Goal: Transaction & Acquisition: Purchase product/service

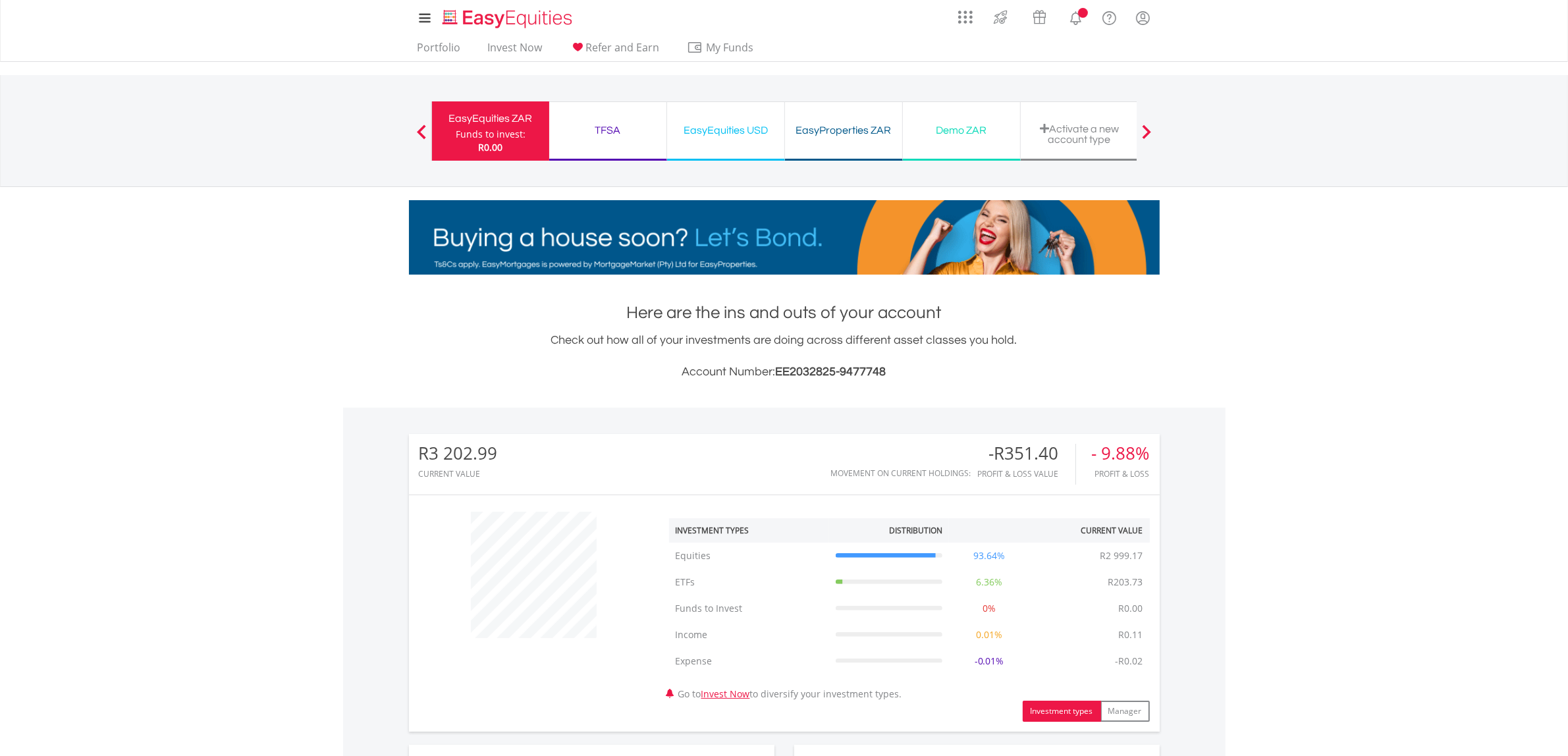
scroll to position [436, 0]
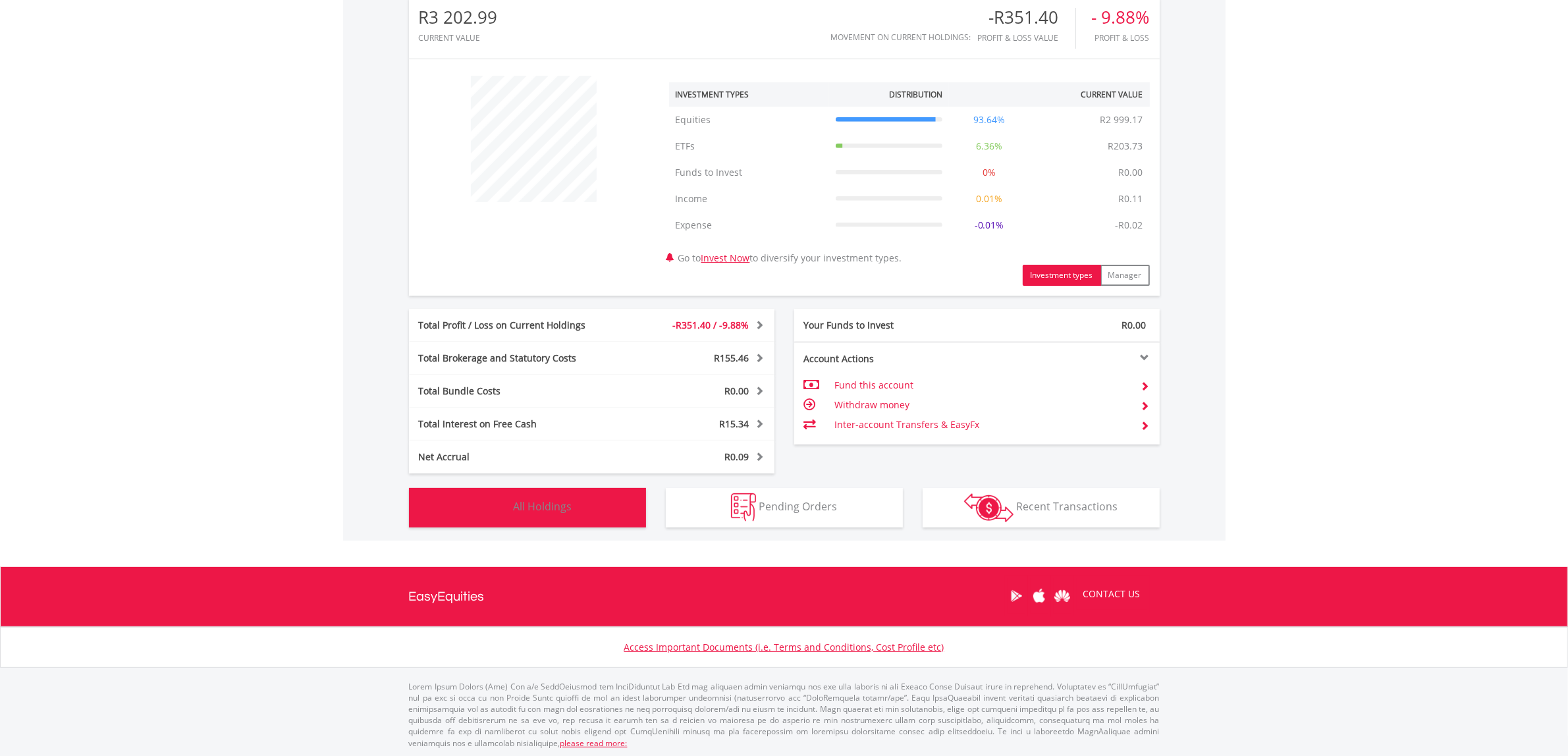
drag, startPoint x: 524, startPoint y: 508, endPoint x: 531, endPoint y: 507, distance: 7.1
click at [525, 508] on span "All Holdings" at bounding box center [543, 506] width 59 height 15
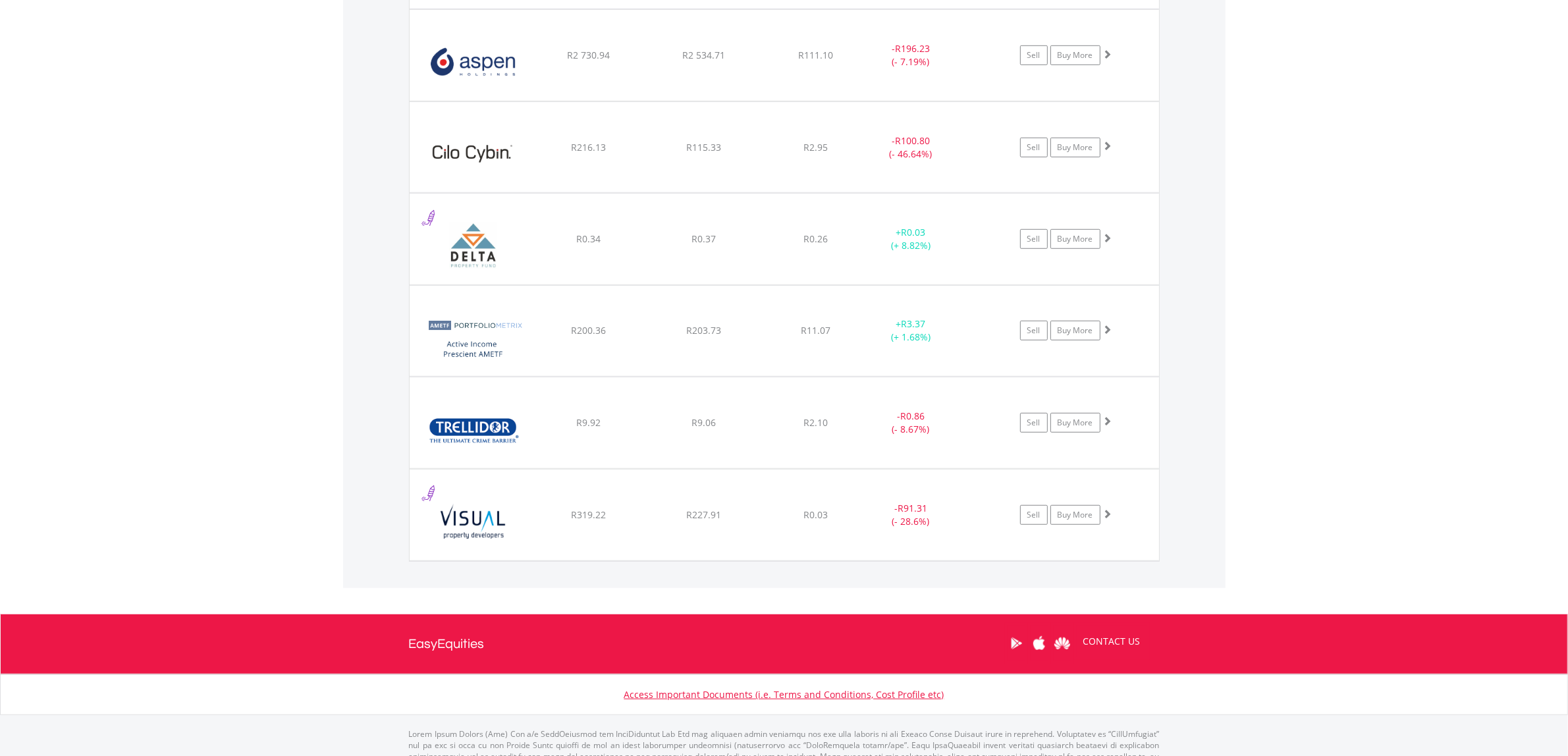
scroll to position [1166, 0]
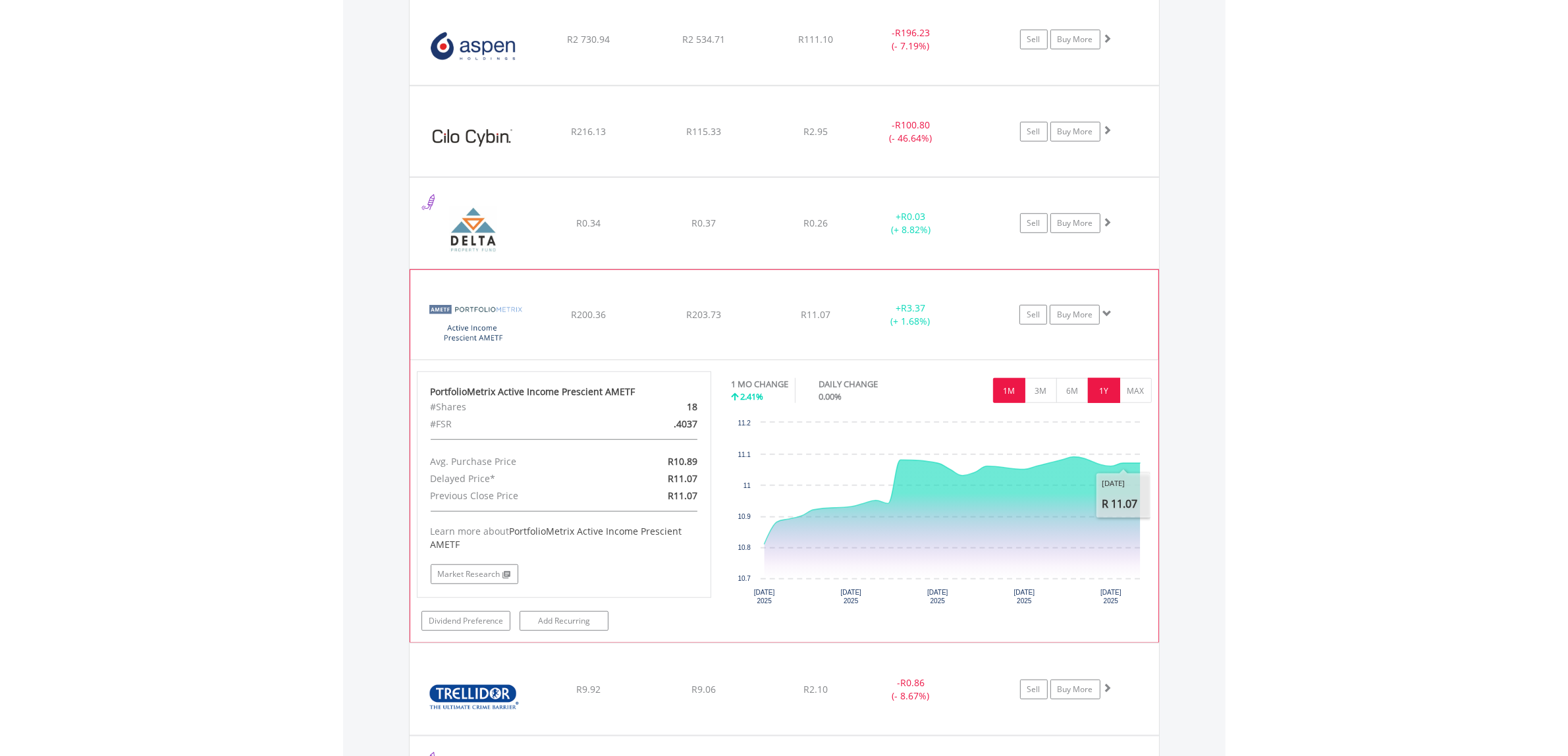
click at [1110, 388] on button "1Y" at bounding box center [1104, 390] width 32 height 25
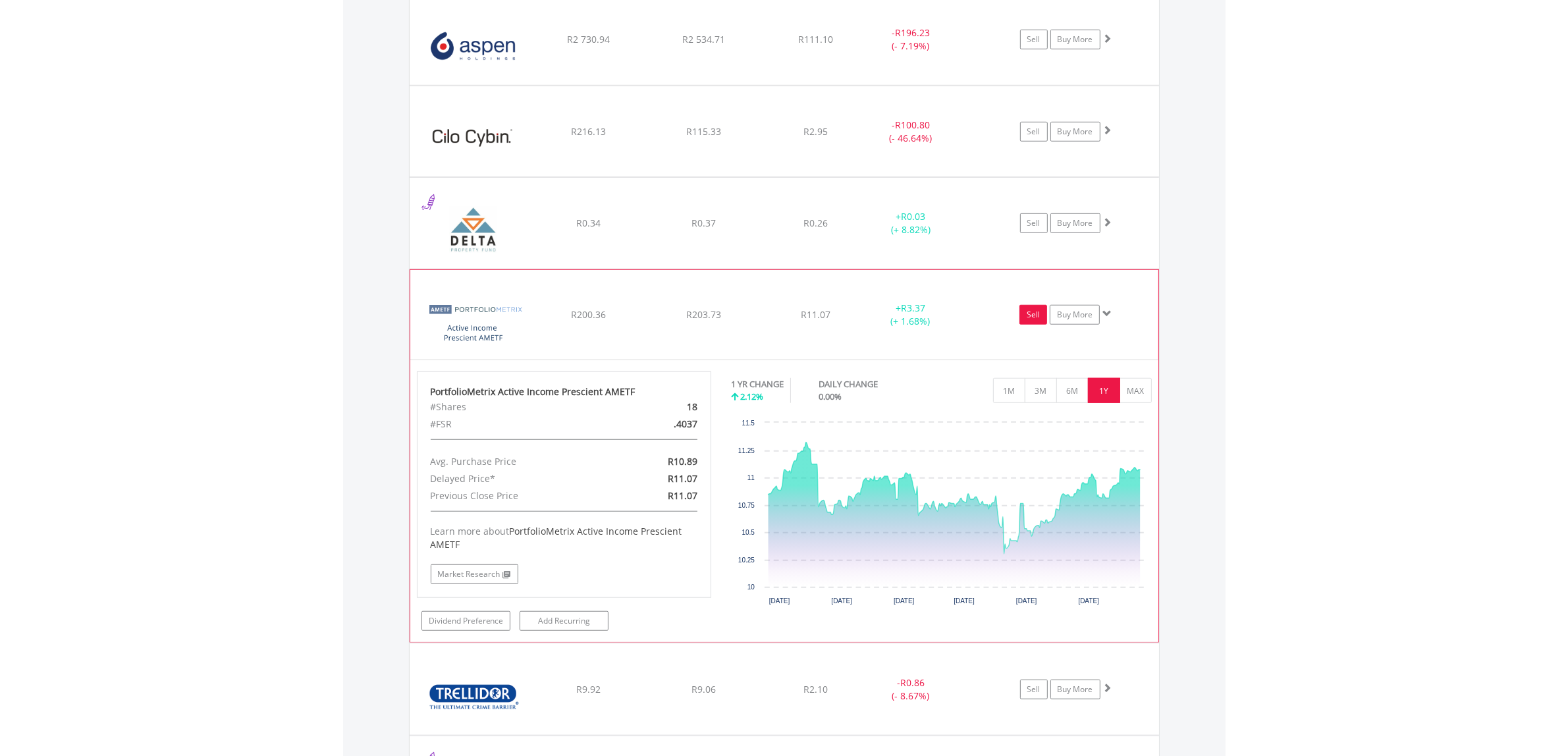
click at [1029, 319] on link "Sell" at bounding box center [1033, 315] width 28 height 20
click at [1032, 311] on link "Sell" at bounding box center [1033, 315] width 28 height 20
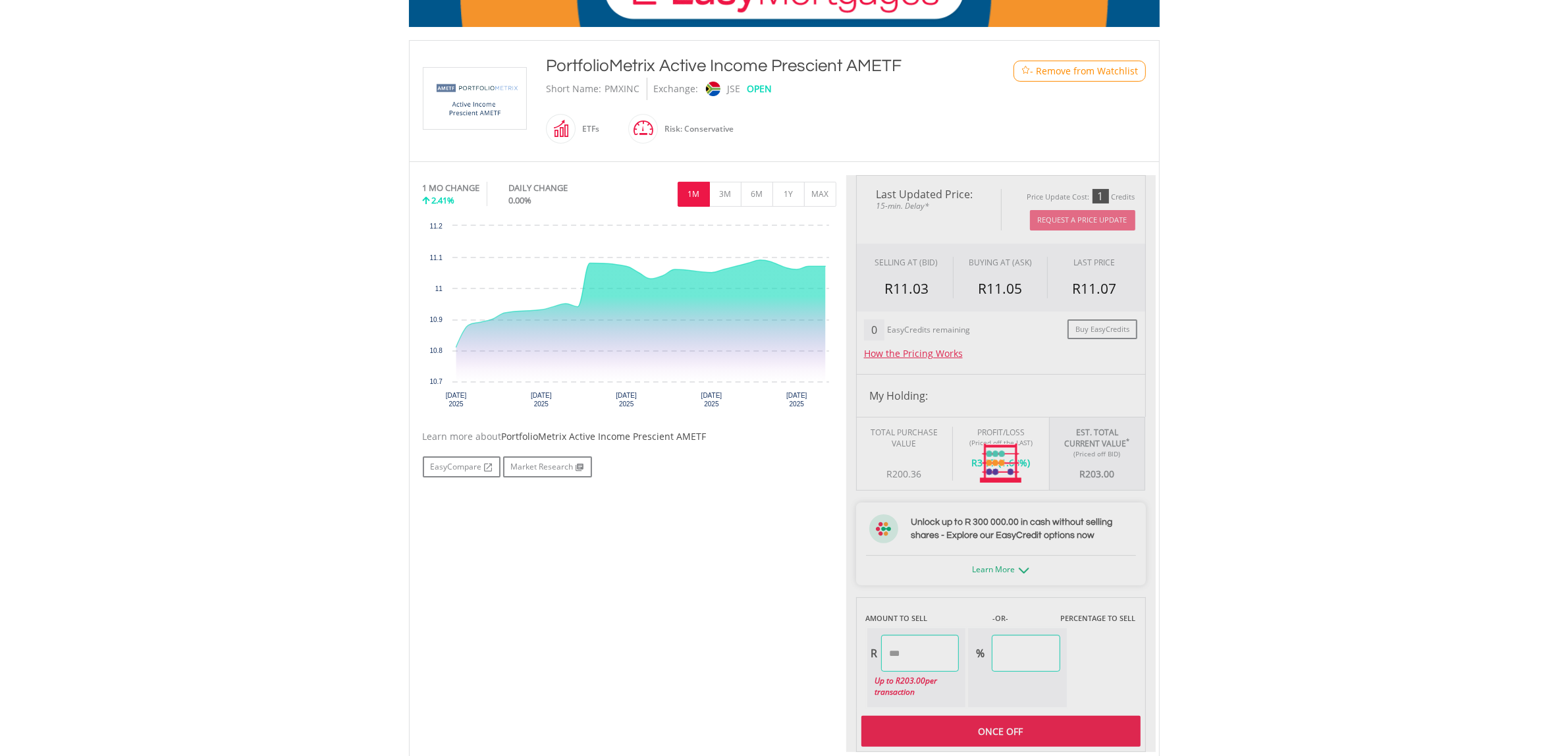
scroll to position [247, 0]
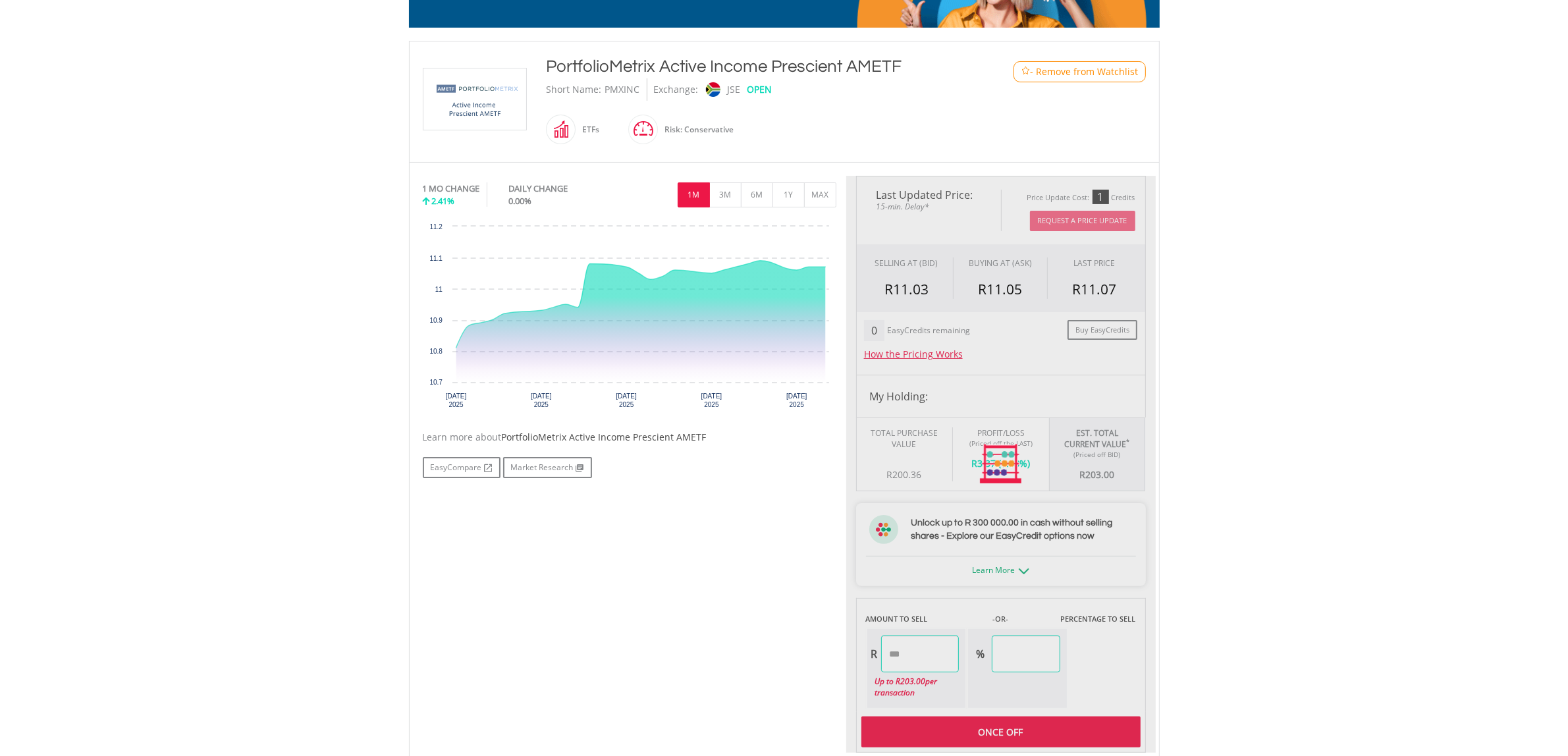
type input "******"
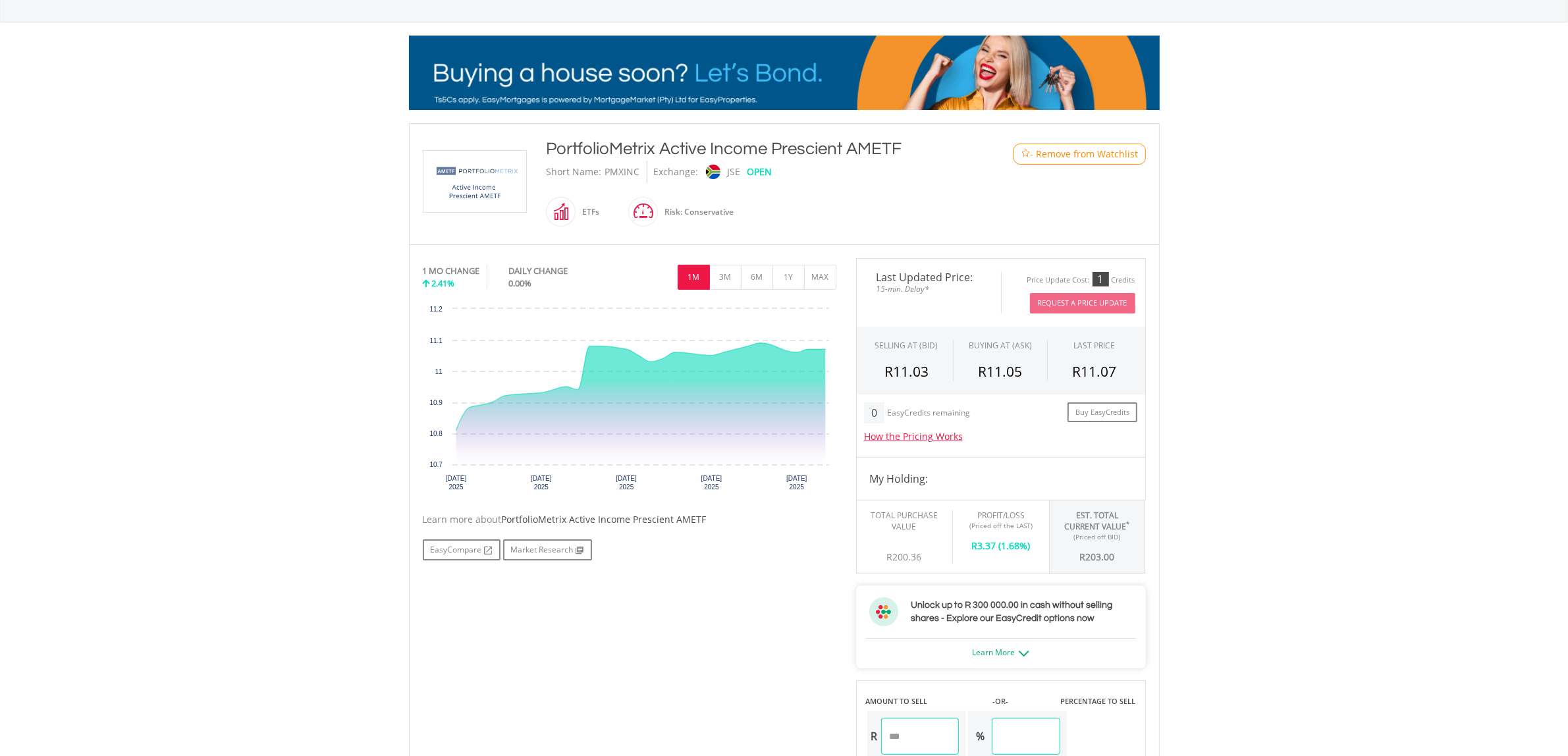
scroll to position [83, 0]
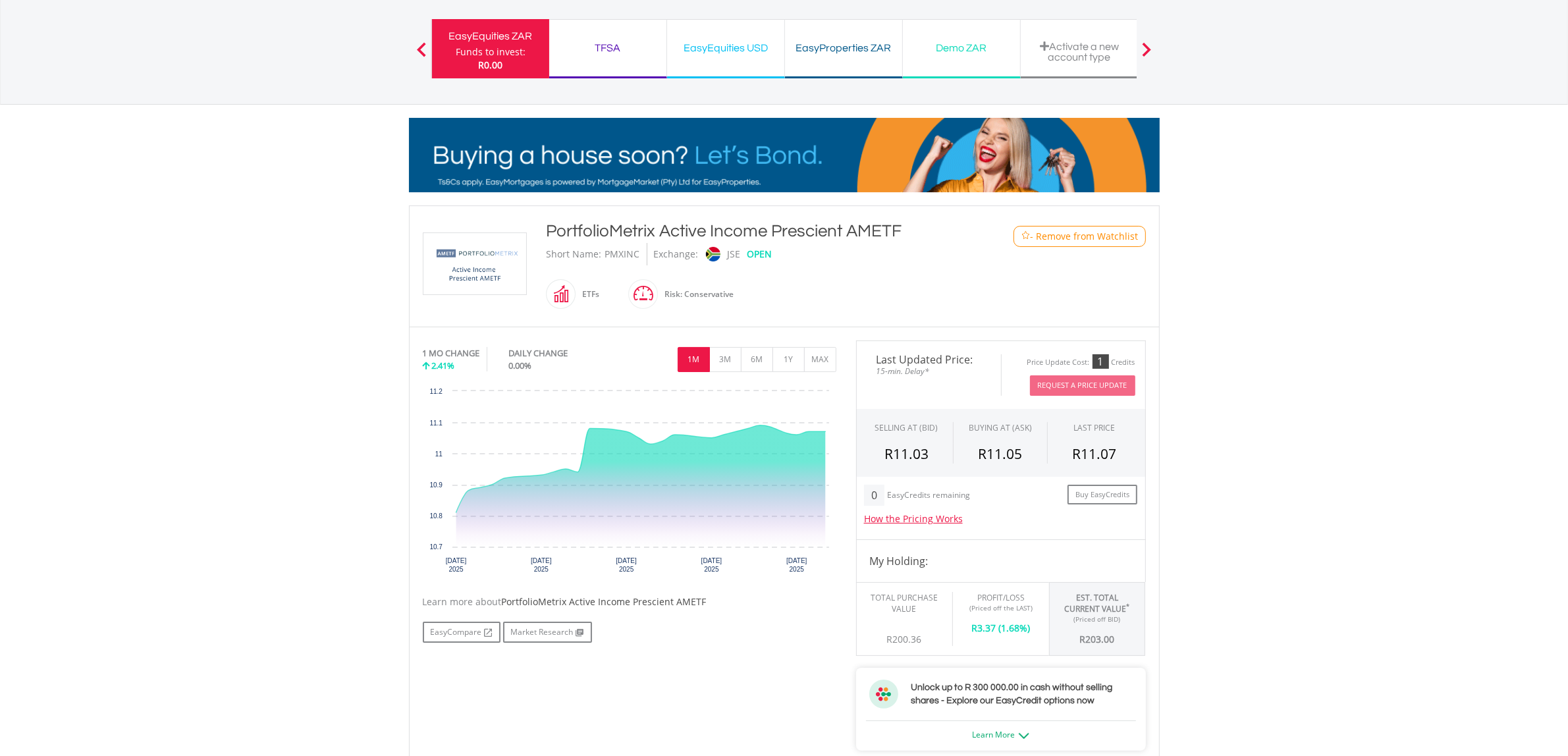
drag, startPoint x: 547, startPoint y: 229, endPoint x: 903, endPoint y: 238, distance: 356.1
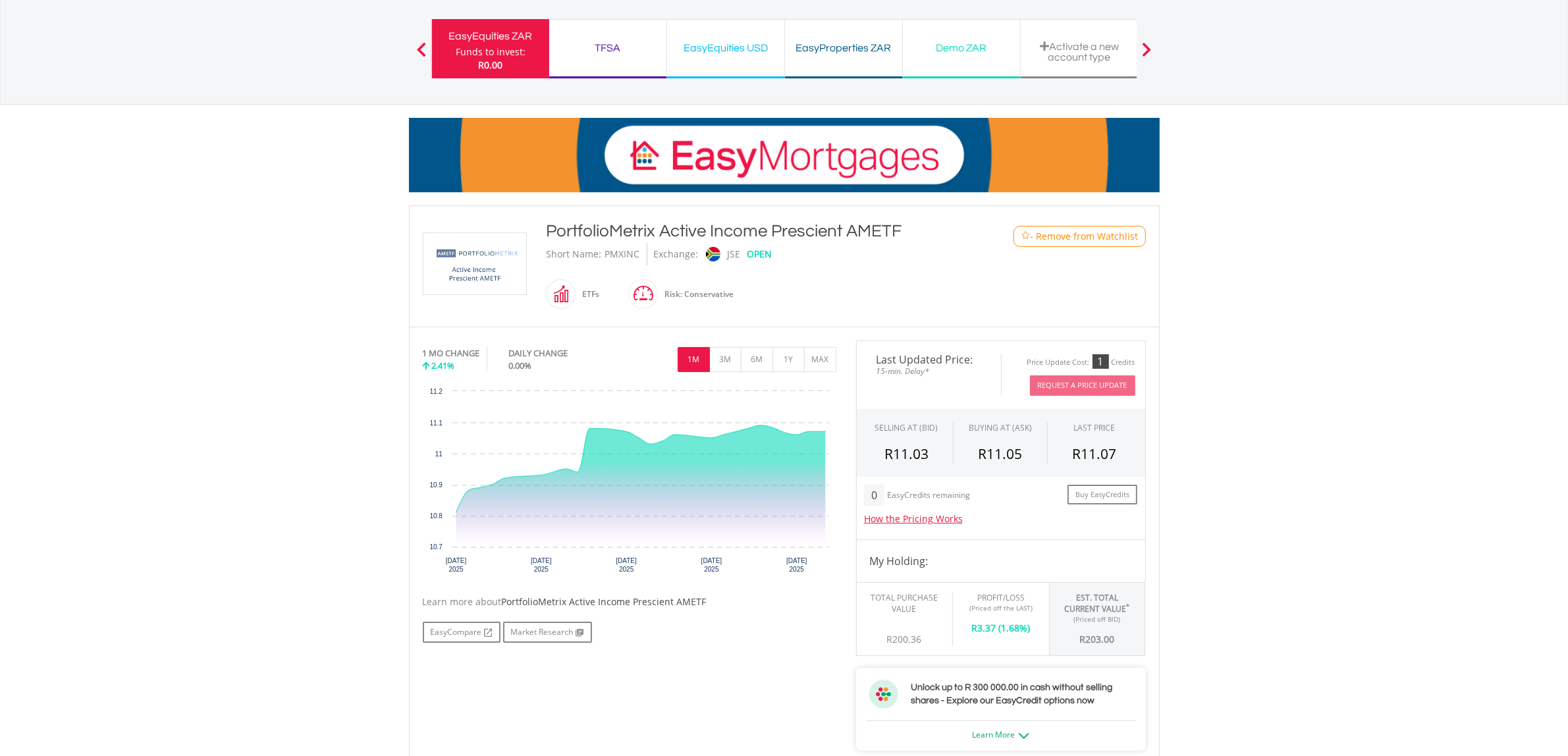
click at [903, 238] on div "PortfolioMetrix Active Income Prescient AMETF" at bounding box center [753, 232] width 414 height 24
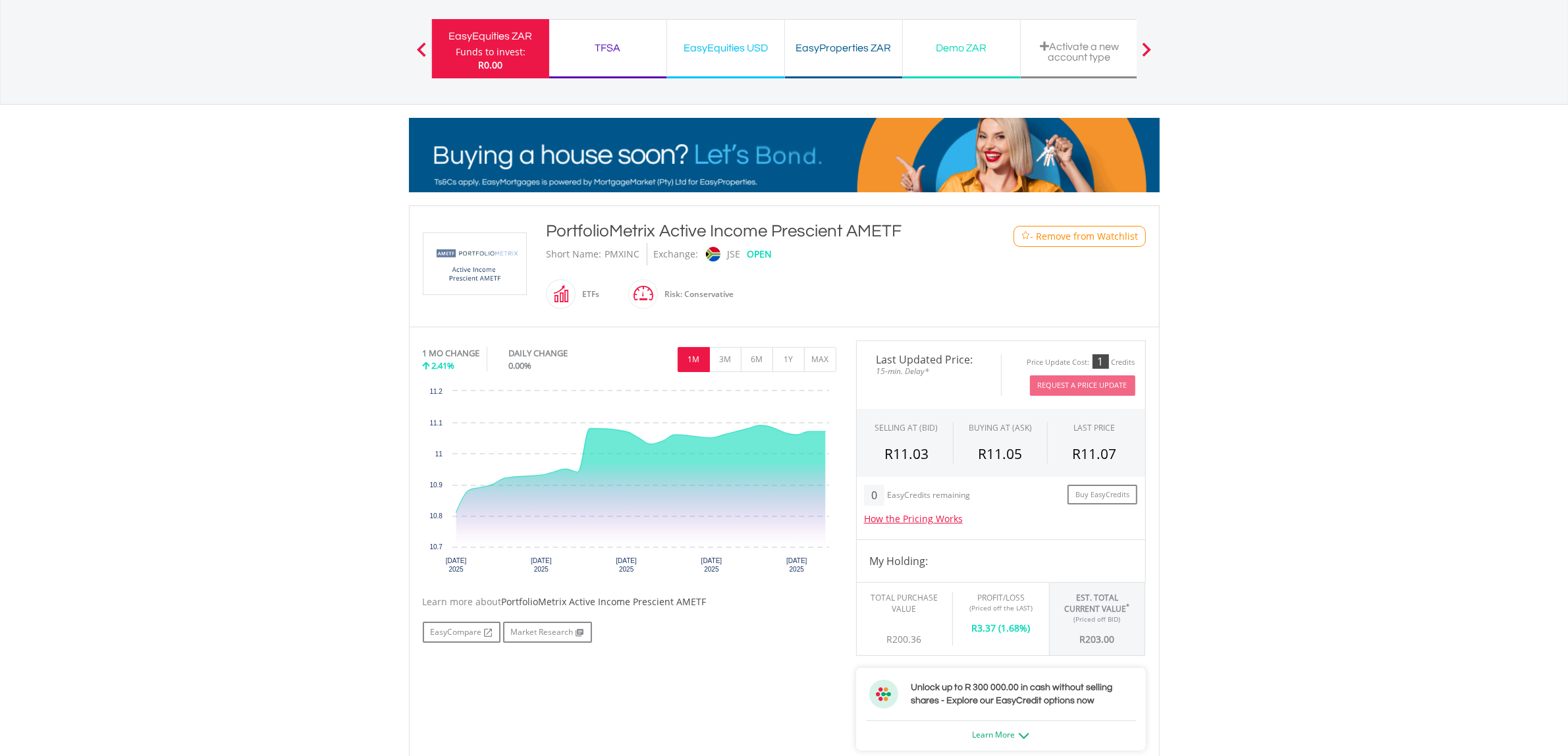
copy div "PortfolioMetrix Active Income Prescient AMETF"
click at [875, 296] on div "PortfolioMetrix Active Income Prescient AMETF Short Name: PMXINC Exchange: JSE …" at bounding box center [753, 266] width 433 height 94
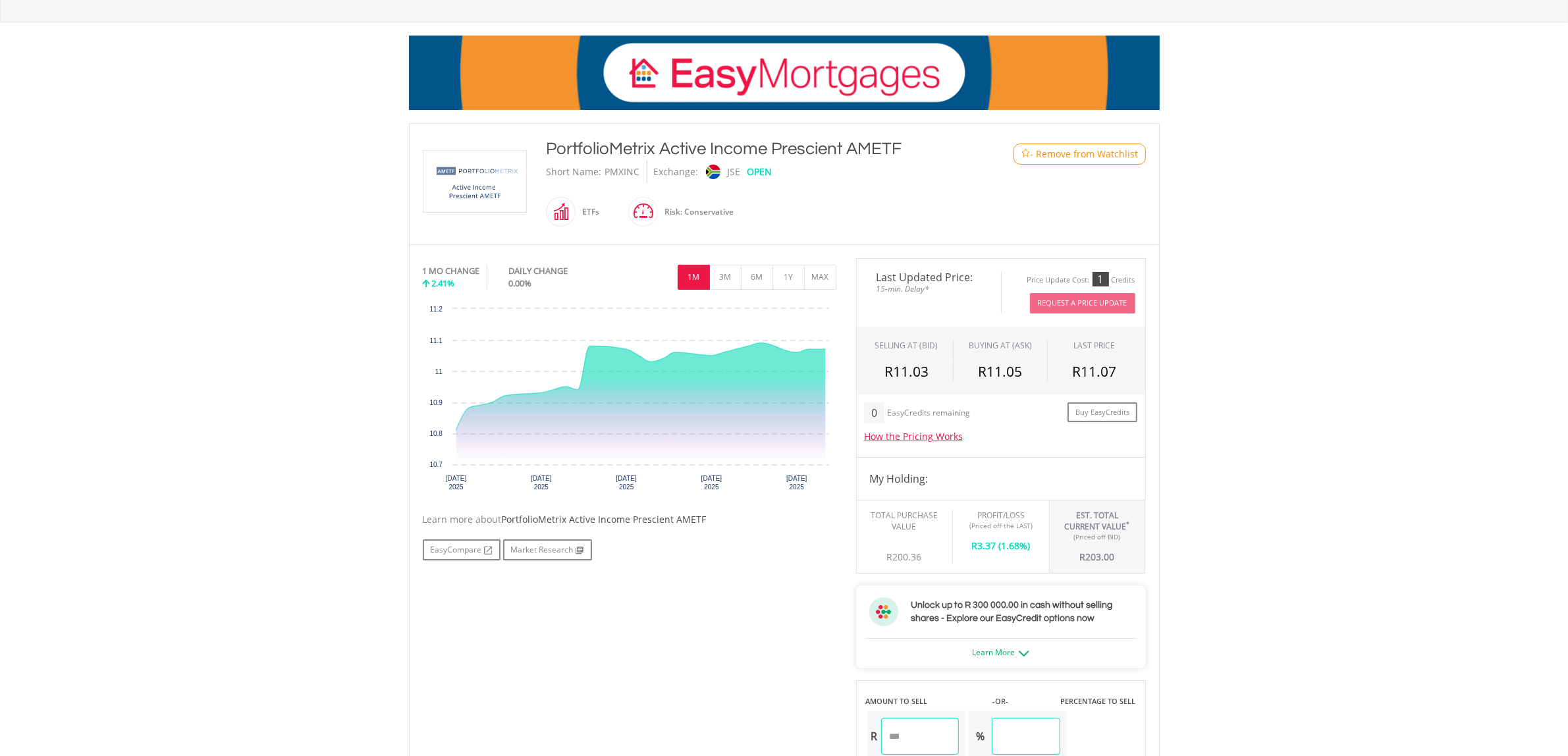
scroll to position [247, 0]
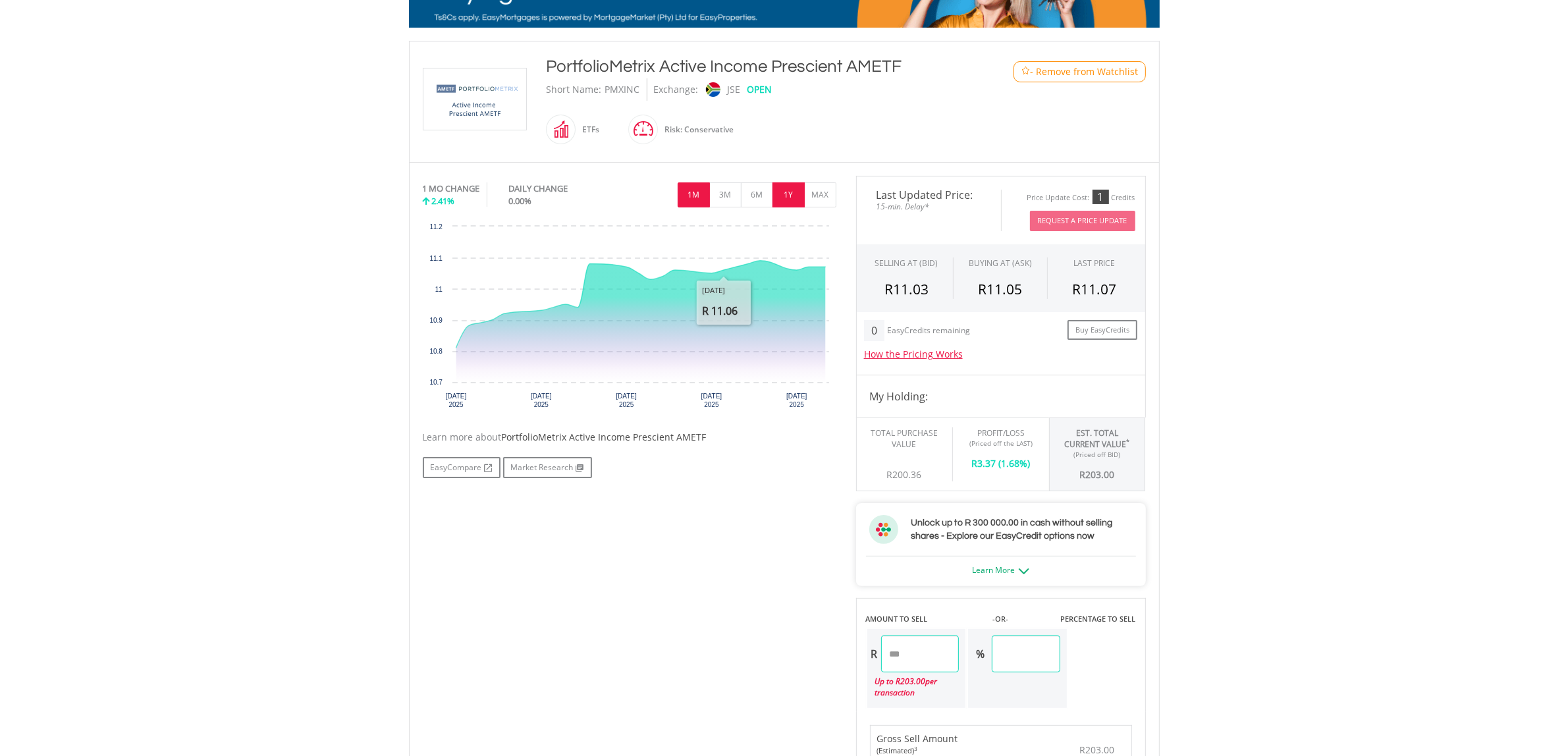
click at [789, 198] on button "1Y" at bounding box center [789, 194] width 32 height 25
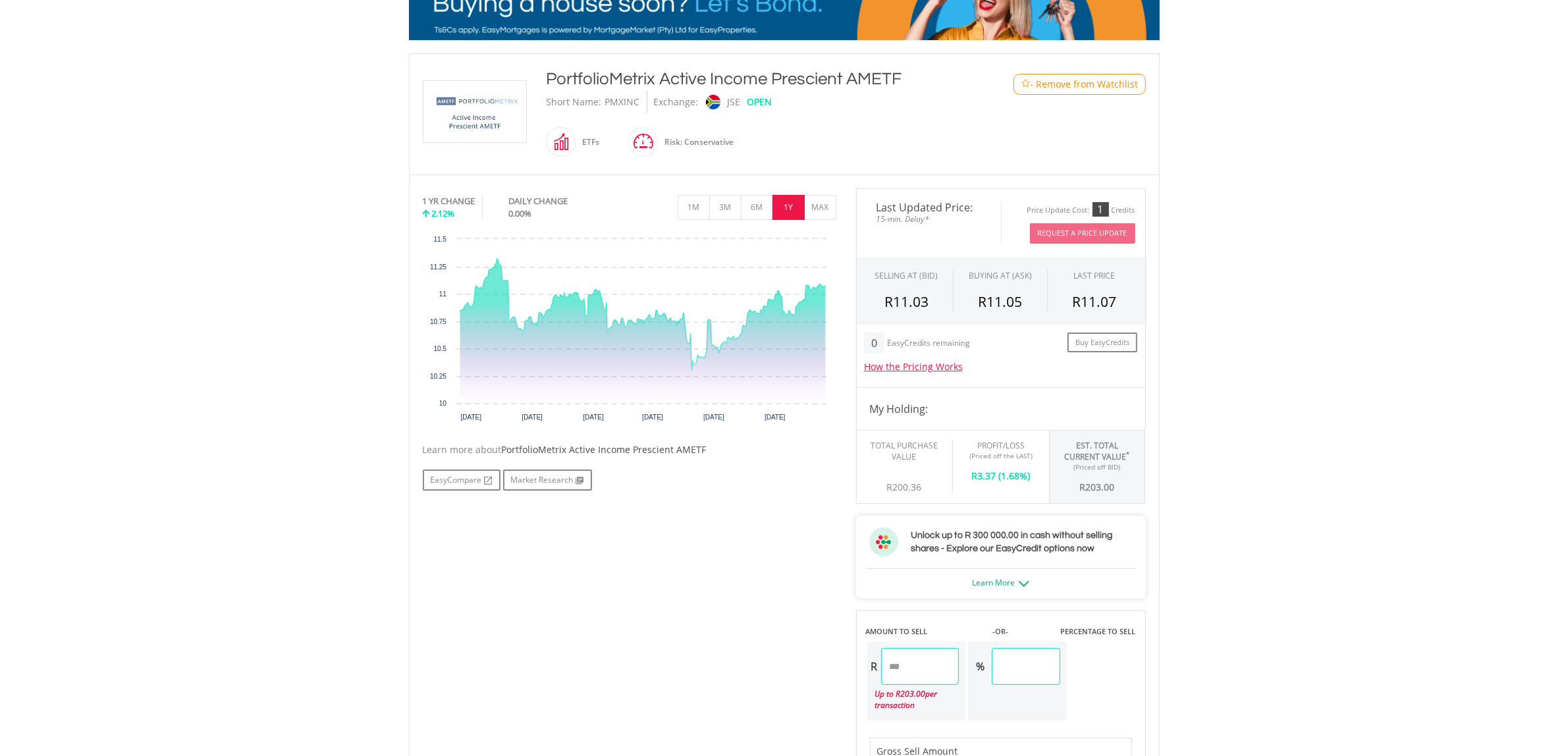
scroll to position [0, 0]
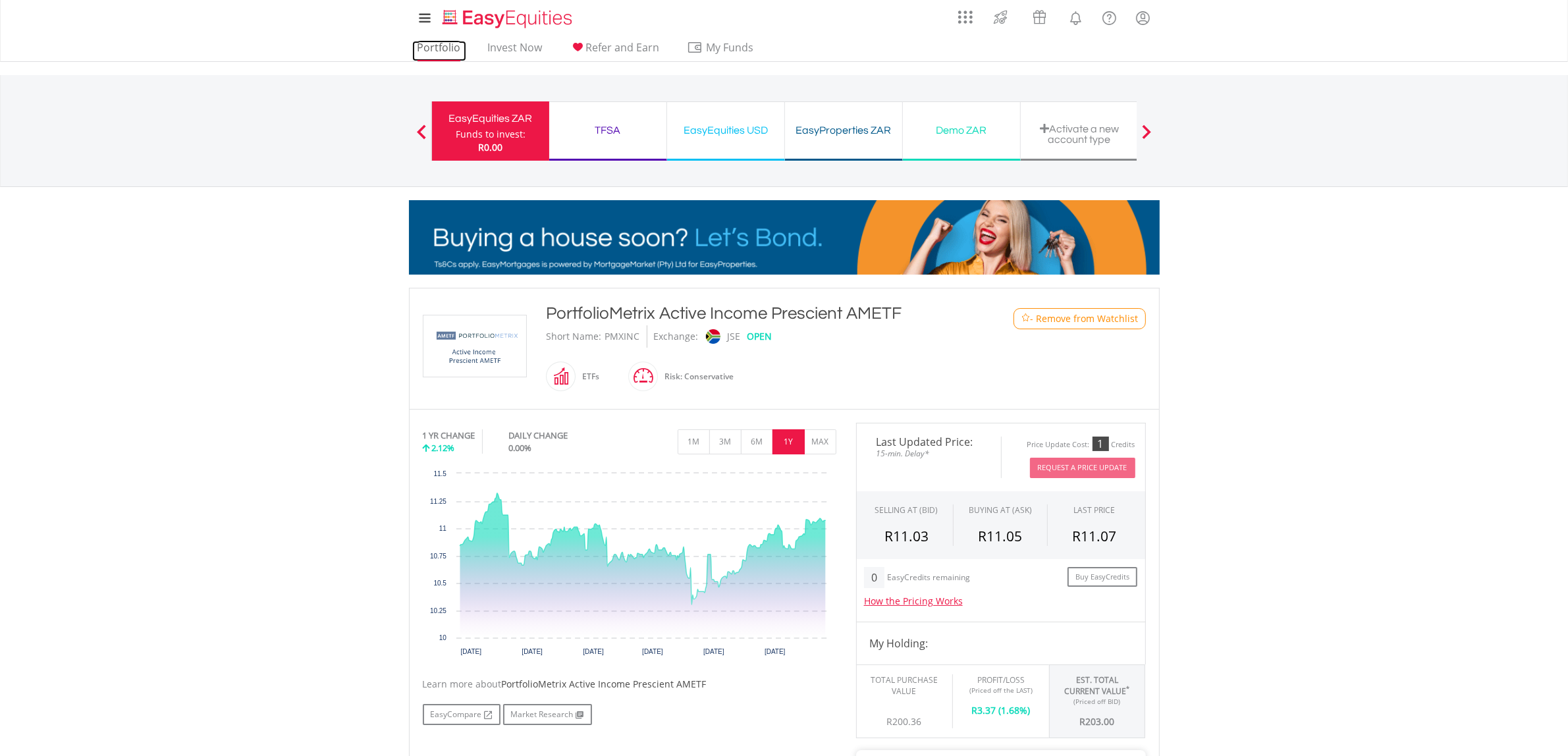
click at [440, 48] on link "Portfolio" at bounding box center [439, 51] width 54 height 20
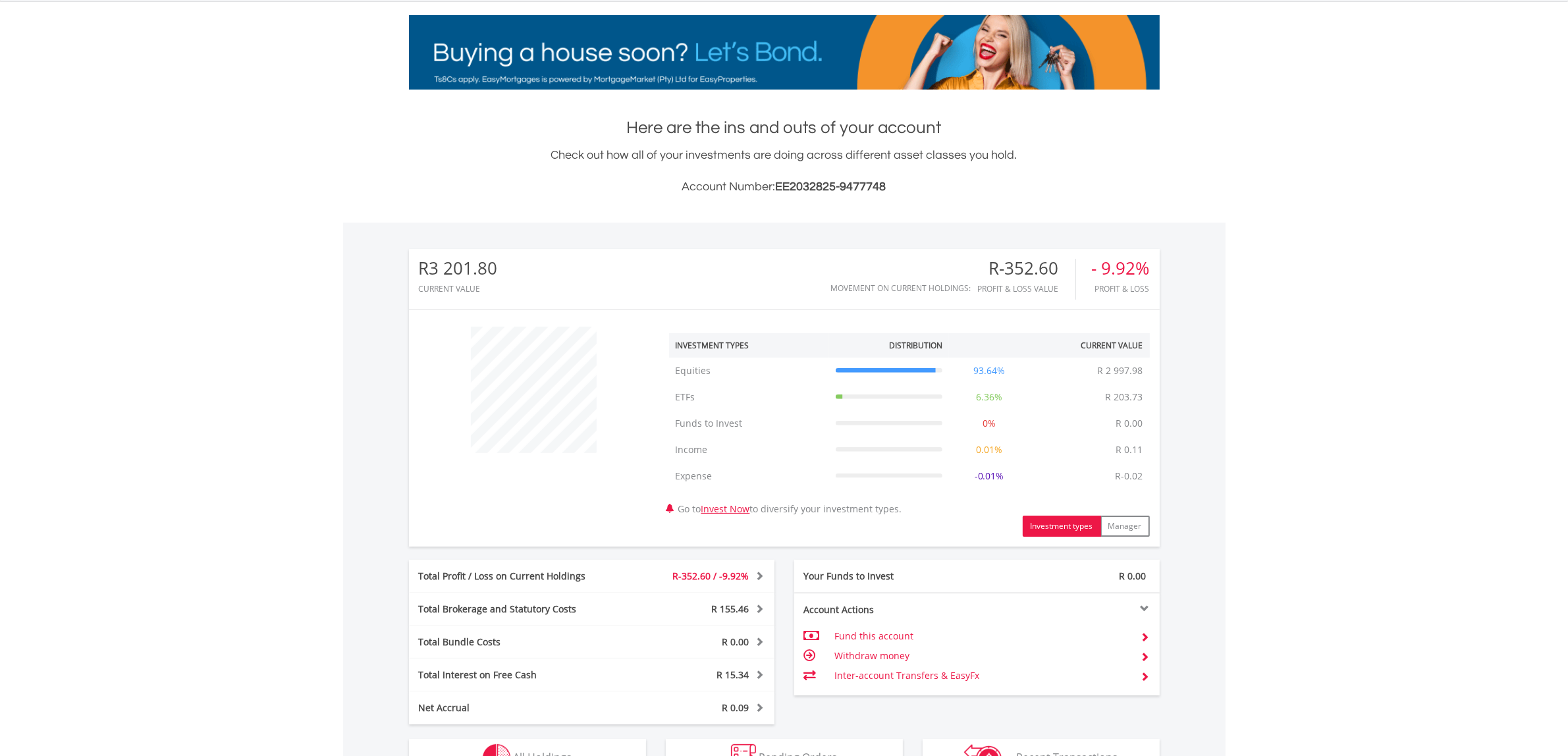
scroll to position [436, 0]
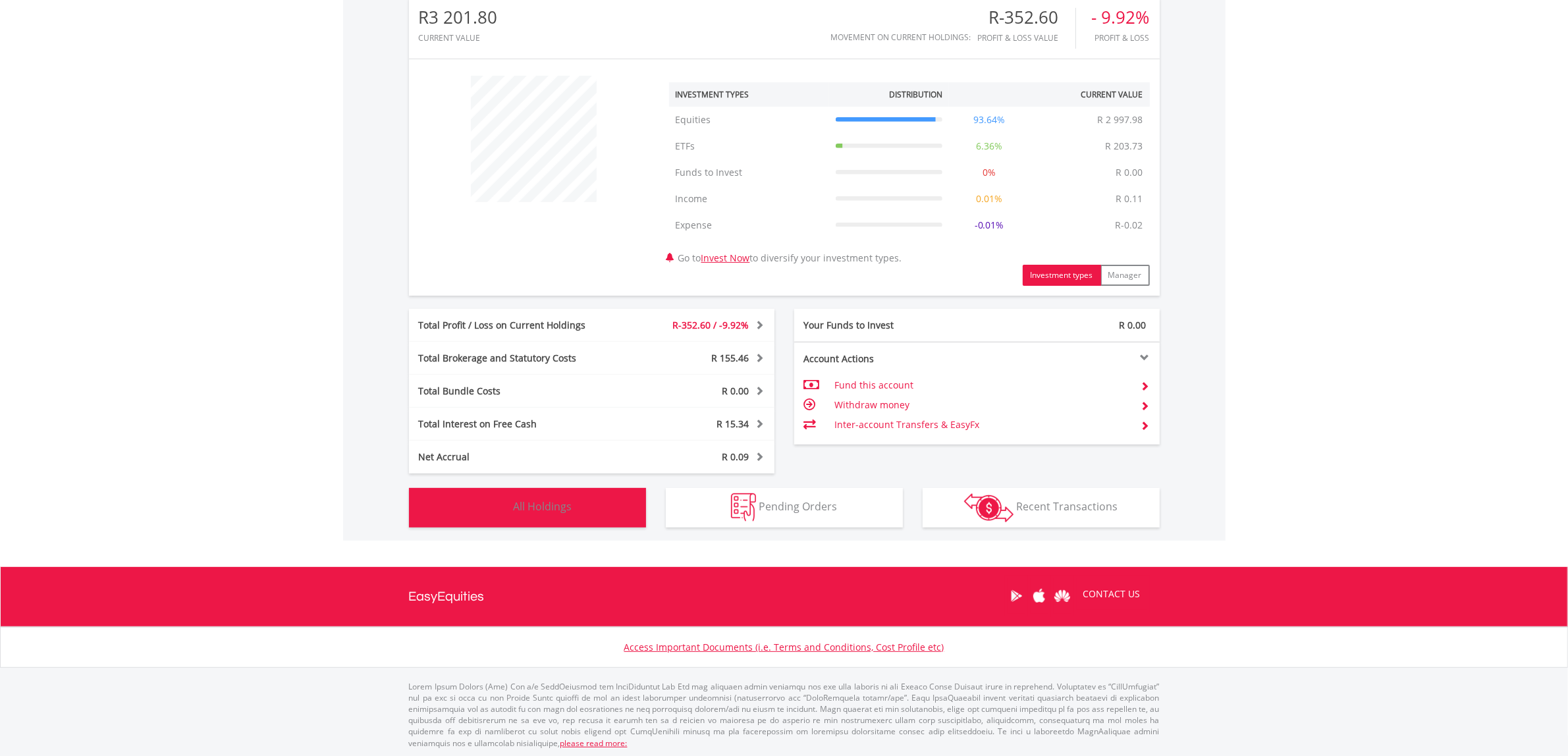
click at [495, 496] on img "button" at bounding box center [497, 508] width 28 height 28
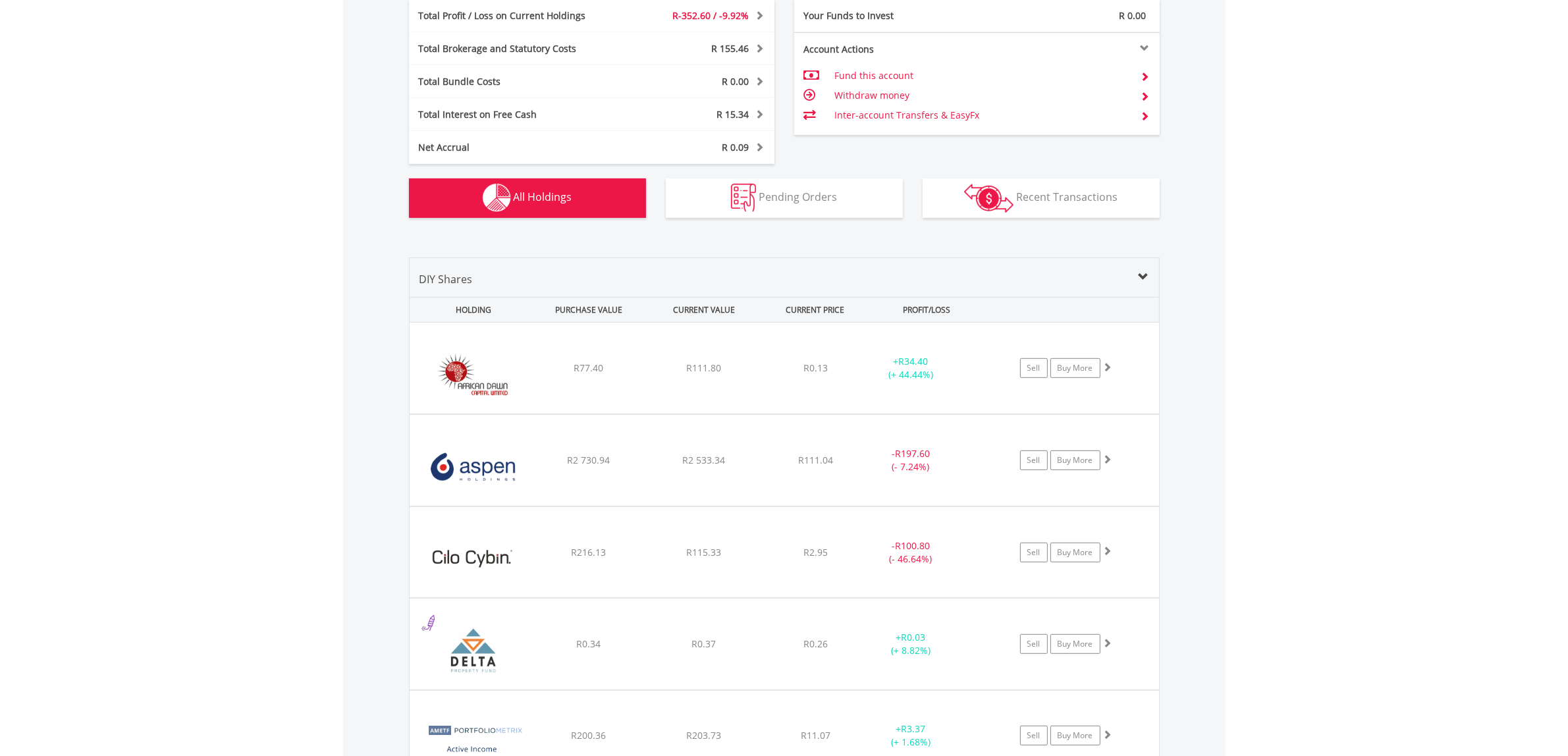
scroll to position [1002, 0]
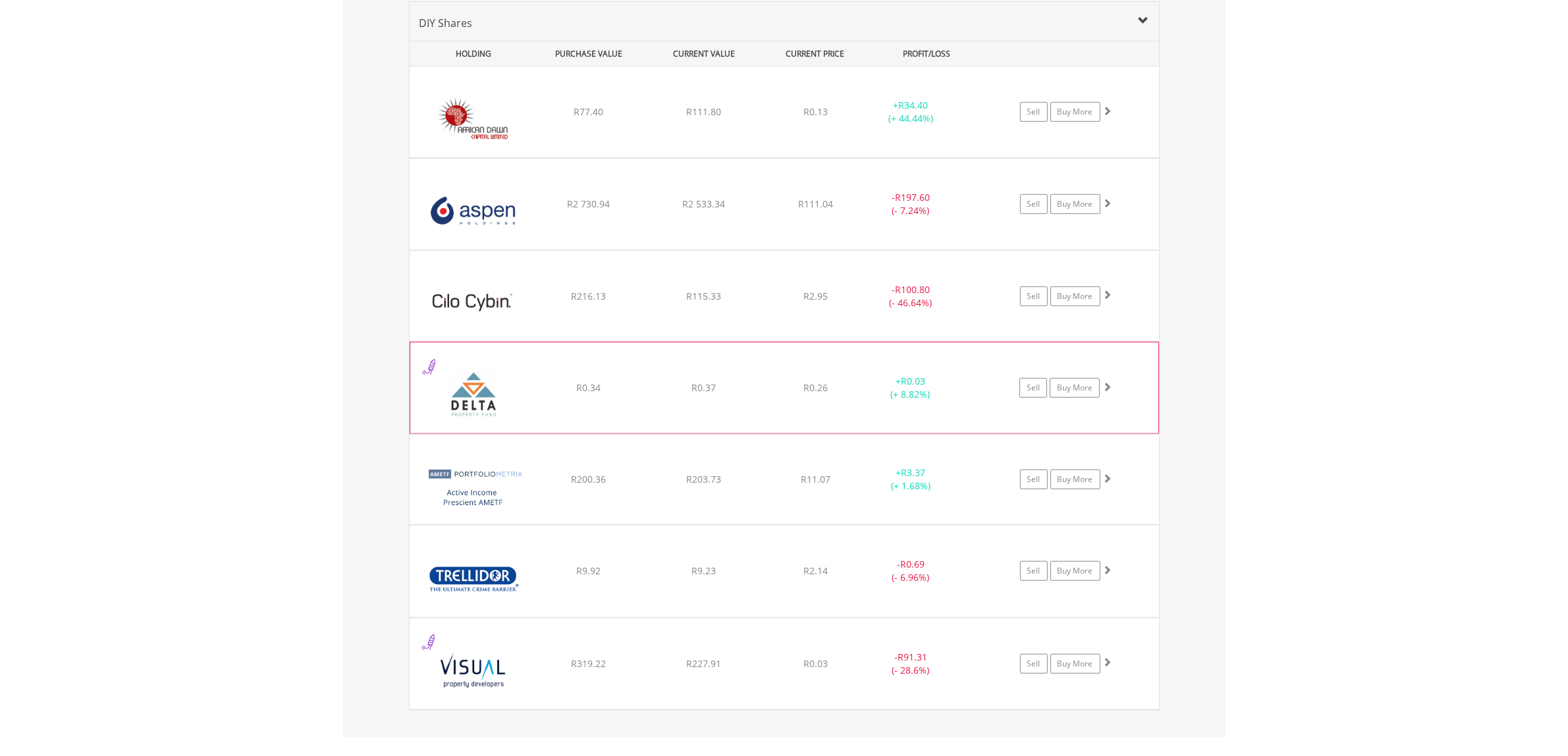
click at [815, 118] on span "R0.26" at bounding box center [815, 112] width 25 height 13
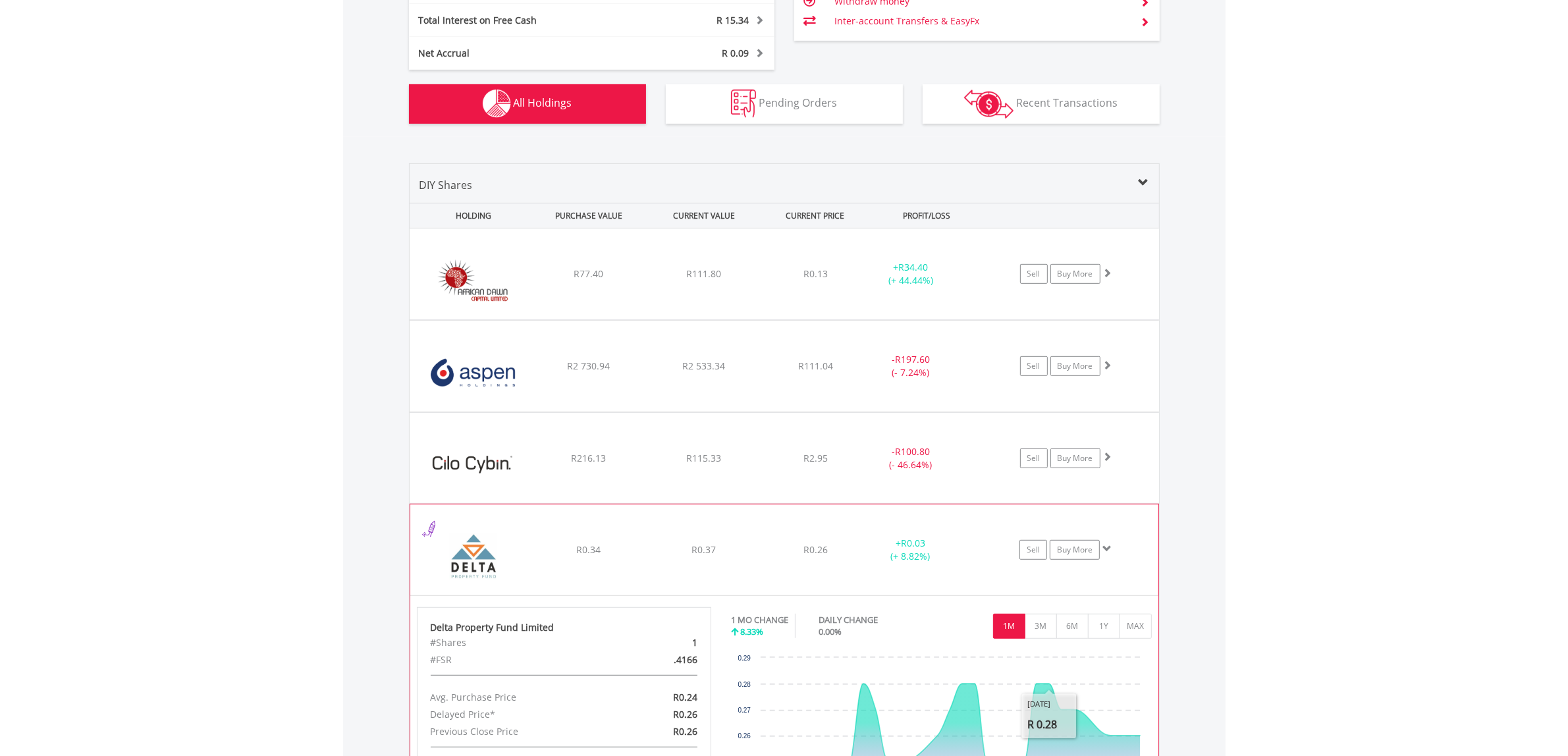
scroll to position [837, 0]
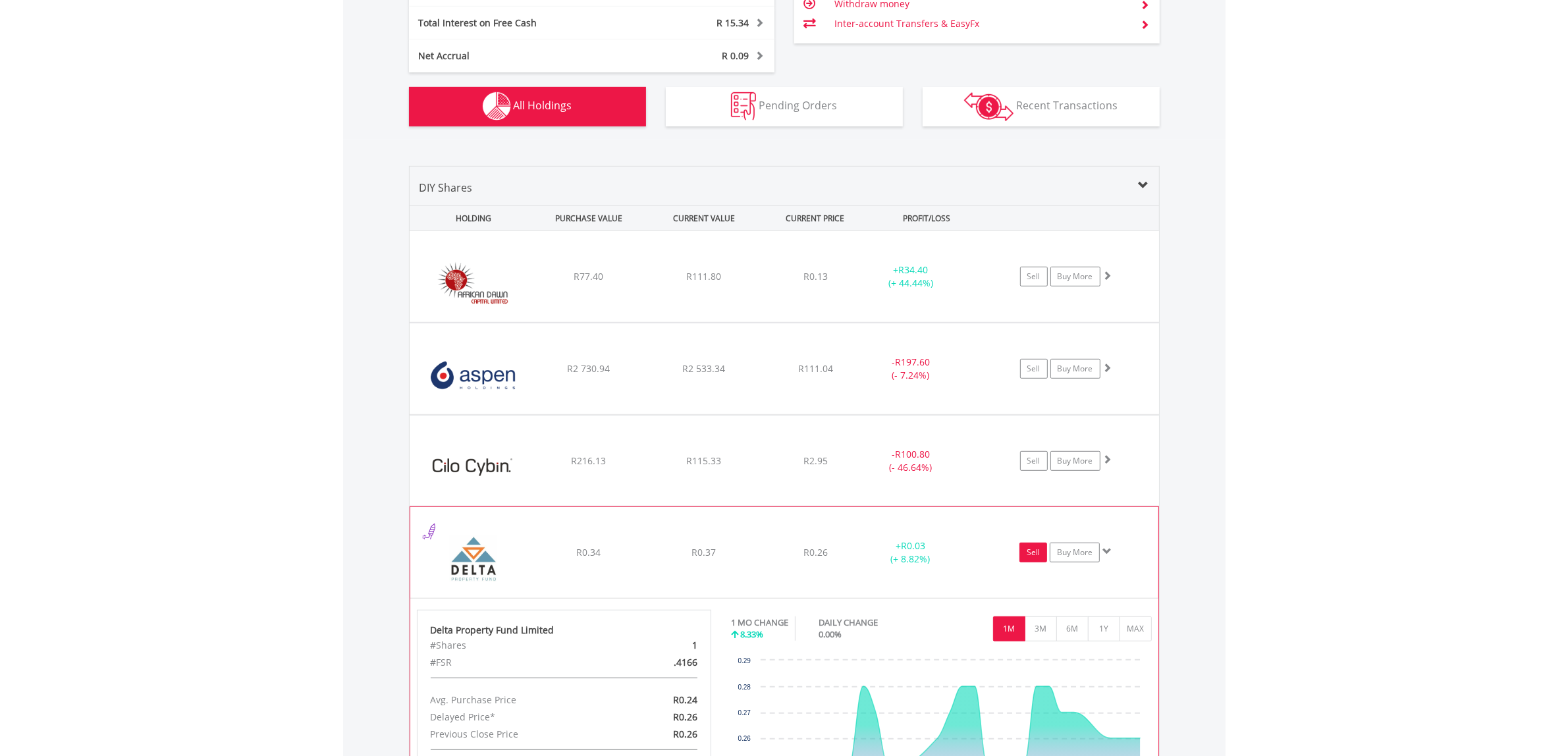
click at [1036, 551] on link "Sell" at bounding box center [1033, 553] width 28 height 20
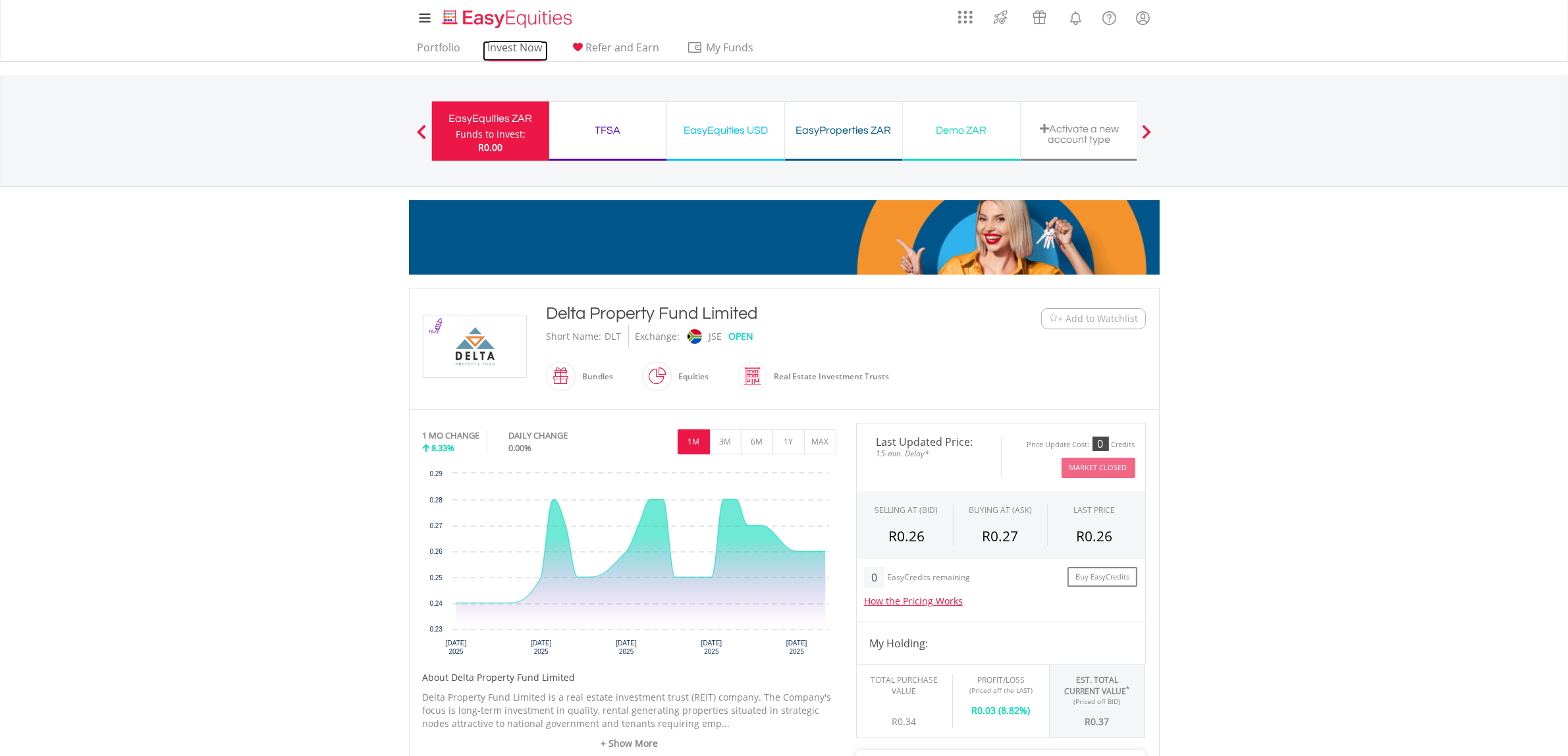
click at [515, 47] on link "Invest Now" at bounding box center [515, 51] width 65 height 20
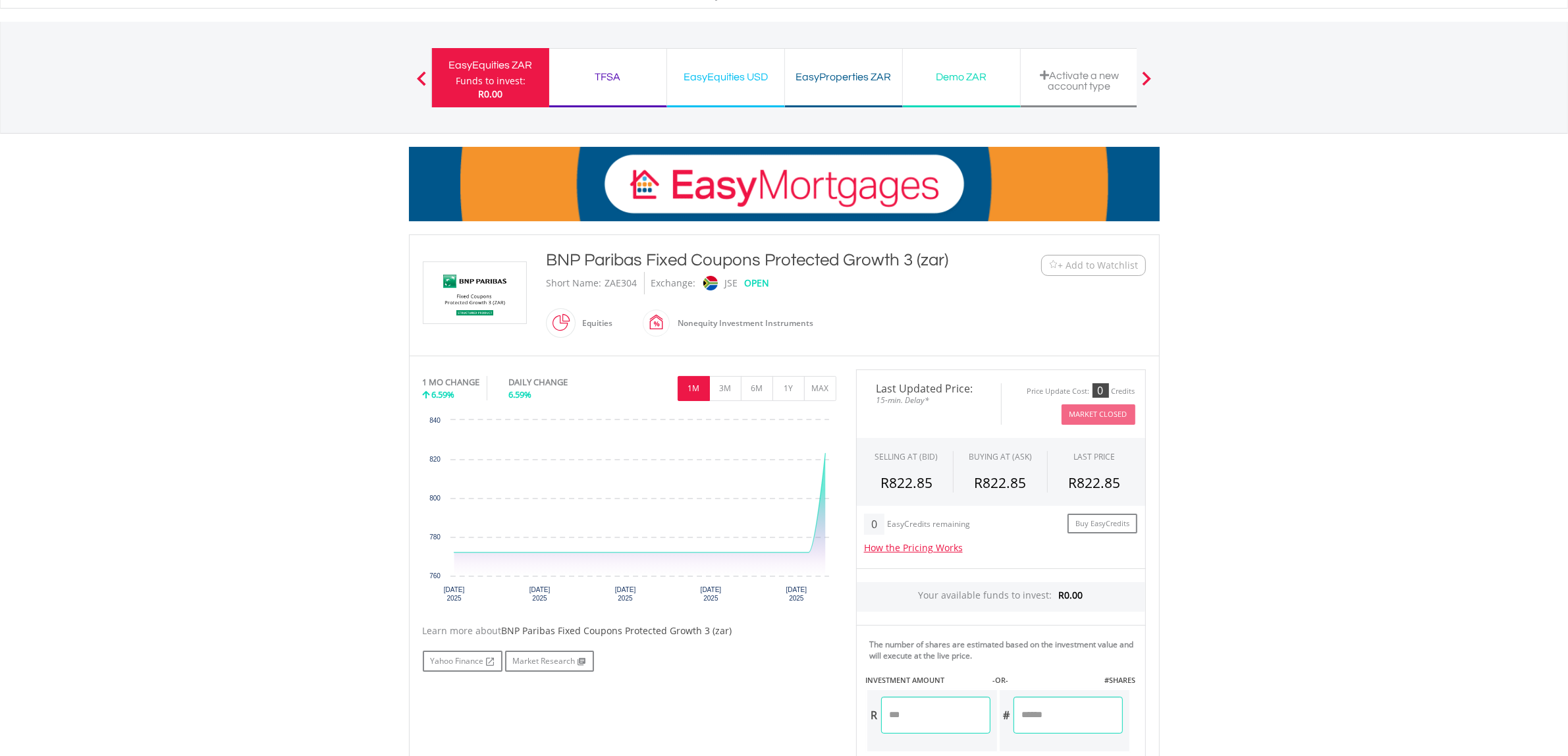
scroll to position [83, 0]
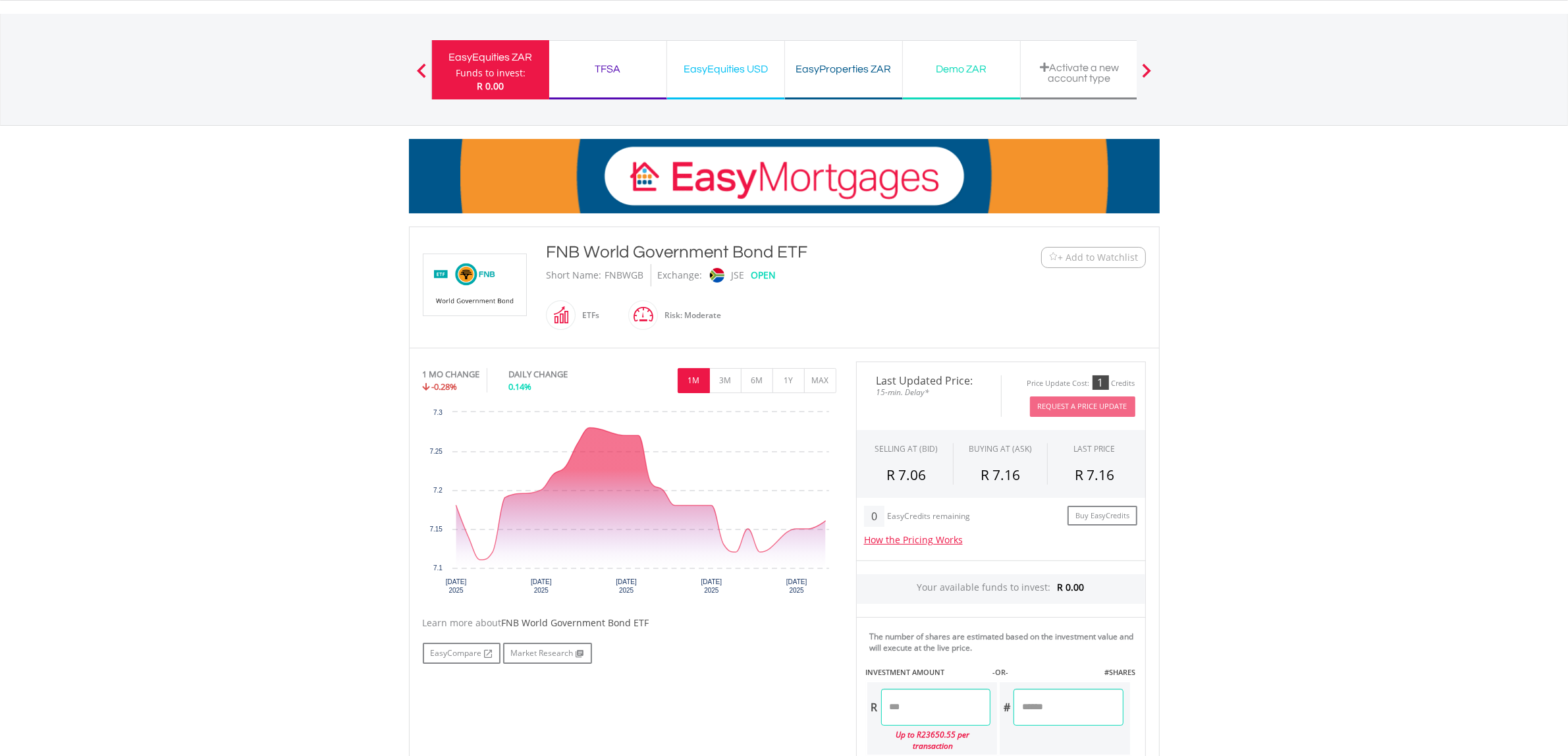
scroll to position [247, 0]
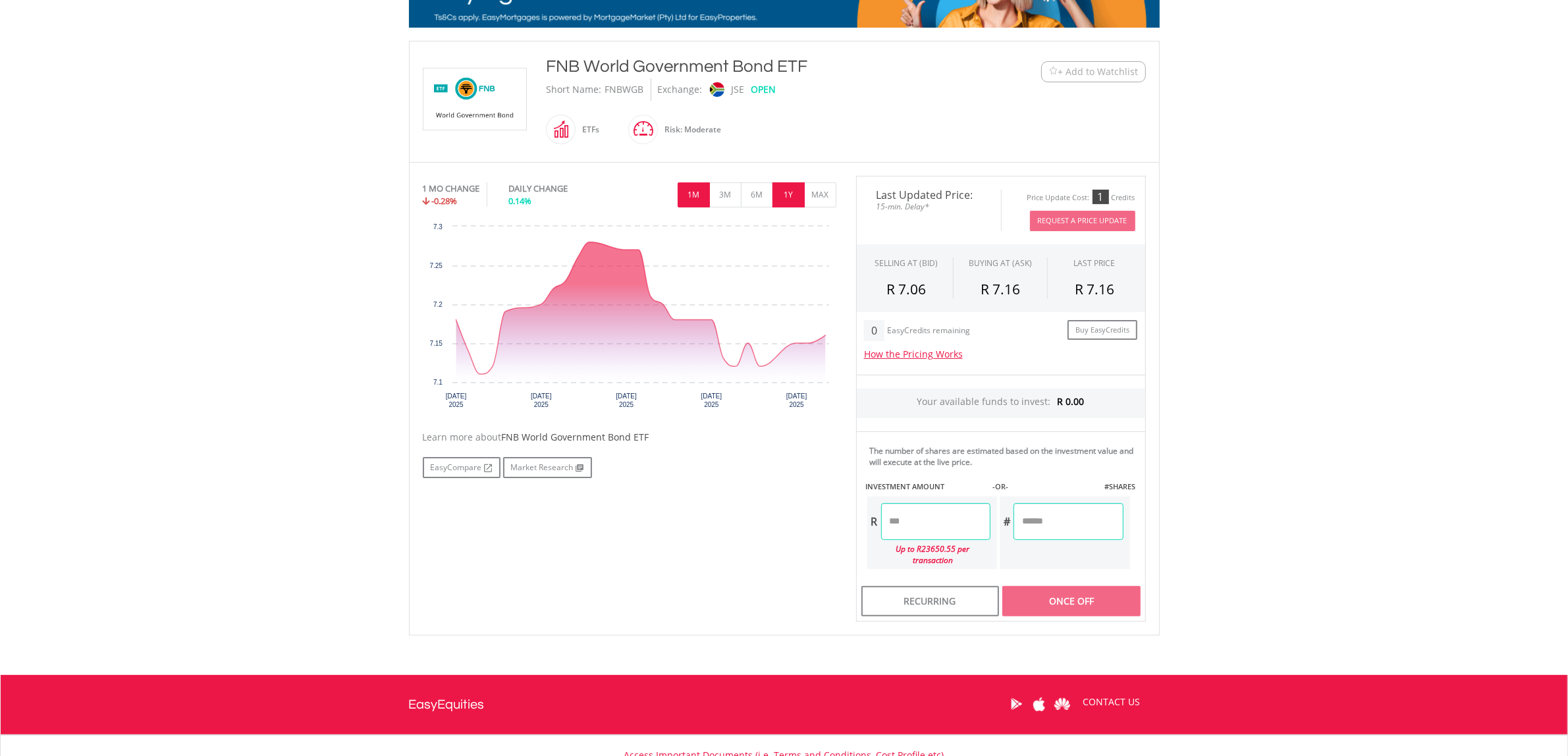
click at [798, 196] on button "1Y" at bounding box center [789, 194] width 32 height 25
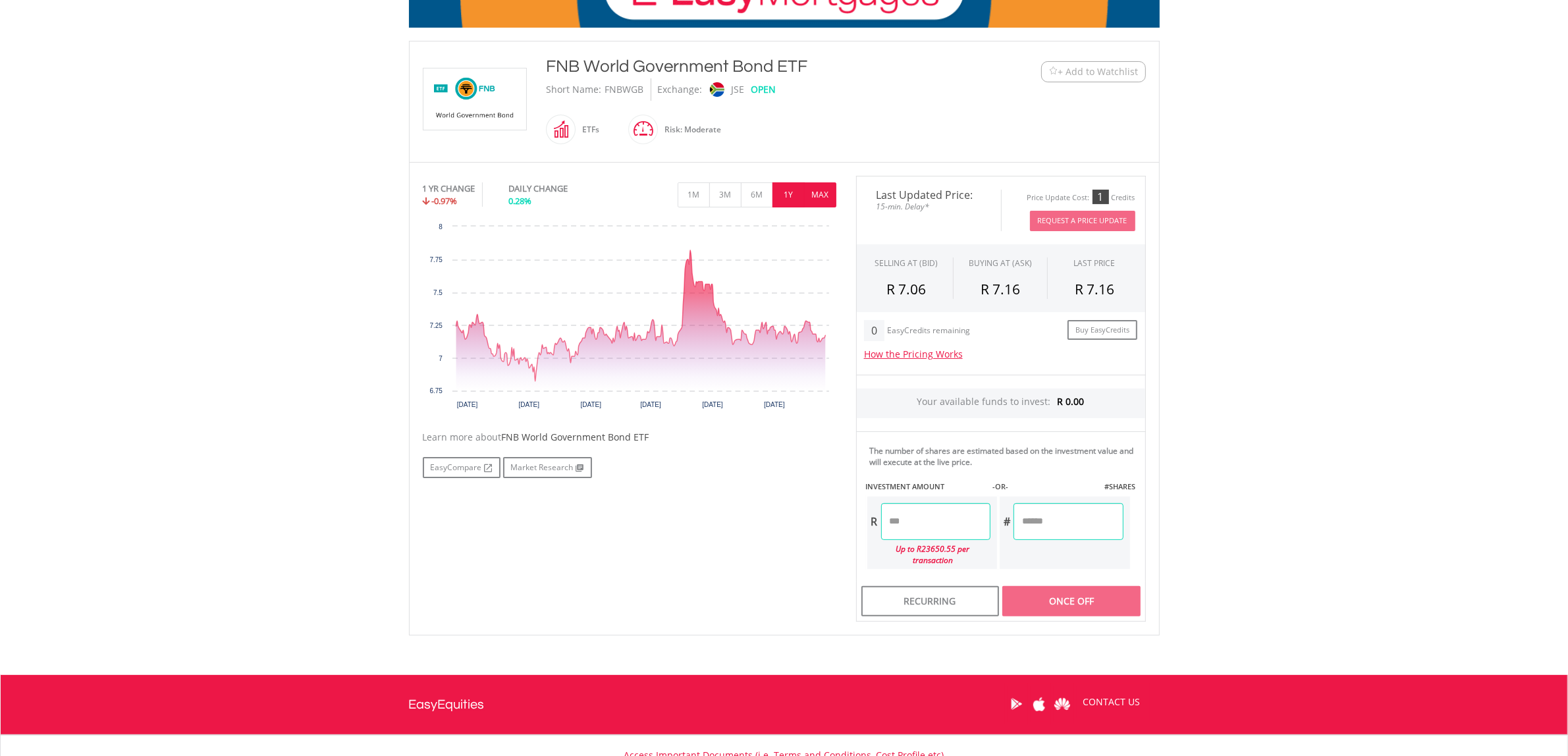
click at [818, 200] on button "MAX" at bounding box center [820, 194] width 32 height 25
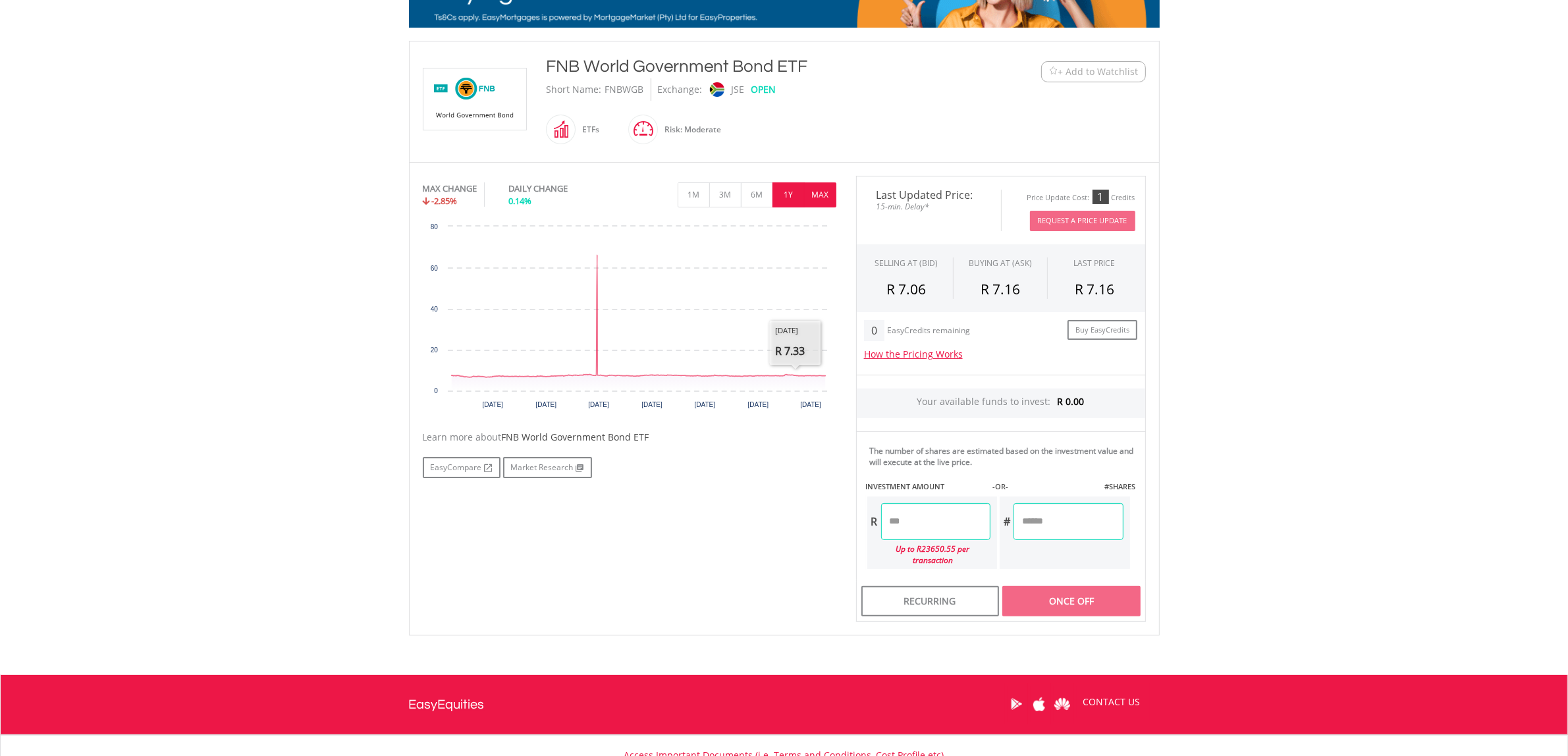
click at [794, 188] on button "1Y" at bounding box center [789, 194] width 32 height 25
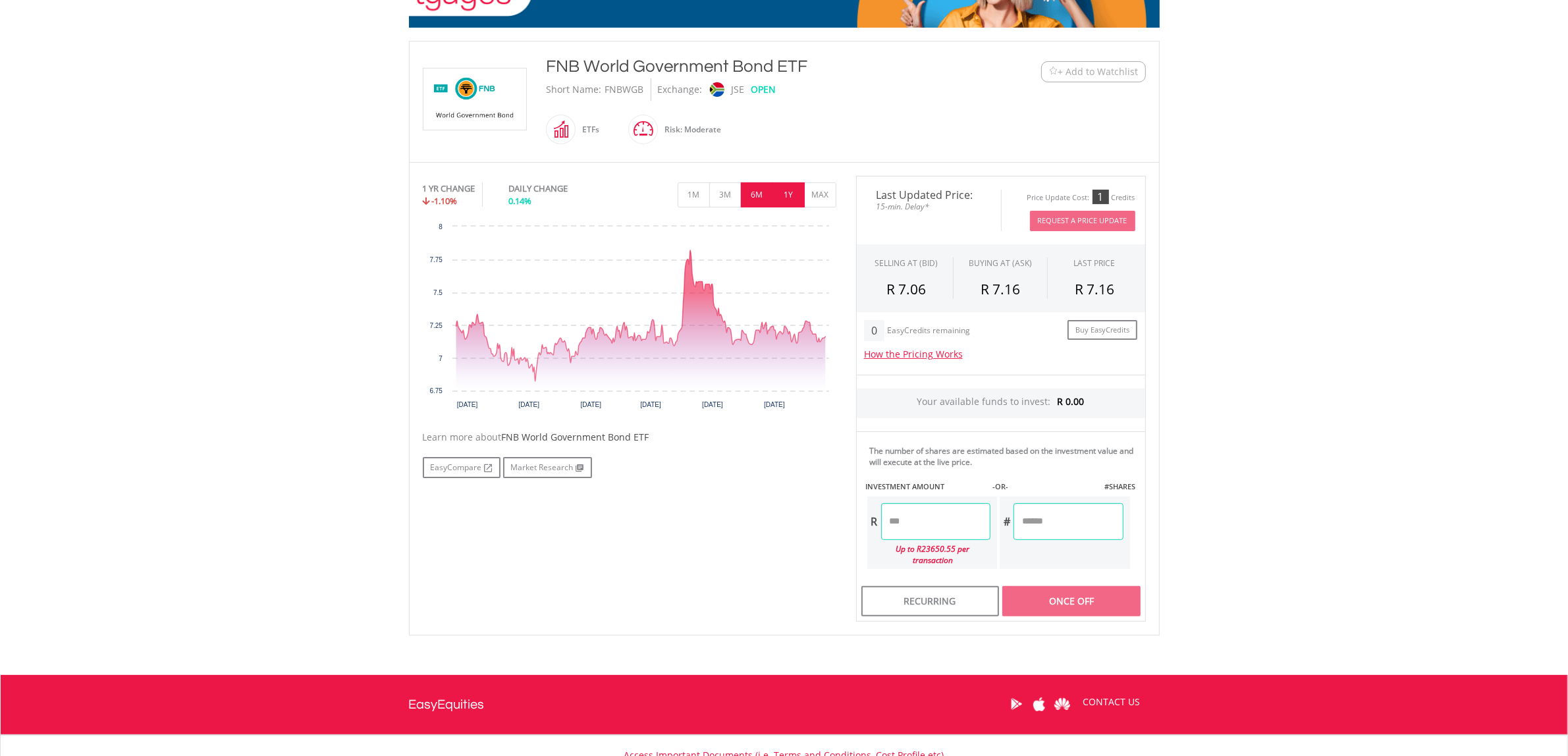
click at [752, 196] on button "6M" at bounding box center [758, 194] width 32 height 25
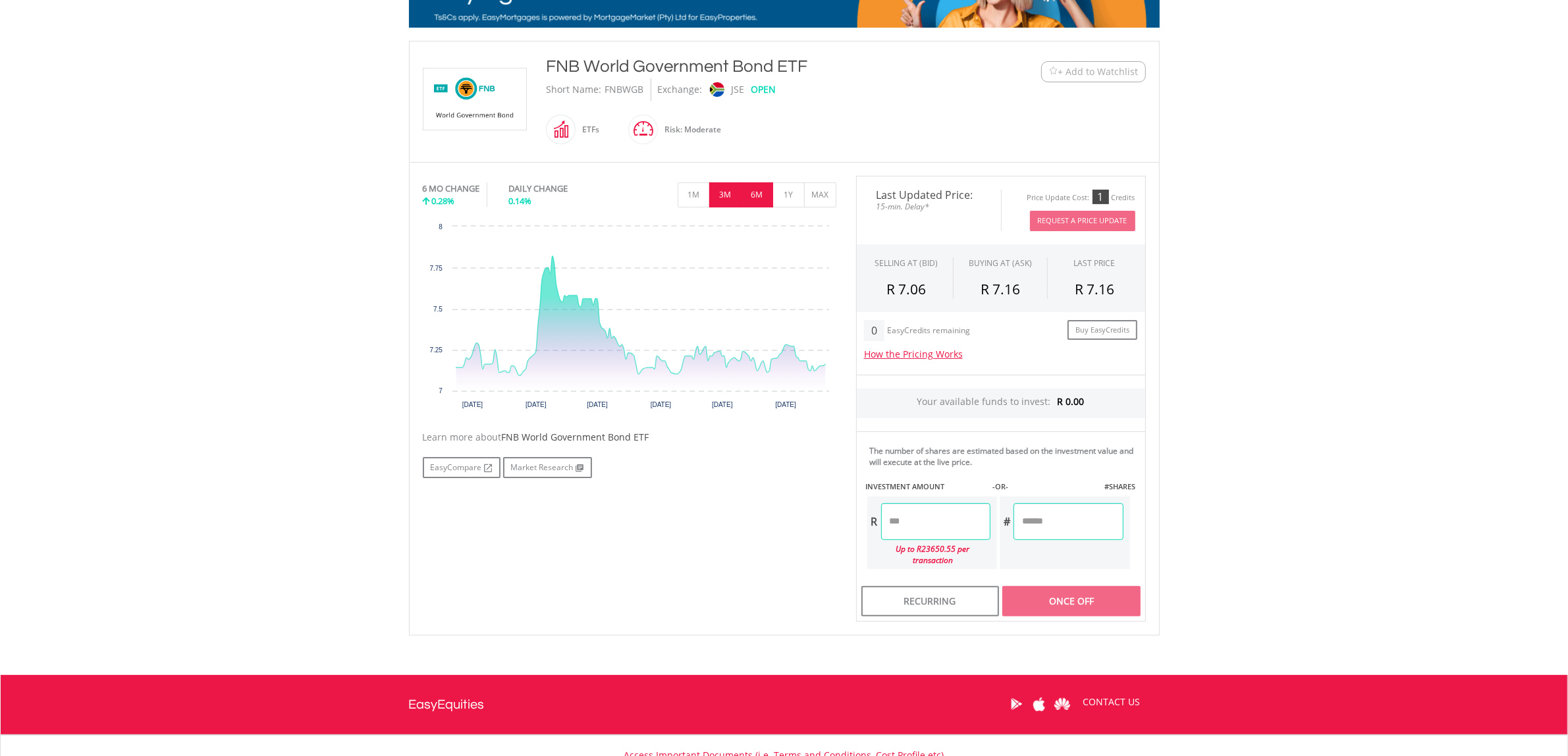
click at [722, 195] on button "3M" at bounding box center [726, 194] width 32 height 25
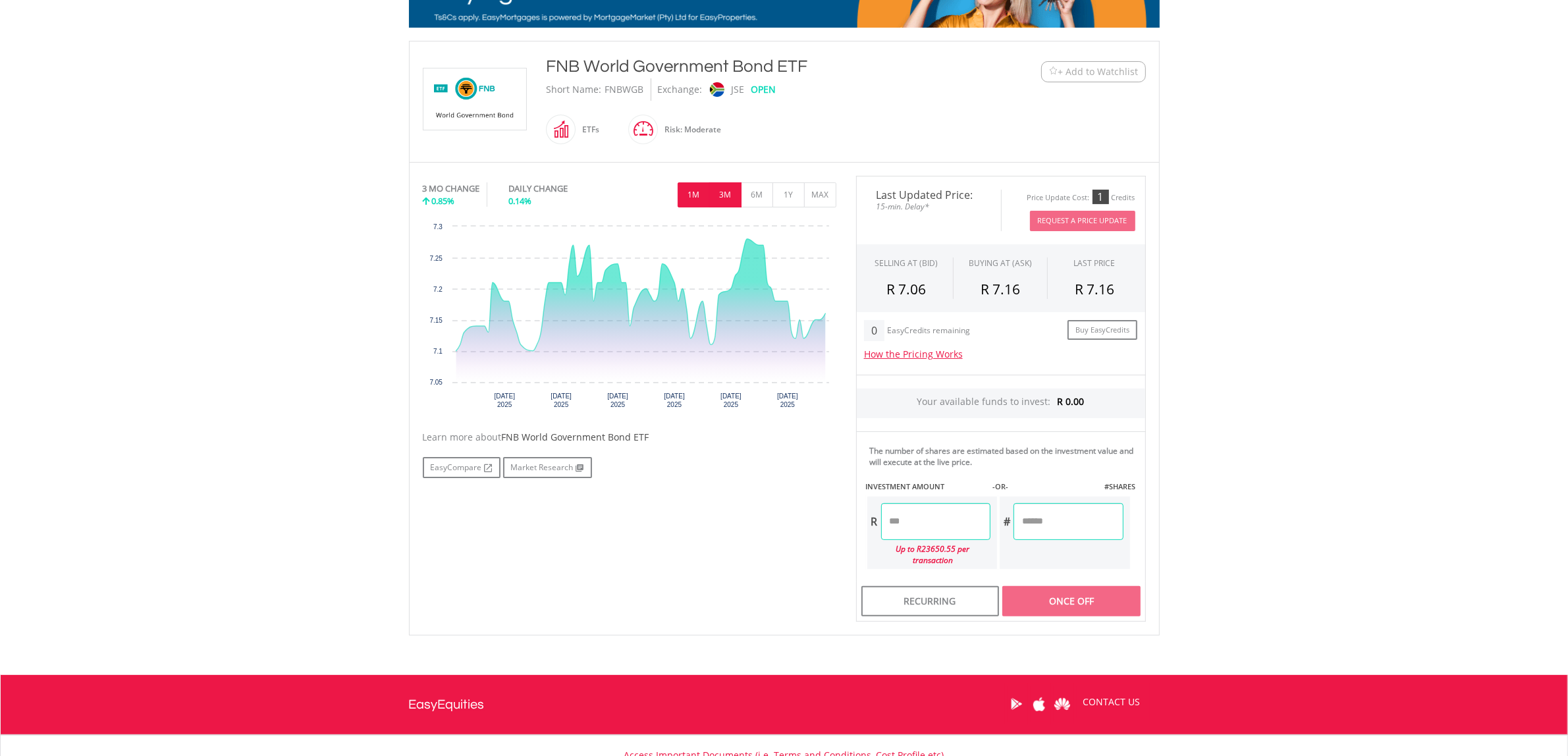
click at [690, 196] on button "1M" at bounding box center [694, 194] width 32 height 25
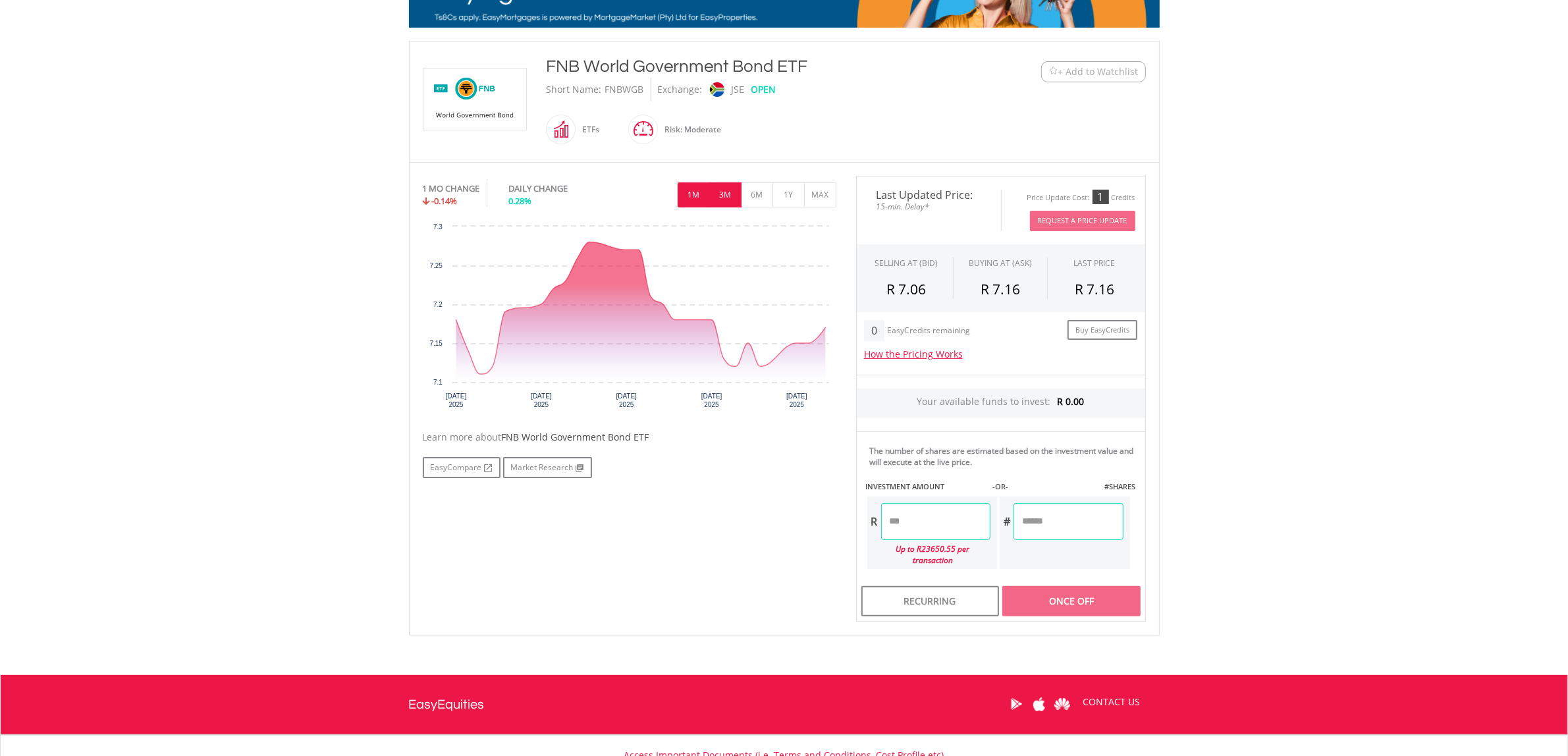
click at [726, 200] on button "3M" at bounding box center [726, 194] width 32 height 25
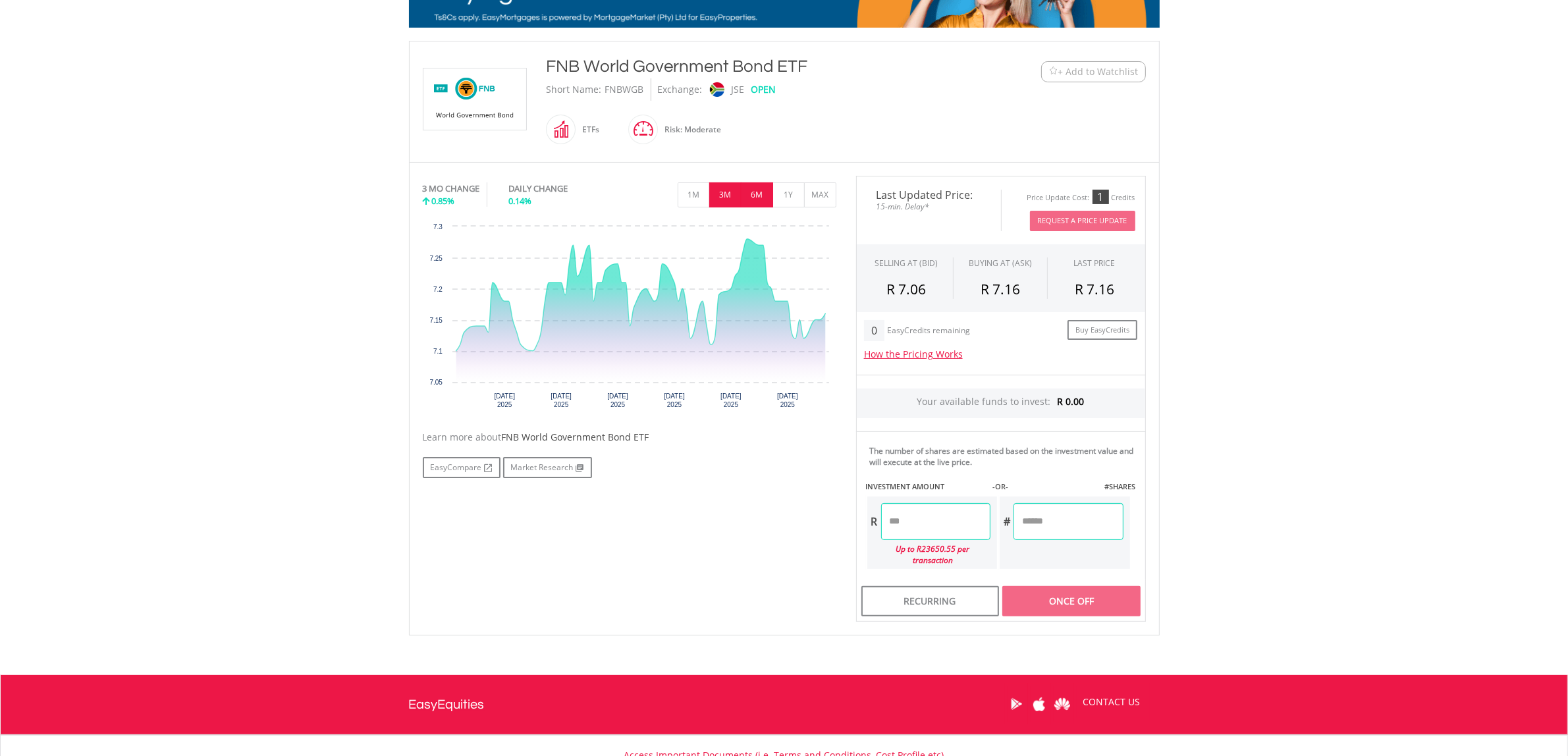
click at [761, 201] on button "6M" at bounding box center [758, 194] width 32 height 25
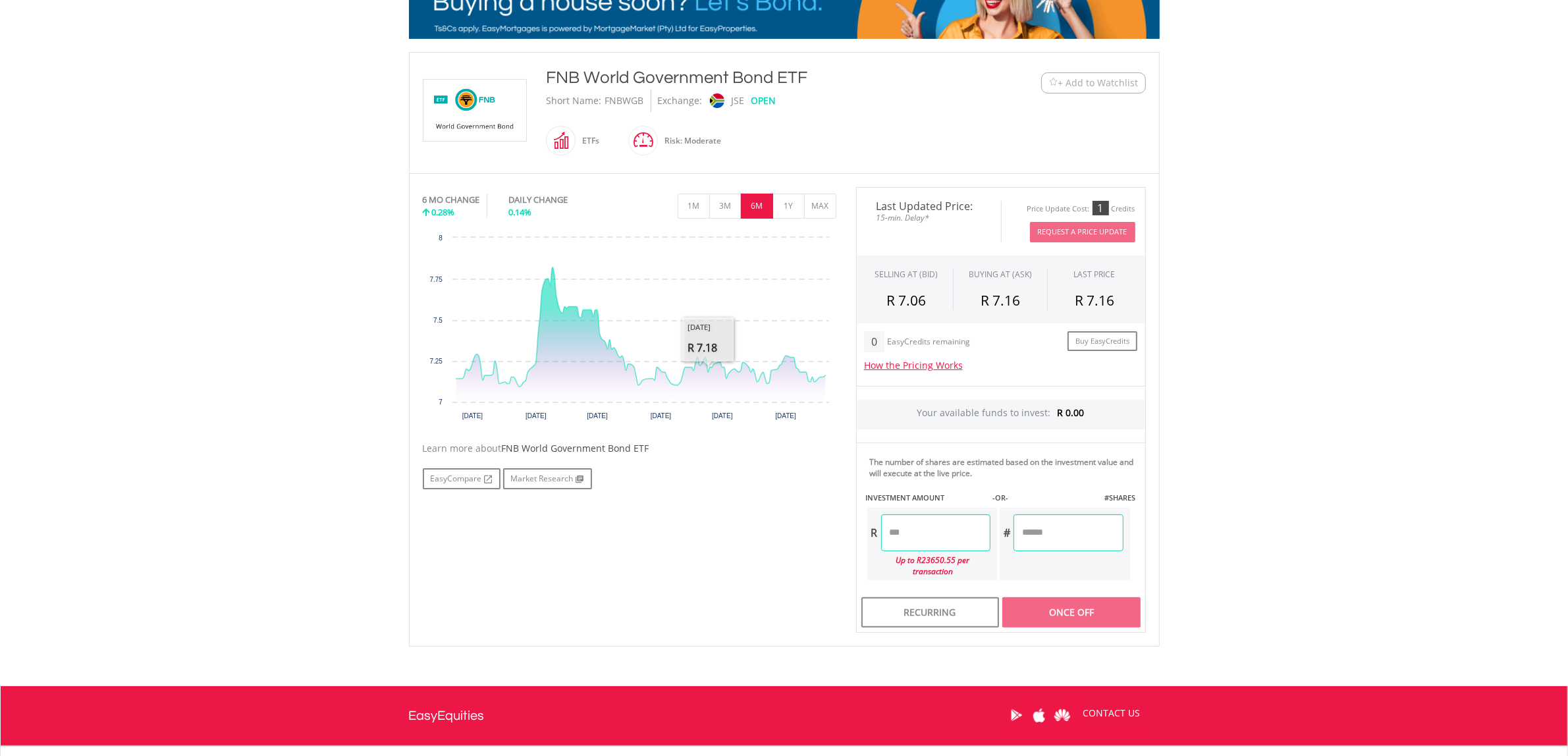
scroll to position [0, 0]
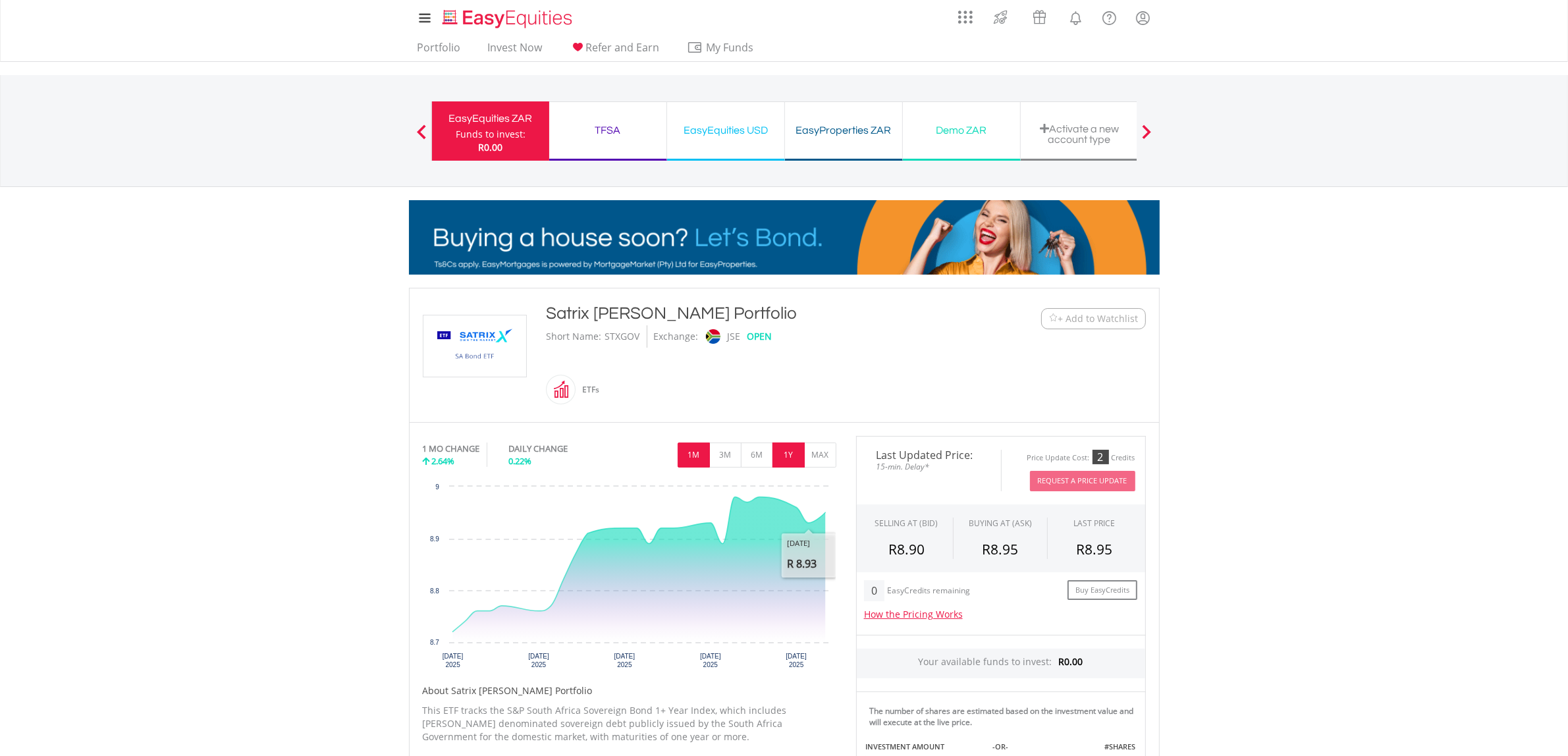
click at [797, 451] on button "1Y" at bounding box center [789, 455] width 32 height 25
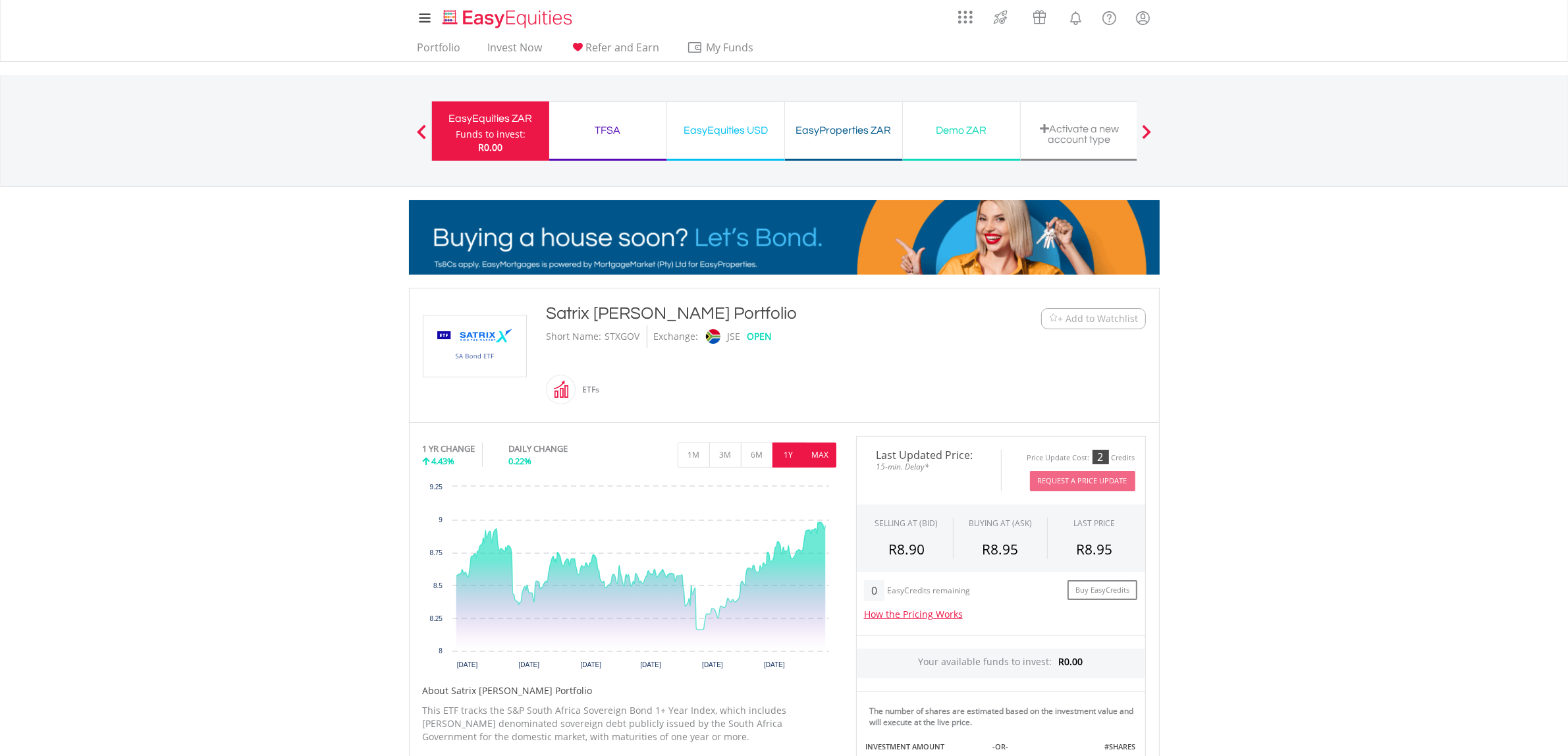
click at [827, 458] on button "MAX" at bounding box center [820, 455] width 32 height 25
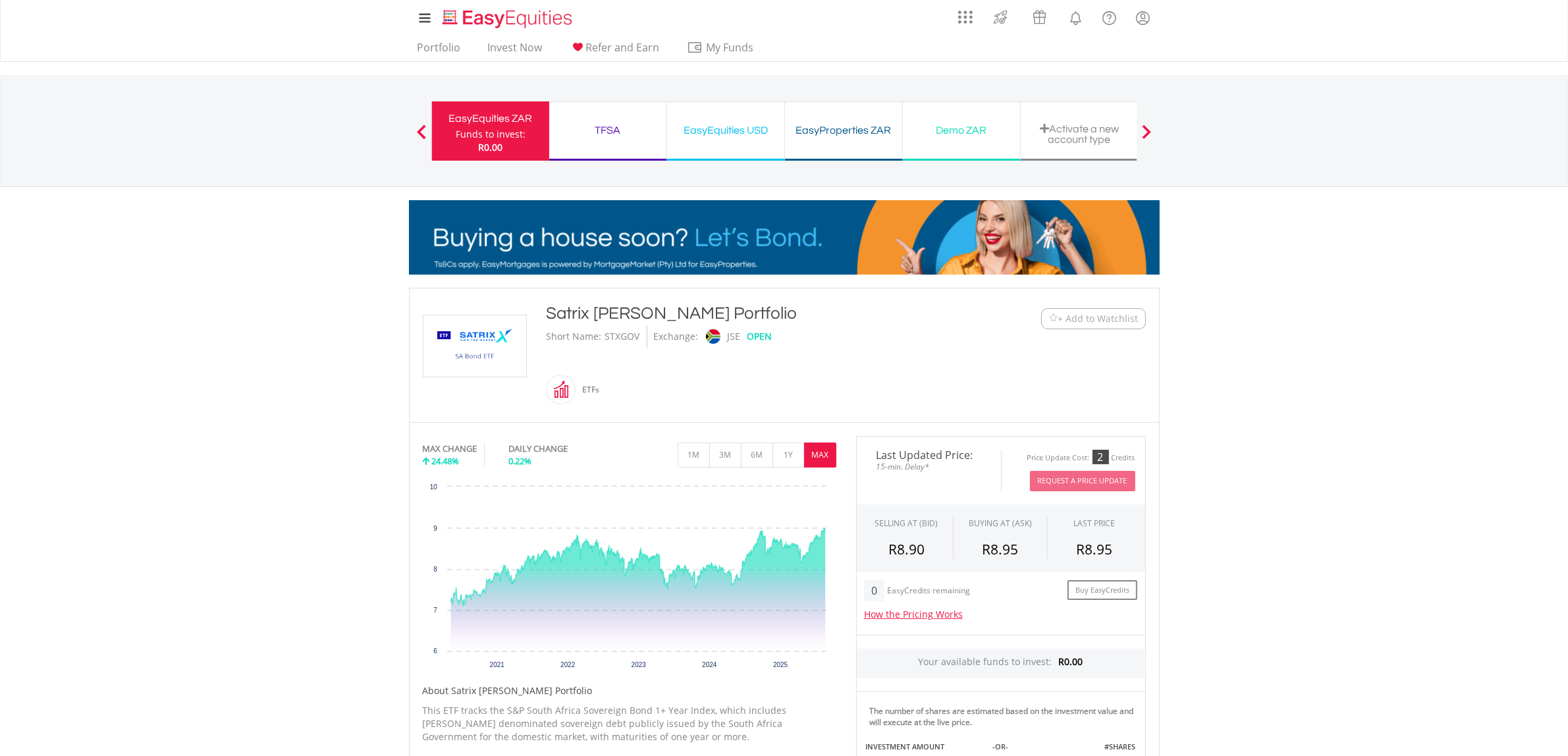
click at [1114, 318] on span "+ Add to Watchlist" at bounding box center [1099, 318] width 80 height 13
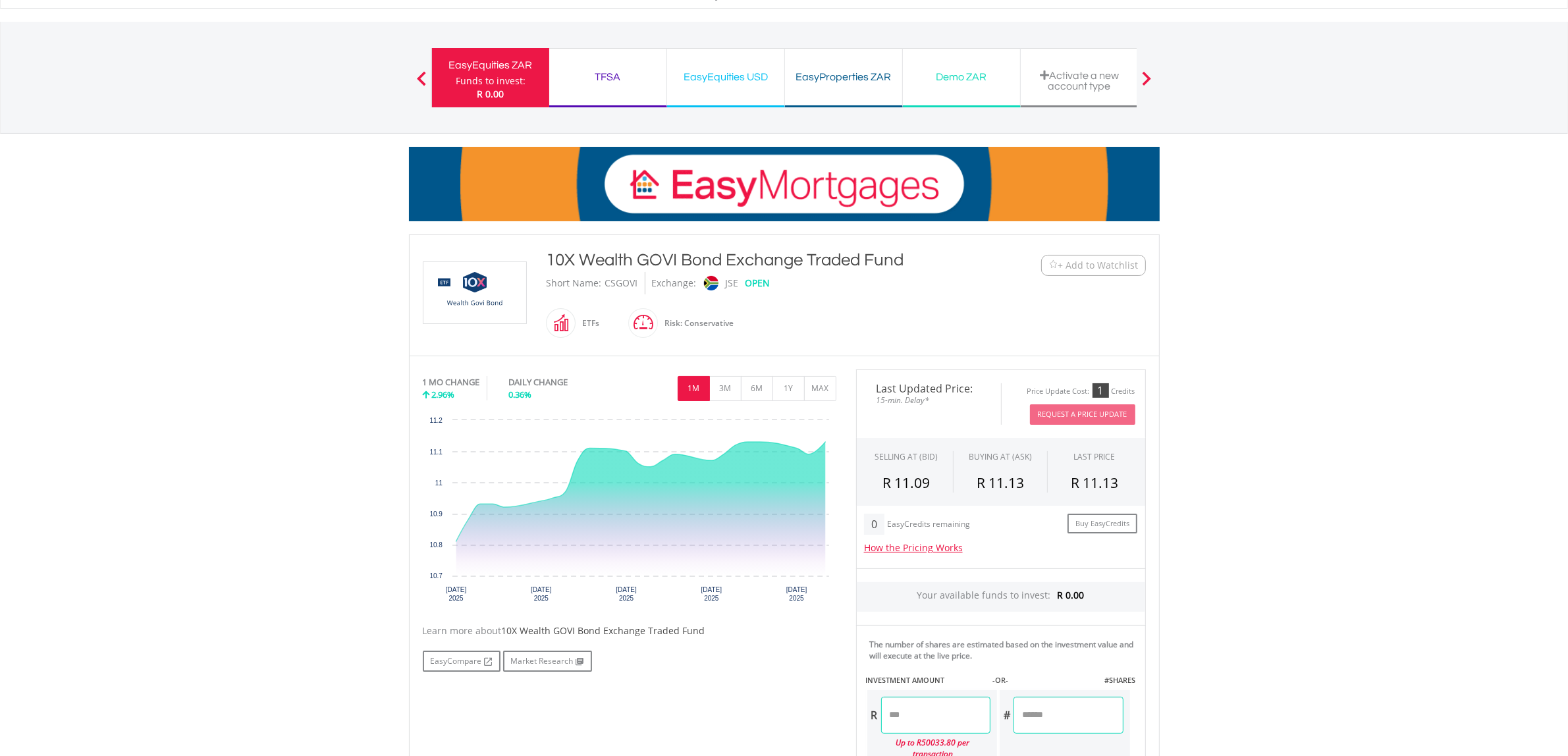
scroll to position [83, 0]
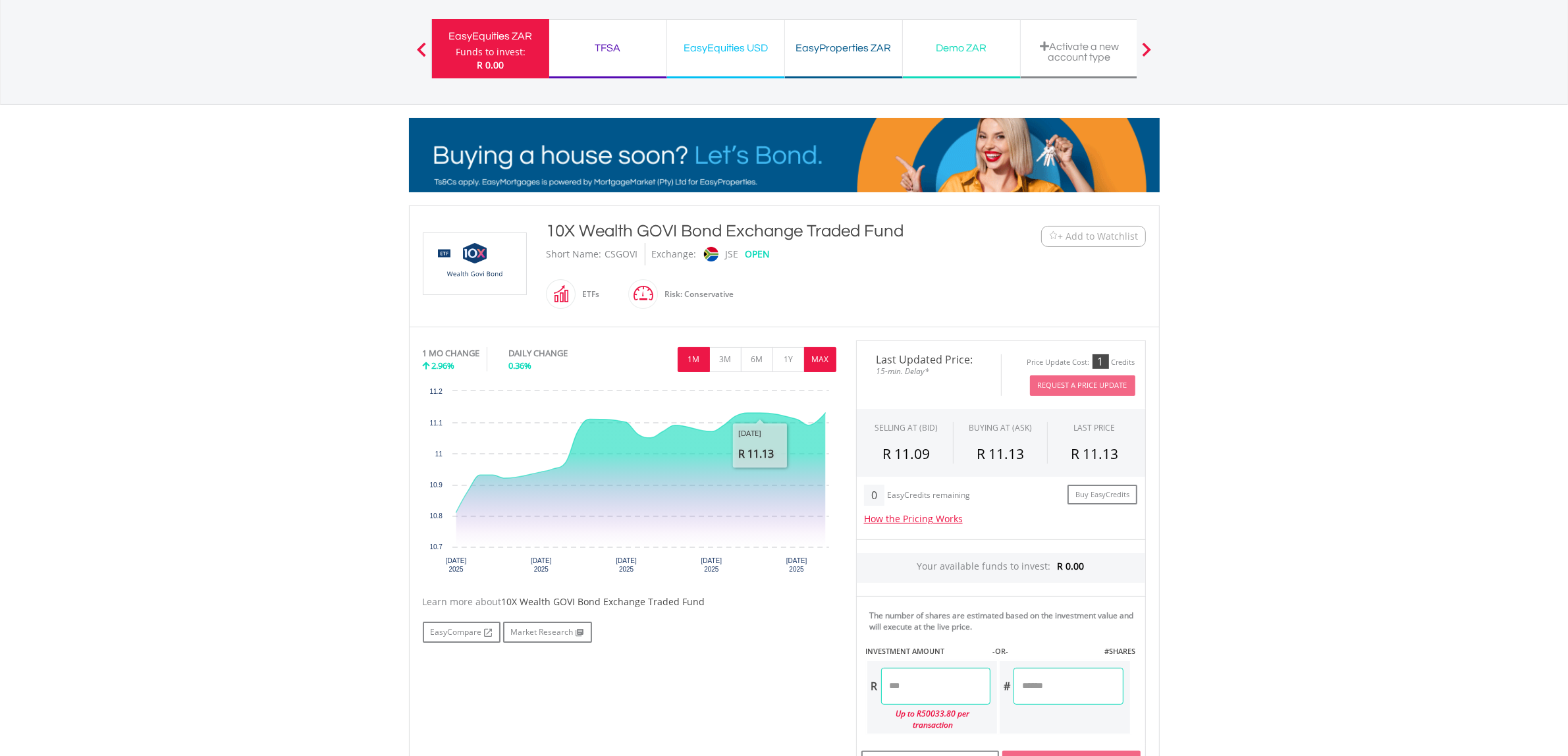
click at [818, 359] on button "MAX" at bounding box center [820, 359] width 32 height 25
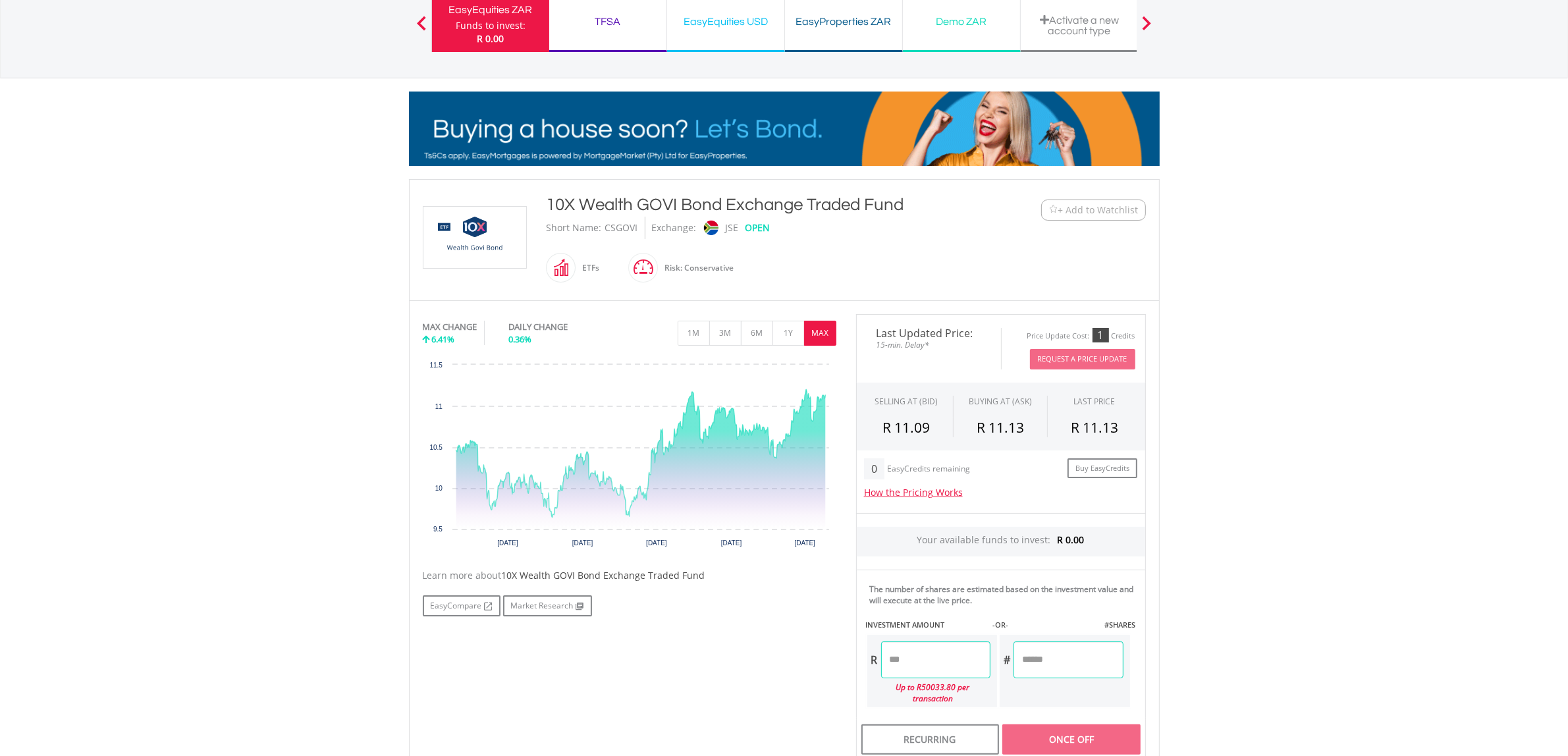
scroll to position [0, 0]
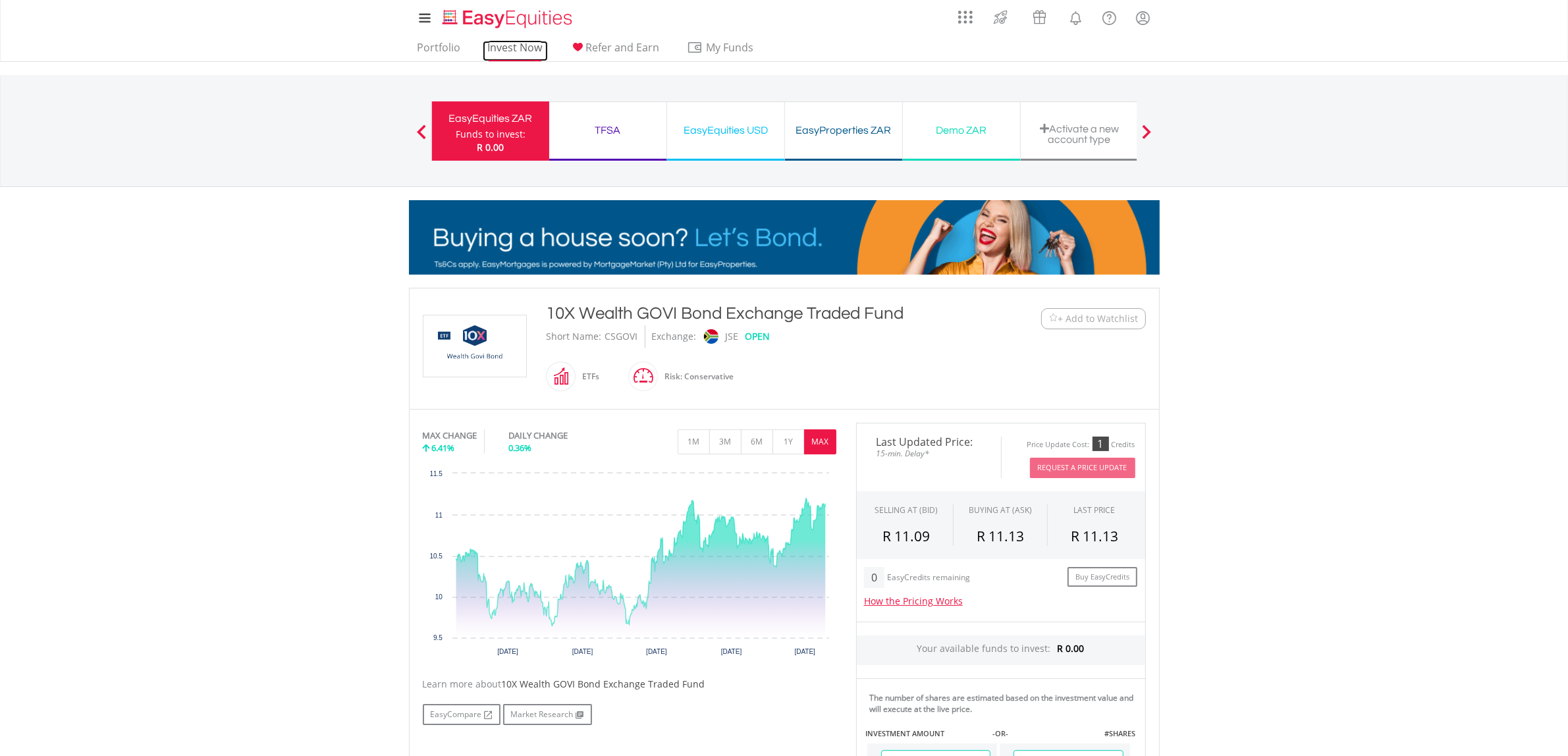
click at [511, 50] on link "Invest Now" at bounding box center [515, 51] width 65 height 20
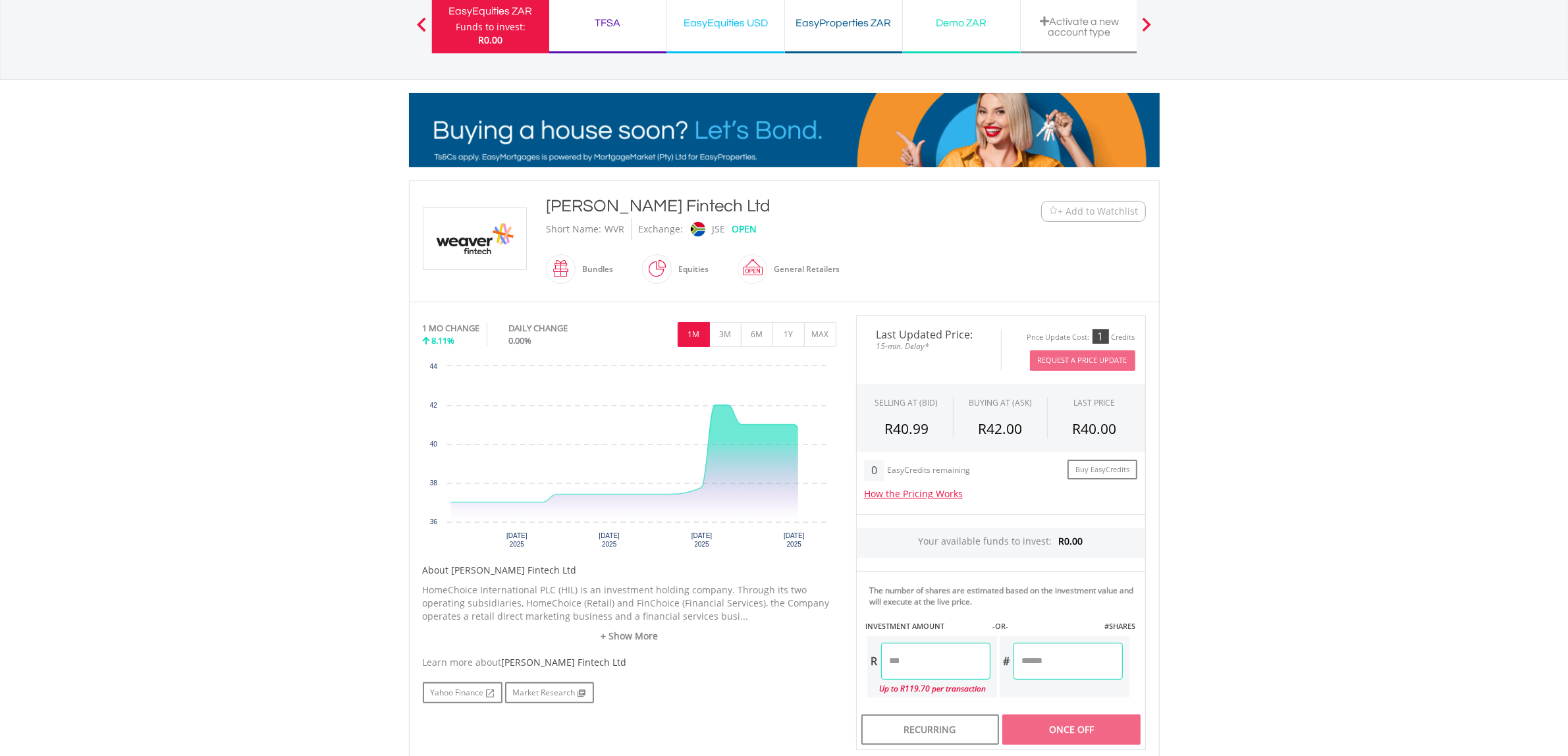
scroll to position [164, 0]
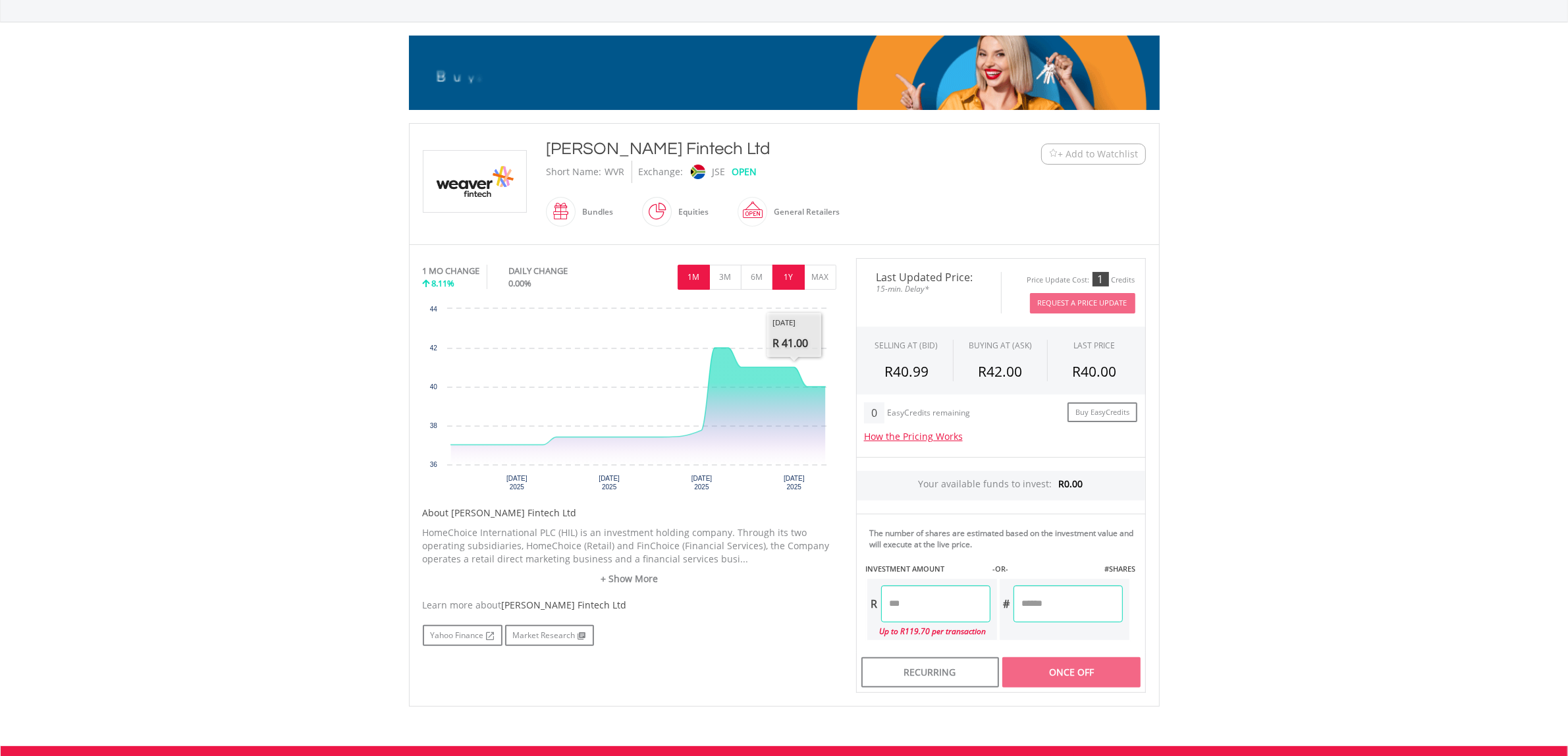
click at [791, 284] on button "1Y" at bounding box center [789, 277] width 32 height 25
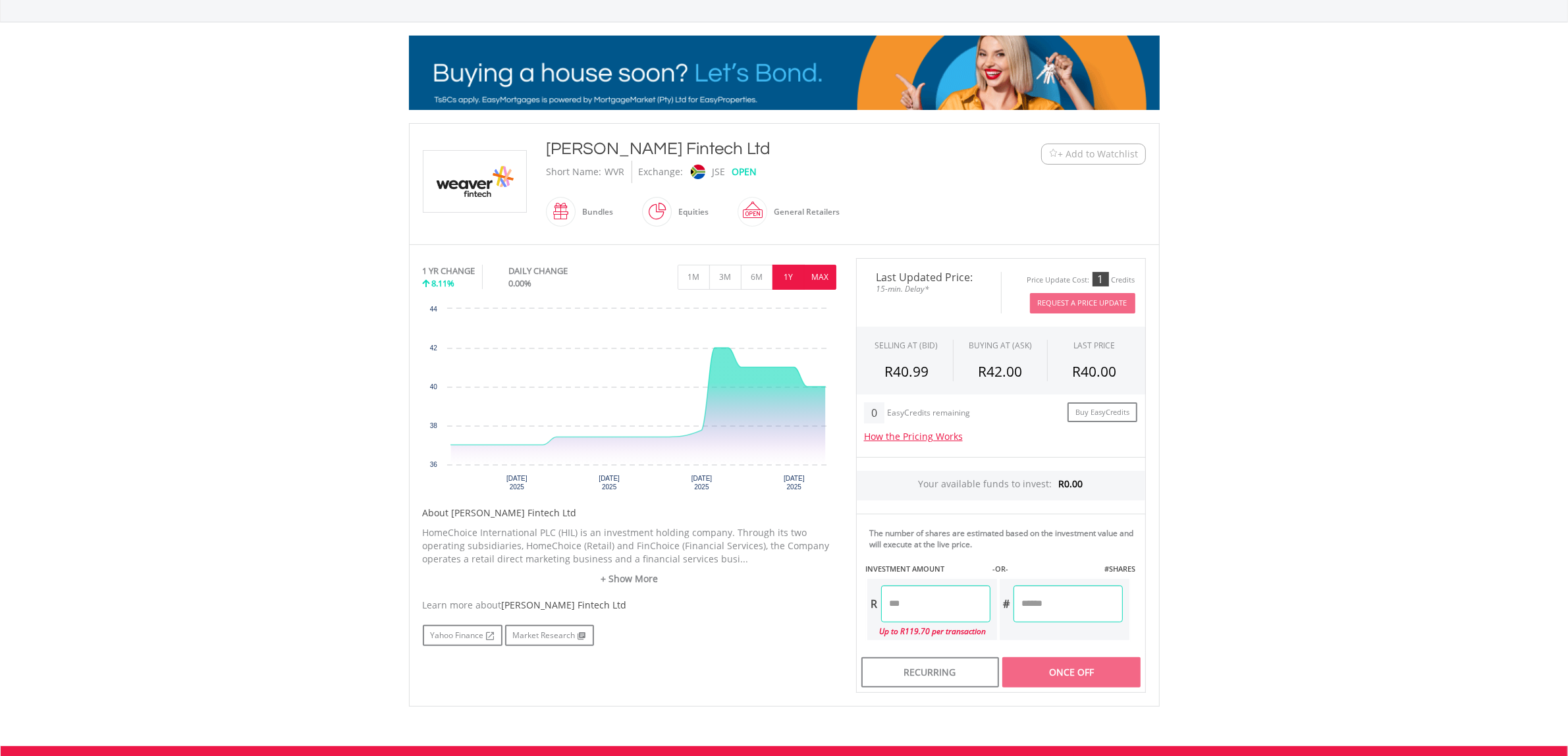
click at [822, 273] on button "MAX" at bounding box center [820, 277] width 32 height 25
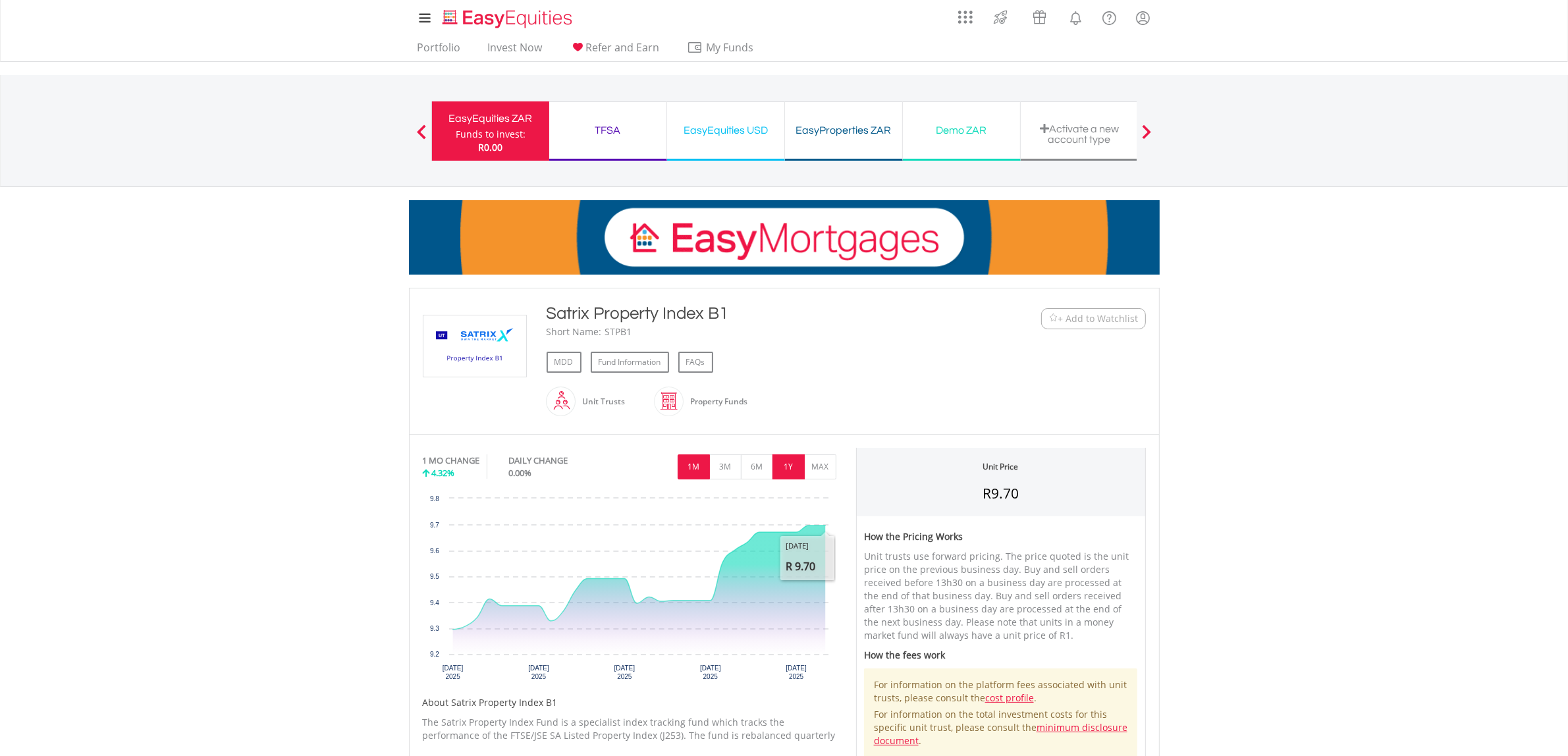
click at [781, 462] on button "1Y" at bounding box center [789, 467] width 32 height 25
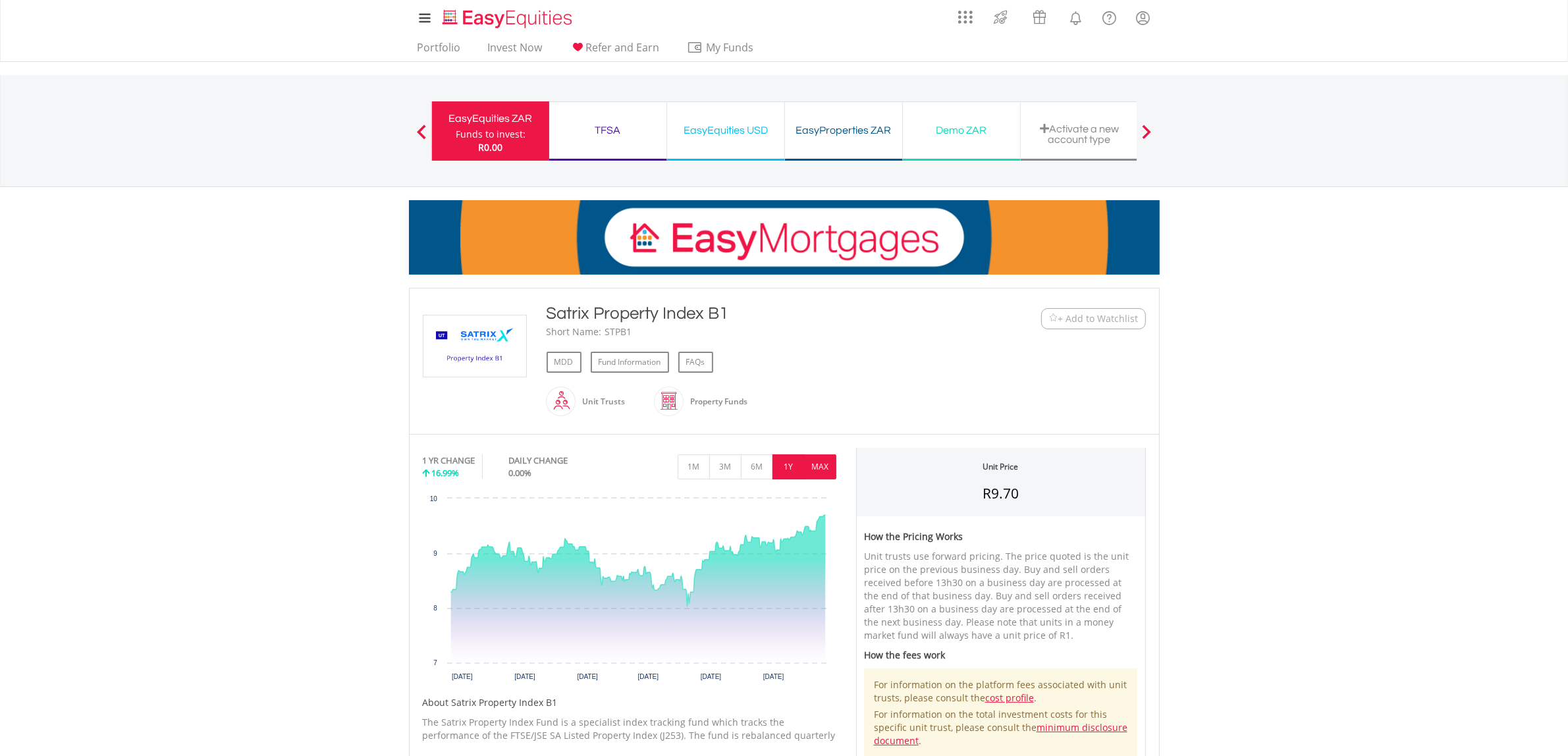
click at [815, 457] on button "MAX" at bounding box center [820, 467] width 32 height 25
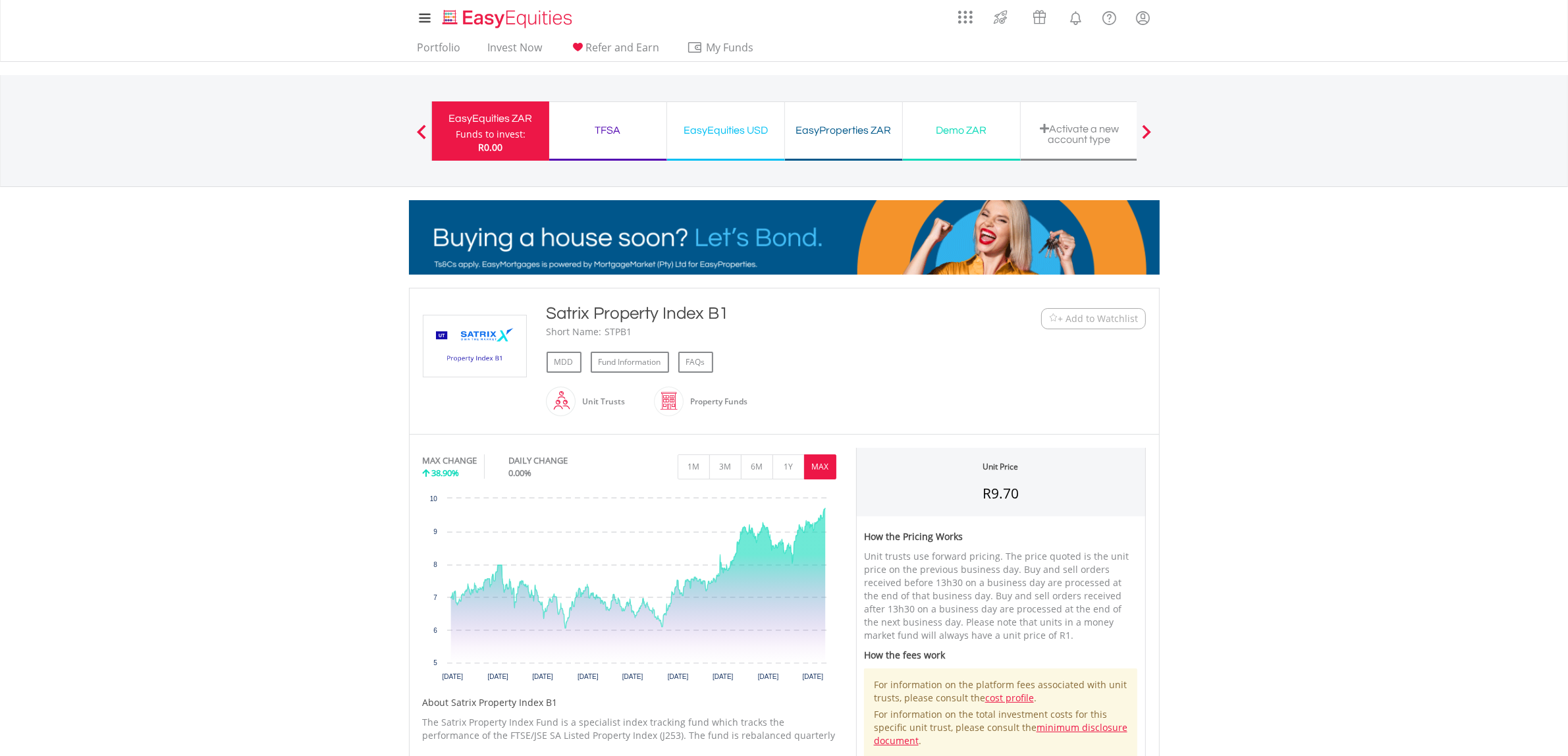
click at [1064, 321] on span "+ Add to Watchlist" at bounding box center [1099, 318] width 80 height 13
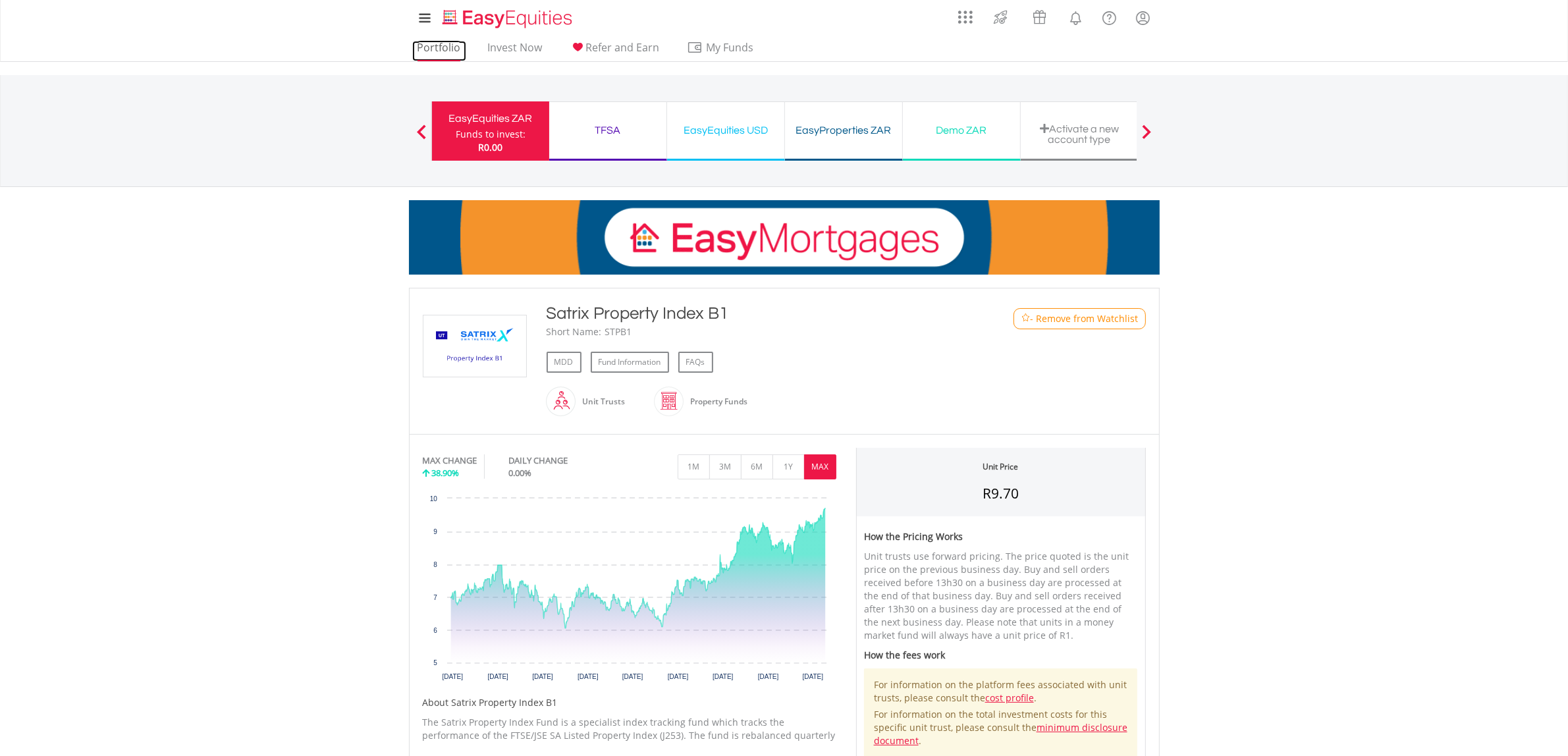
click at [438, 46] on link "Portfolio" at bounding box center [439, 51] width 54 height 20
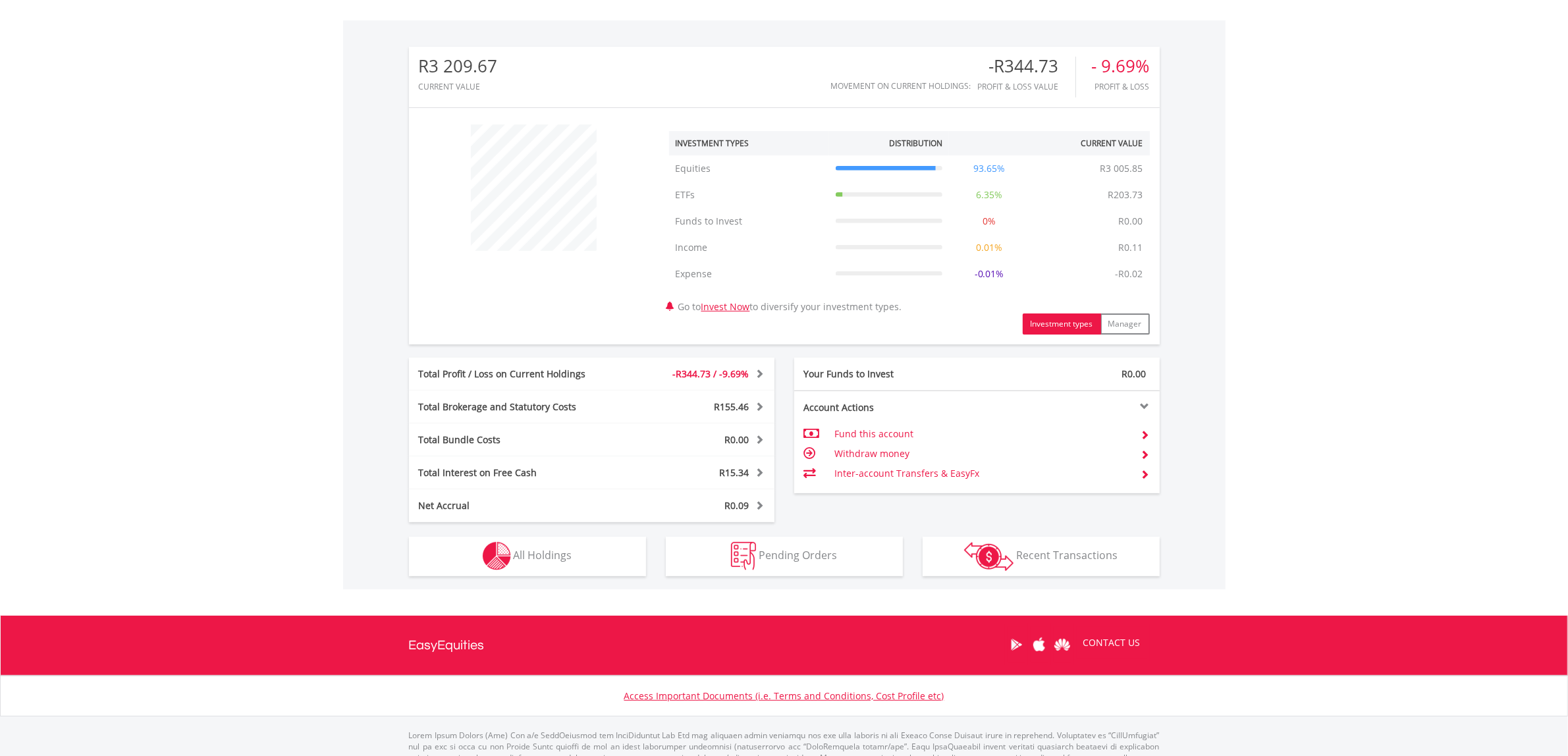
scroll to position [436, 0]
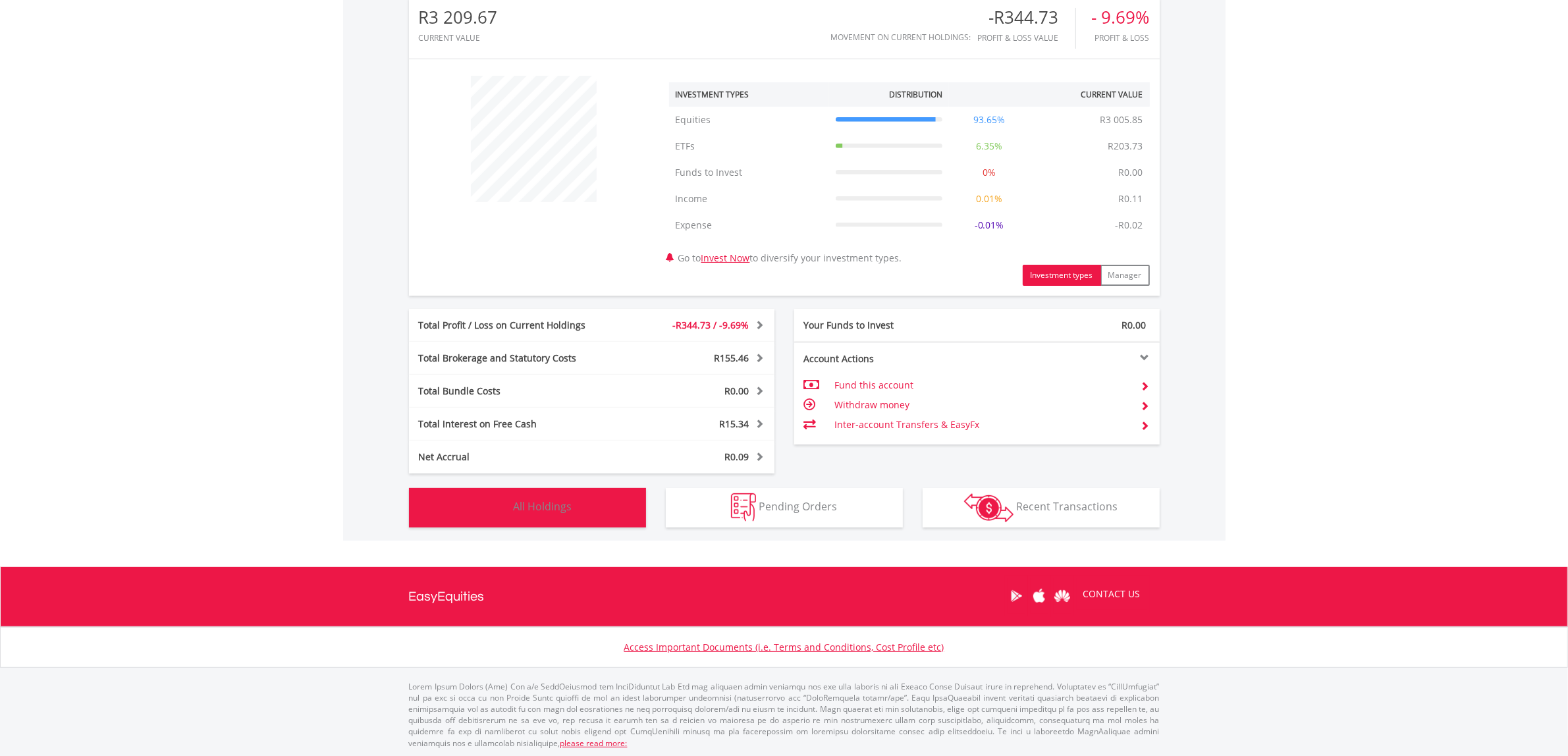
click at [532, 499] on span "All Holdings" at bounding box center [543, 506] width 59 height 15
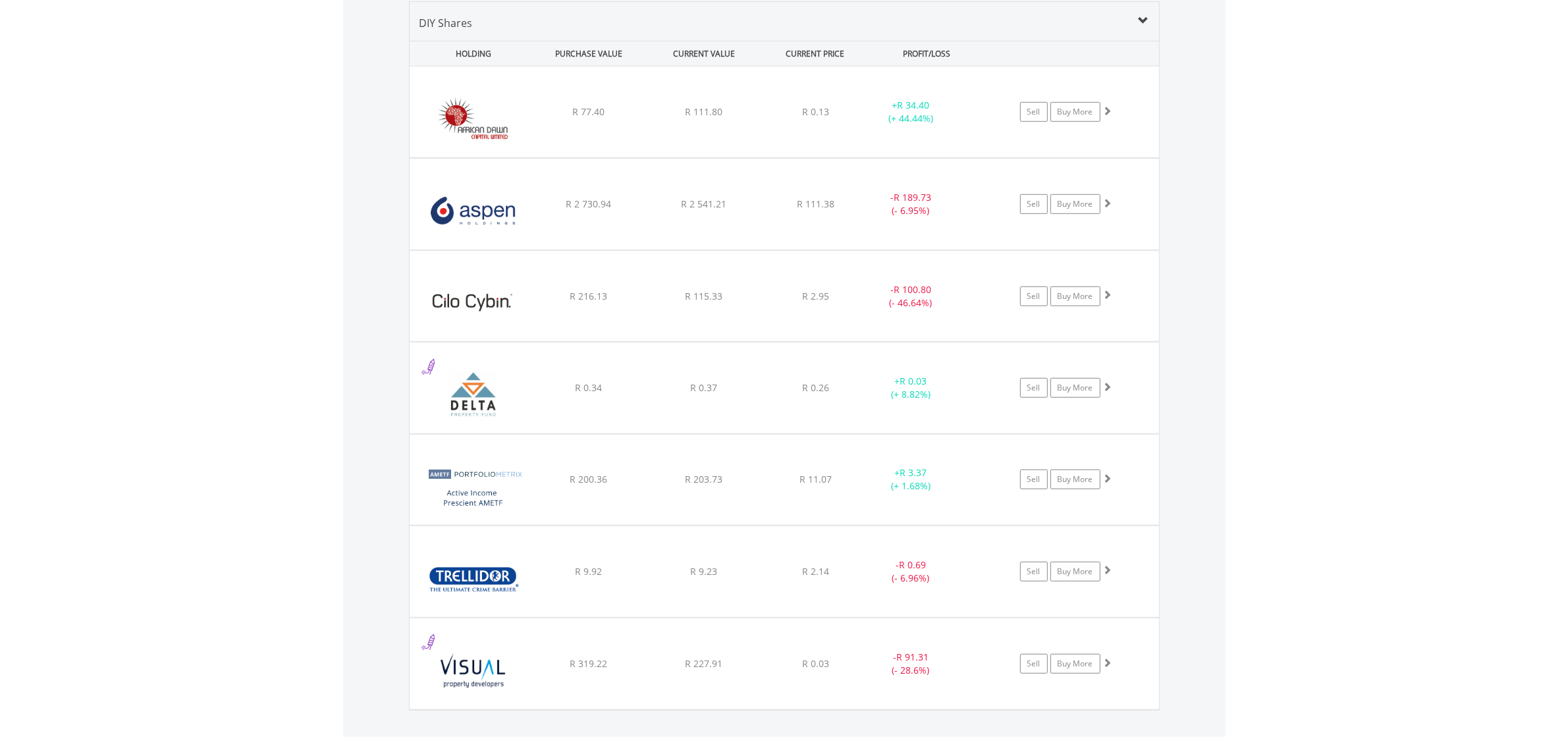
scroll to position [1084, 0]
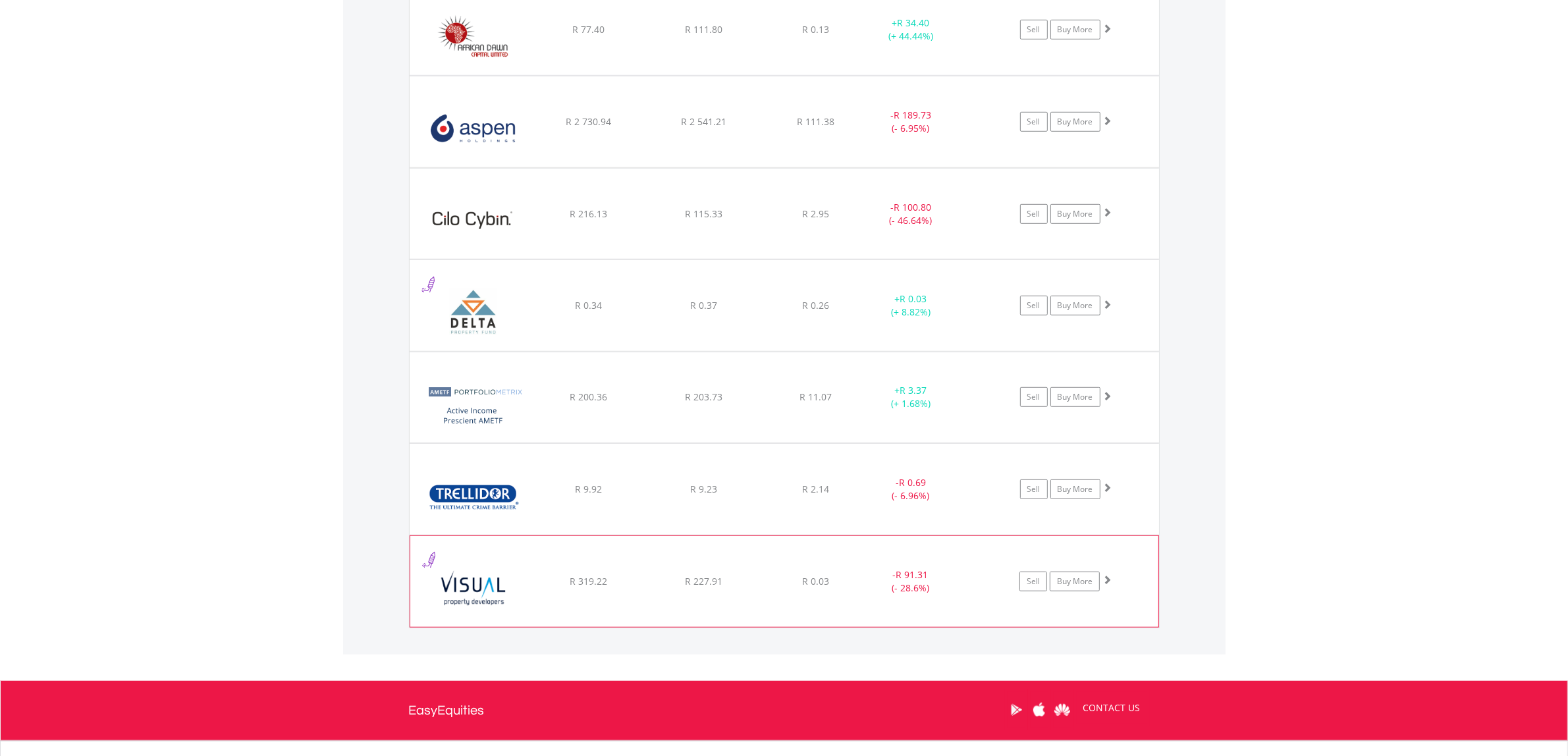
click at [959, 135] on div "- R 91.31 (- 28.6%)" at bounding box center [911, 121] width 100 height 26
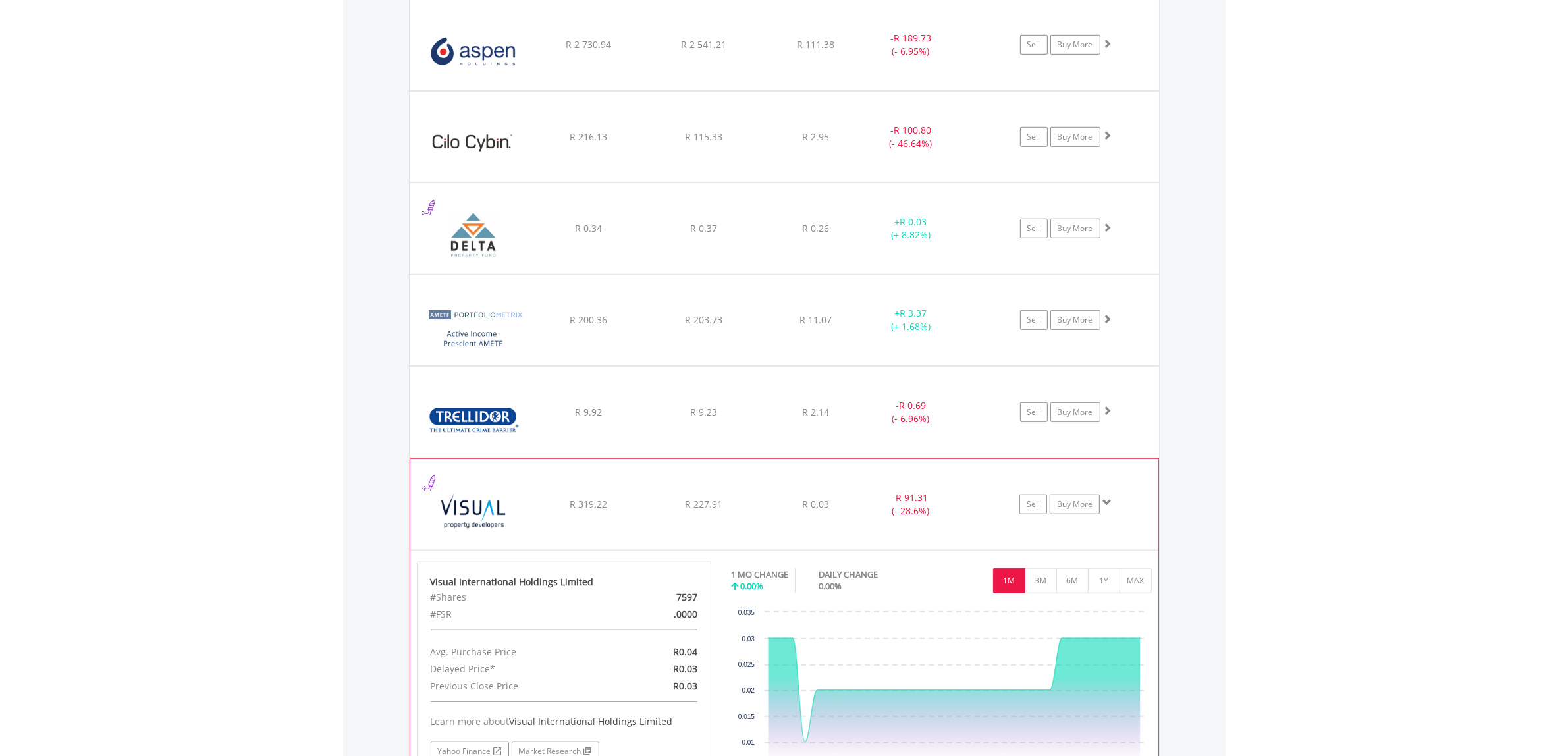
scroll to position [1249, 0]
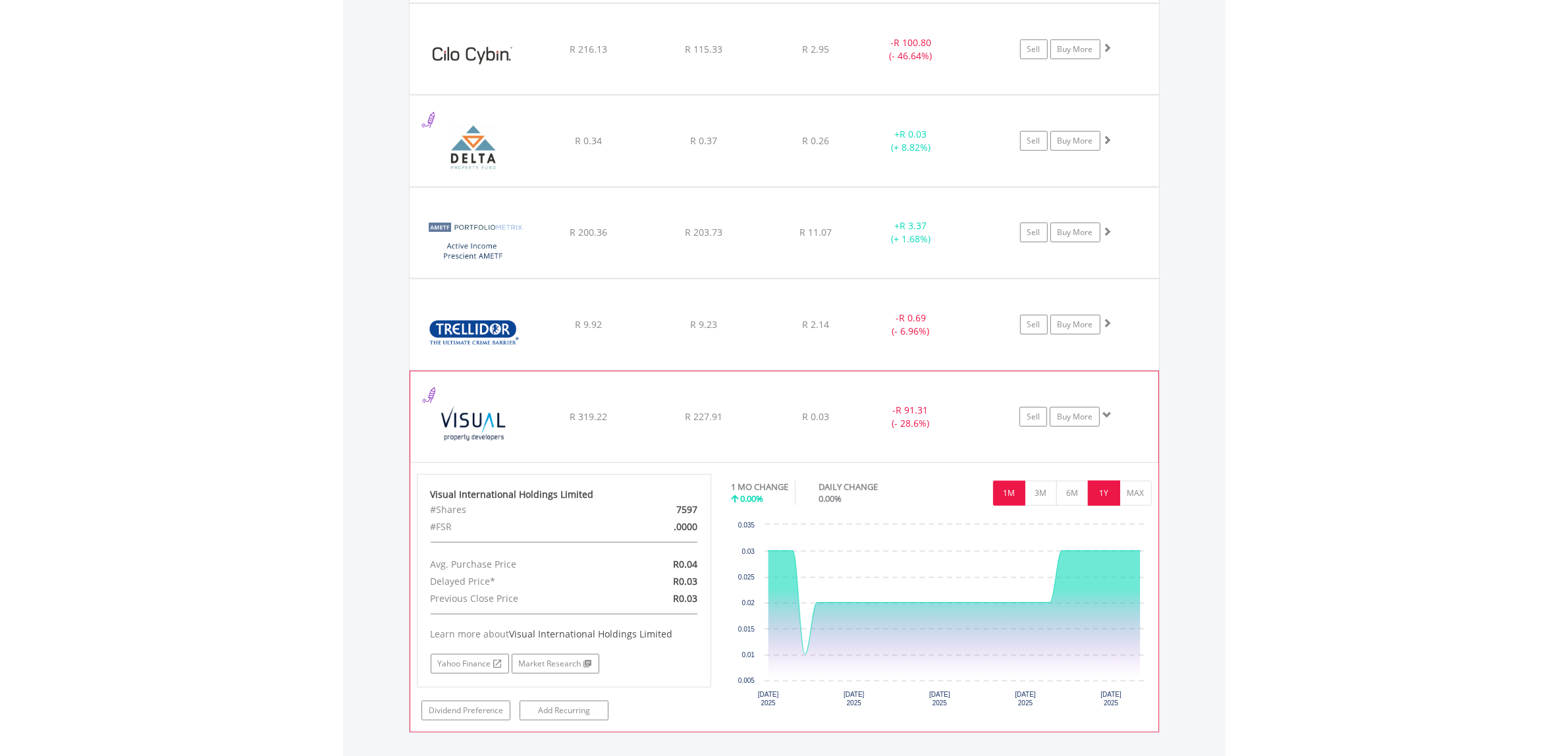
click at [1097, 501] on button "1Y" at bounding box center [1104, 493] width 32 height 25
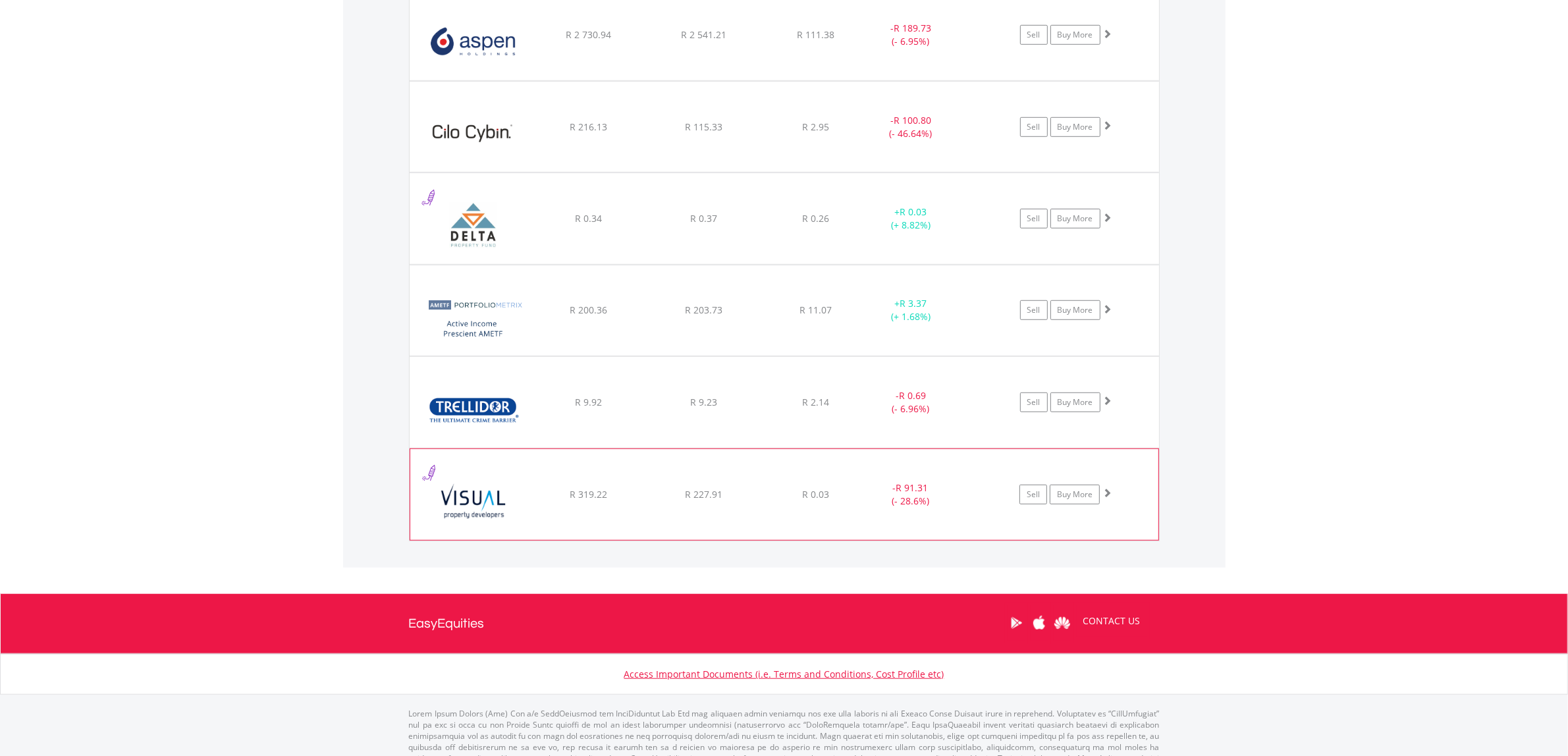
scroll to position [1200, 0]
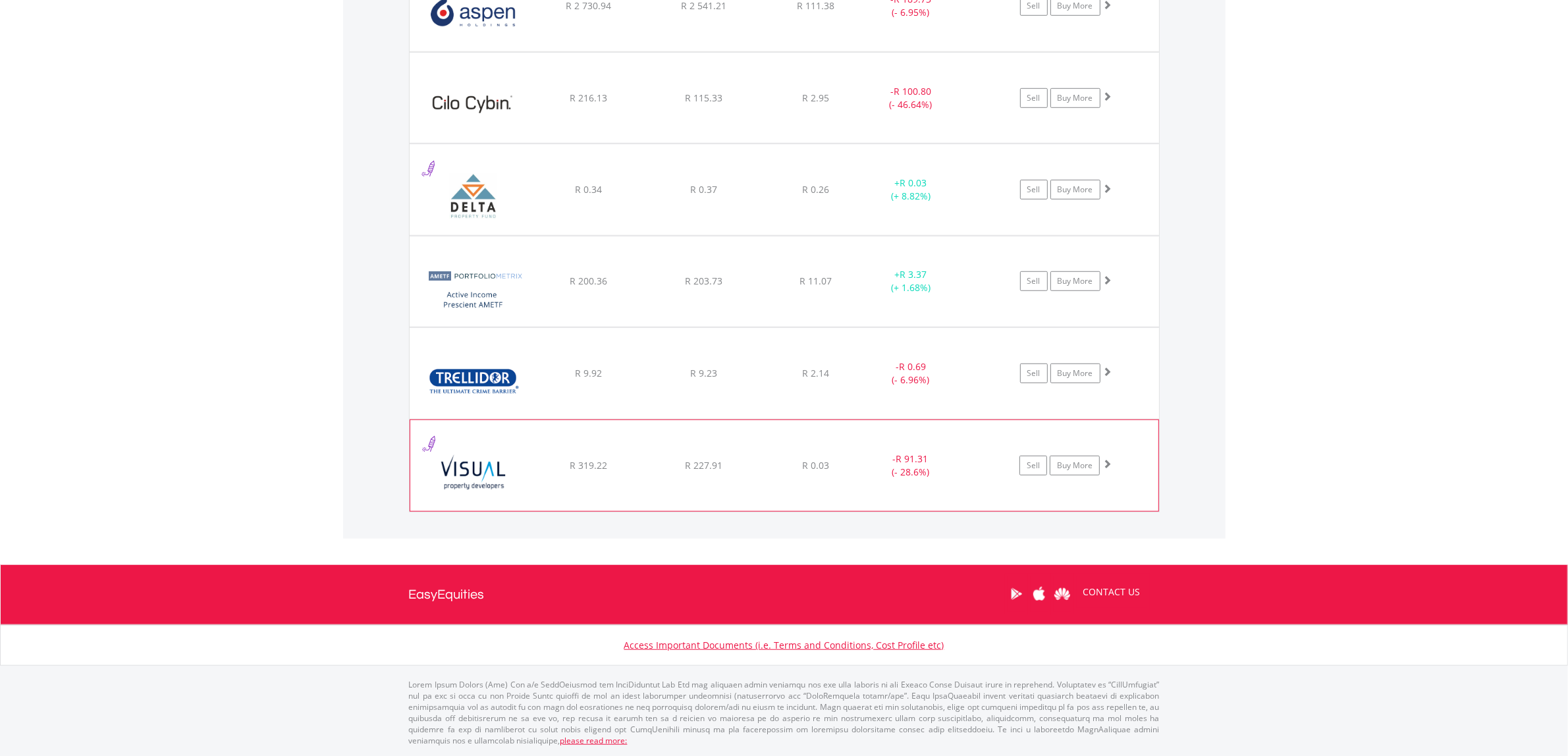
click at [869, 19] on div "- R 91.31 (- 28.6%)" at bounding box center [911, 6] width 100 height 26
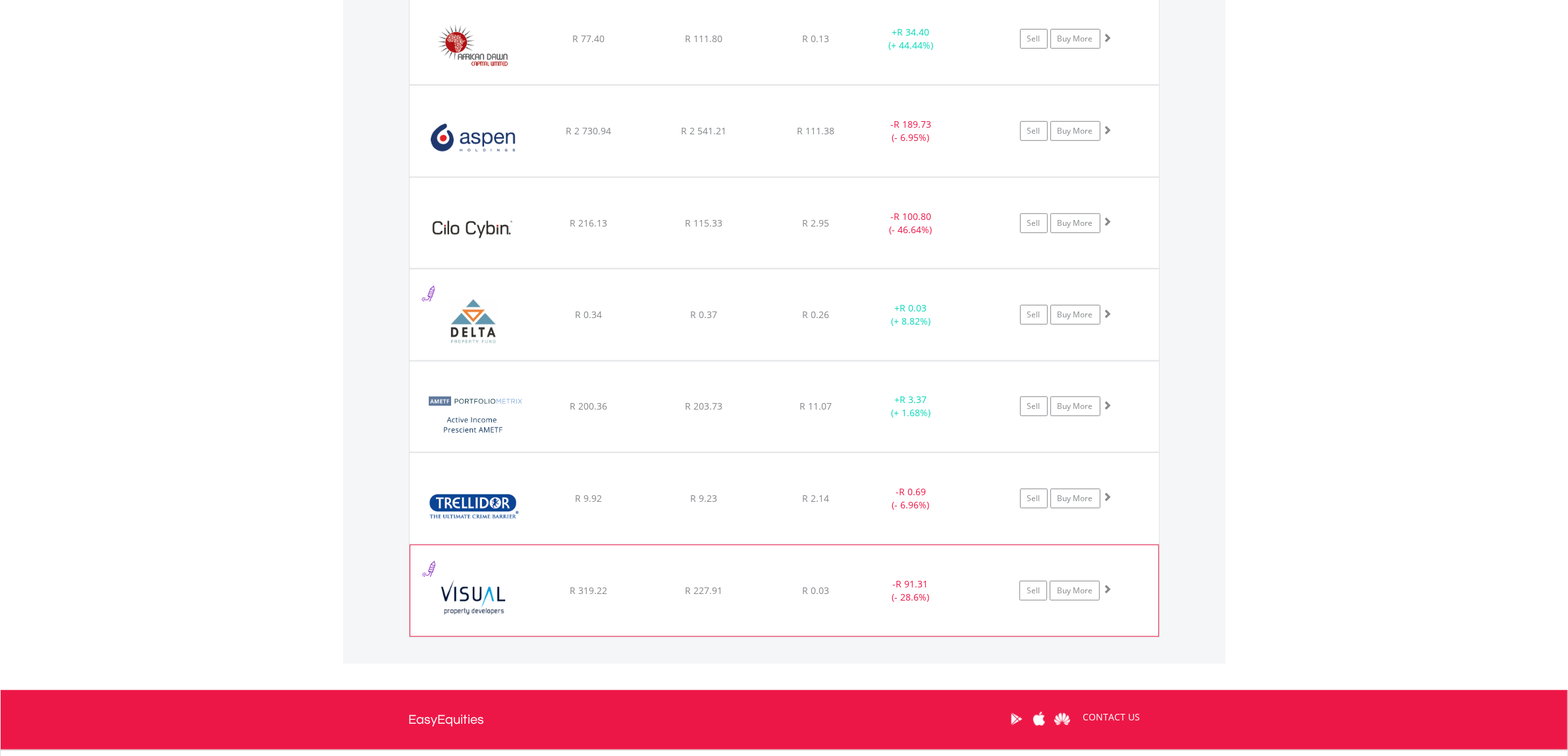
scroll to position [1036, 0]
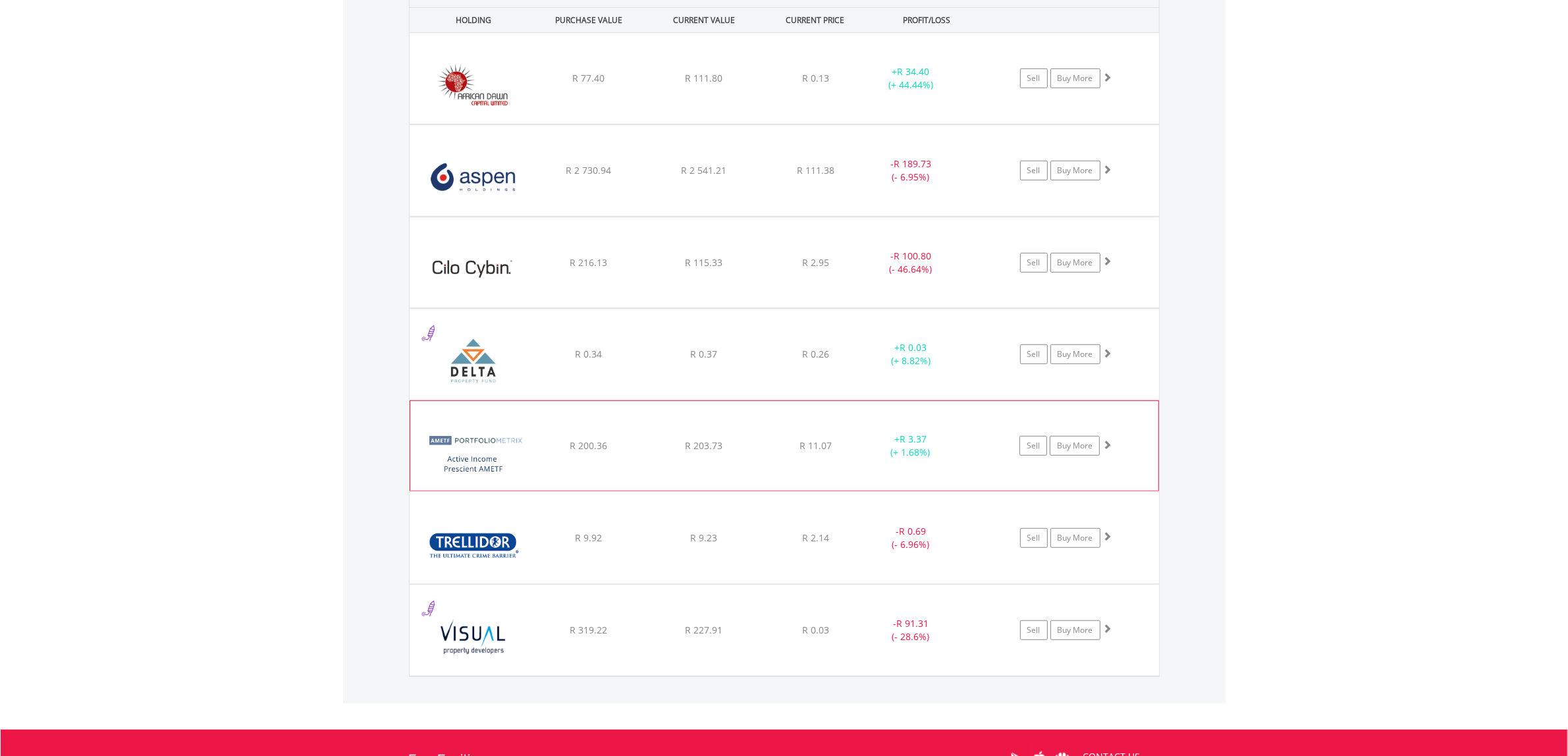
click at [851, 85] on div "R 11.07" at bounding box center [815, 78] width 104 height 13
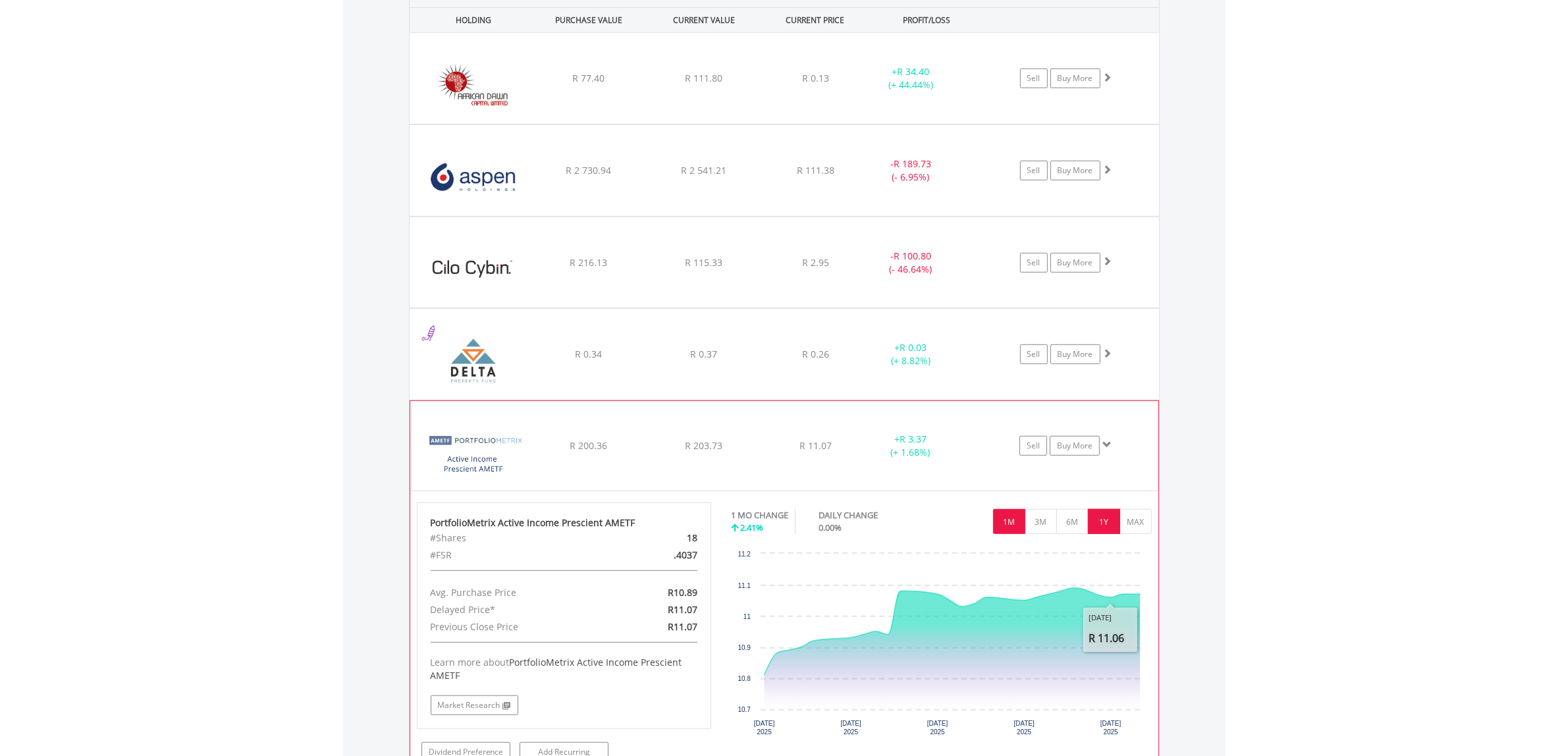
click at [1100, 525] on button "1Y" at bounding box center [1104, 521] width 32 height 25
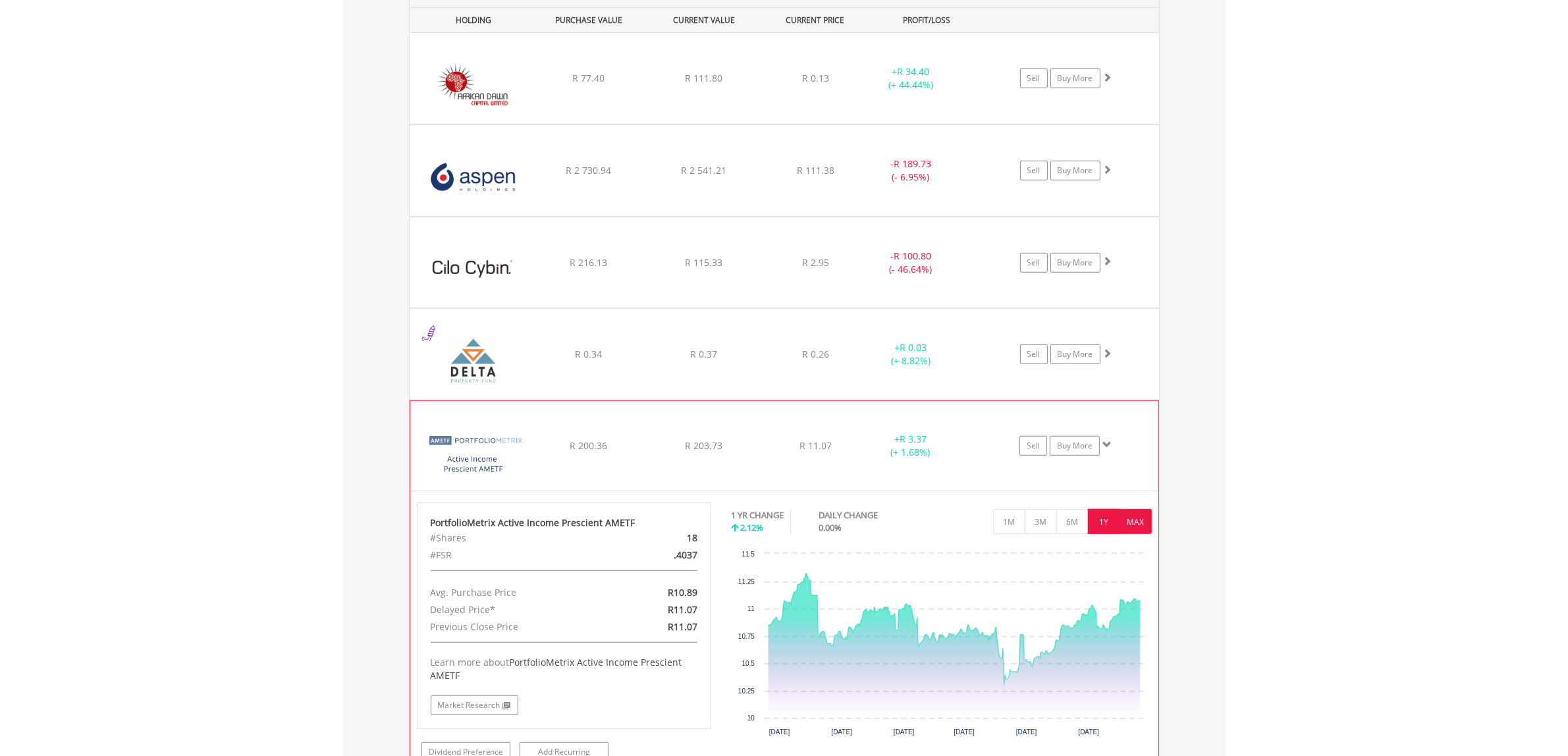
click at [1132, 517] on button "MAX" at bounding box center [1136, 521] width 32 height 25
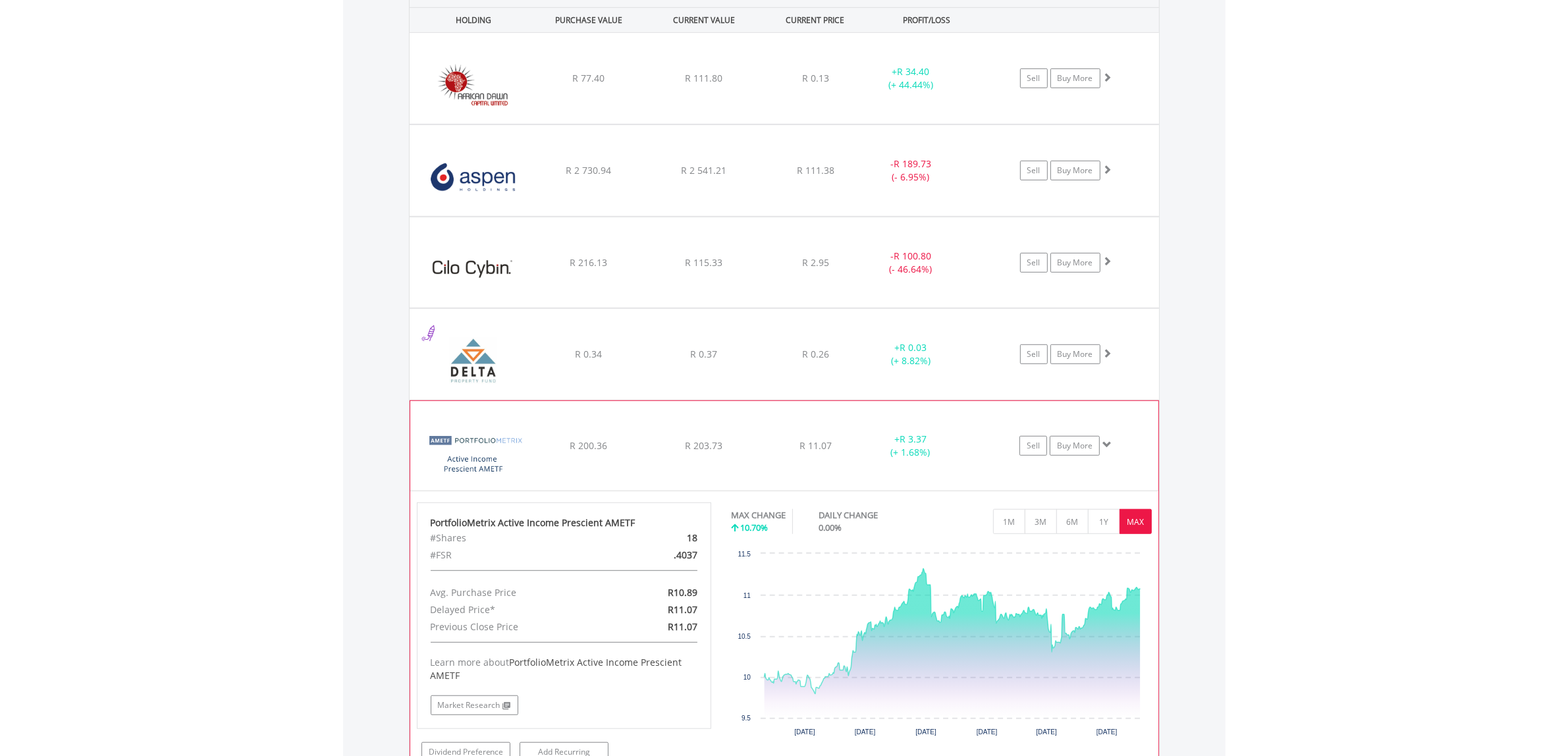
click at [952, 92] on div "+ R 3.37 (+ 1.68%)" at bounding box center [911, 78] width 100 height 26
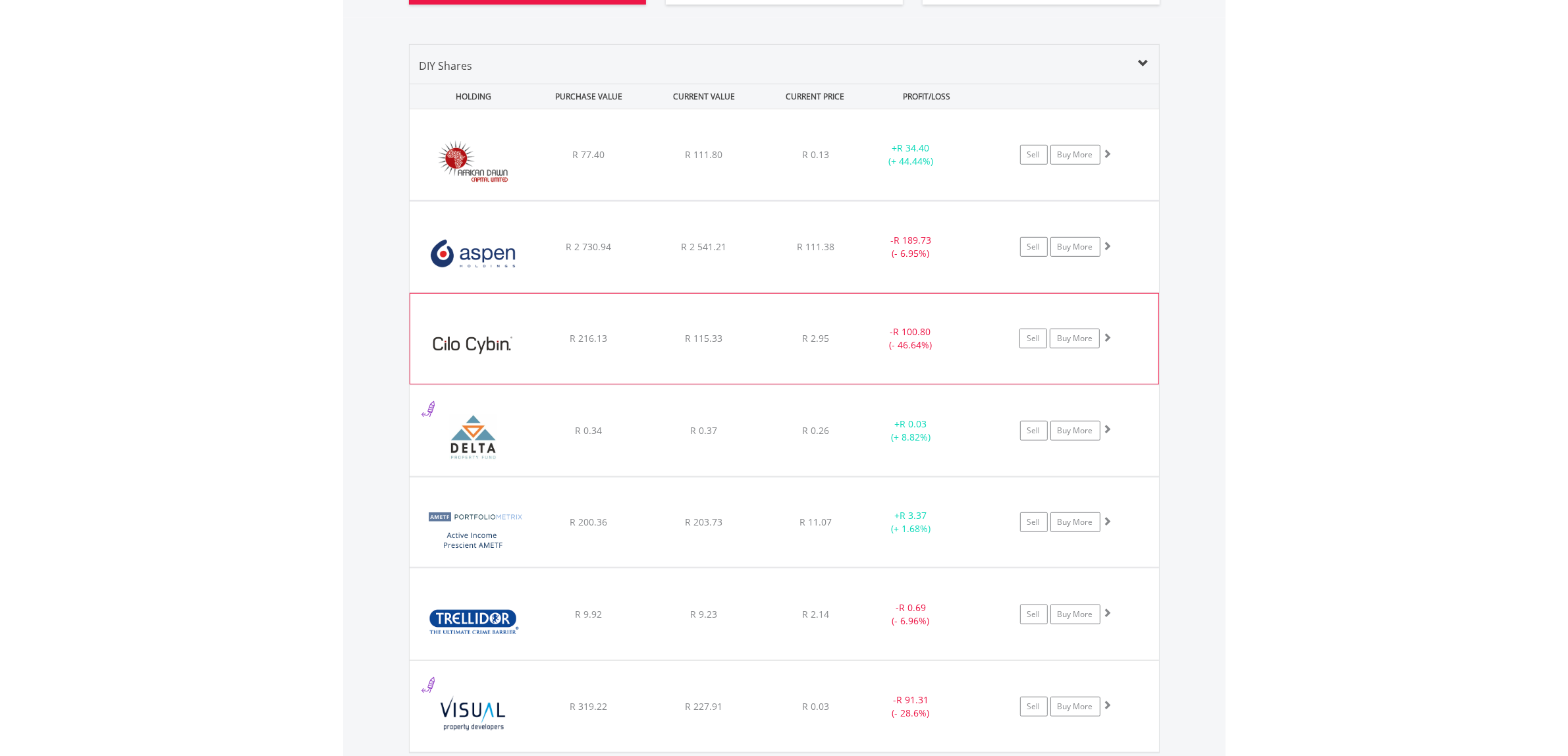
scroll to position [870, 0]
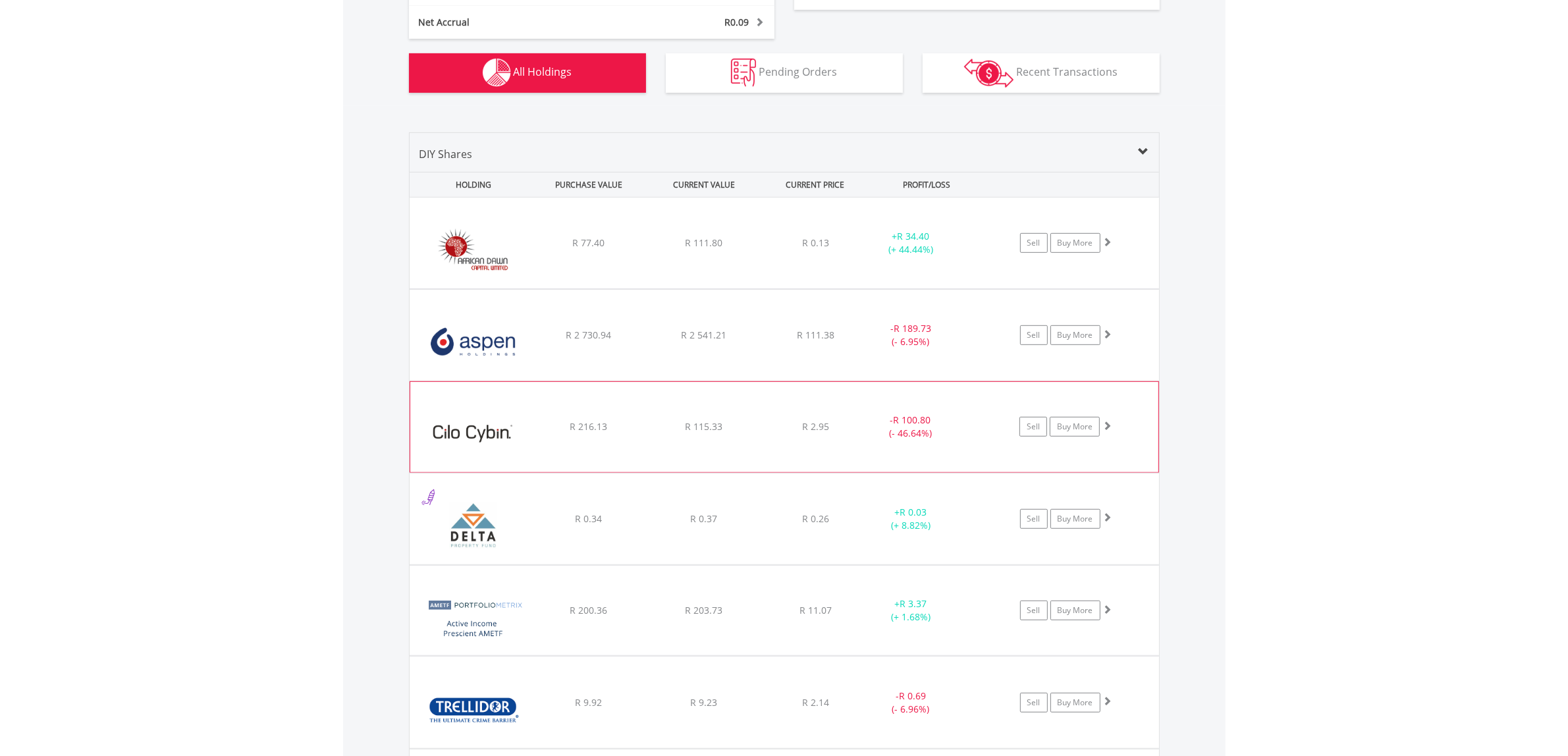
click at [874, 349] on div "- R 100.80 (- 46.64%)" at bounding box center [911, 335] width 100 height 26
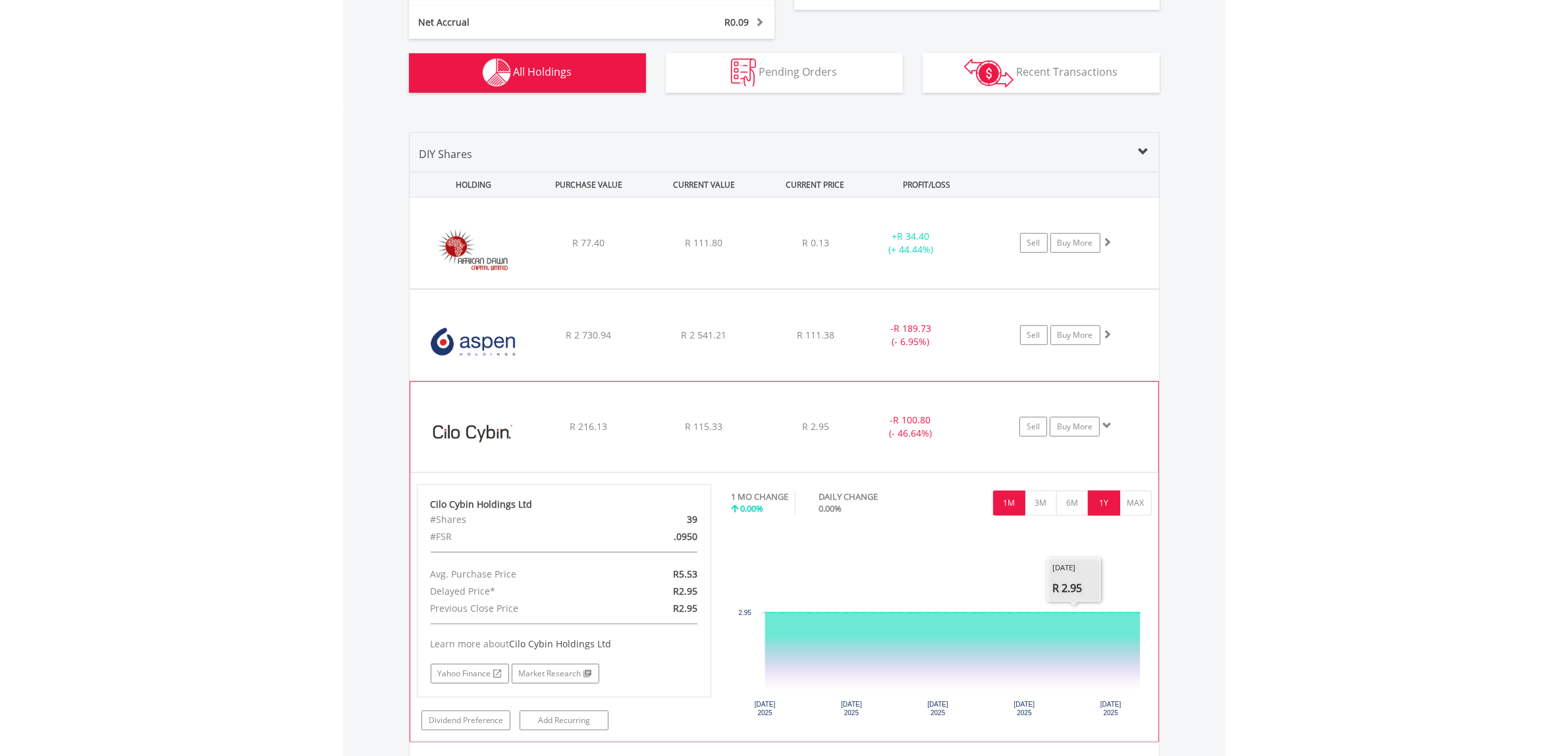
click at [1097, 500] on button "1Y" at bounding box center [1104, 503] width 32 height 25
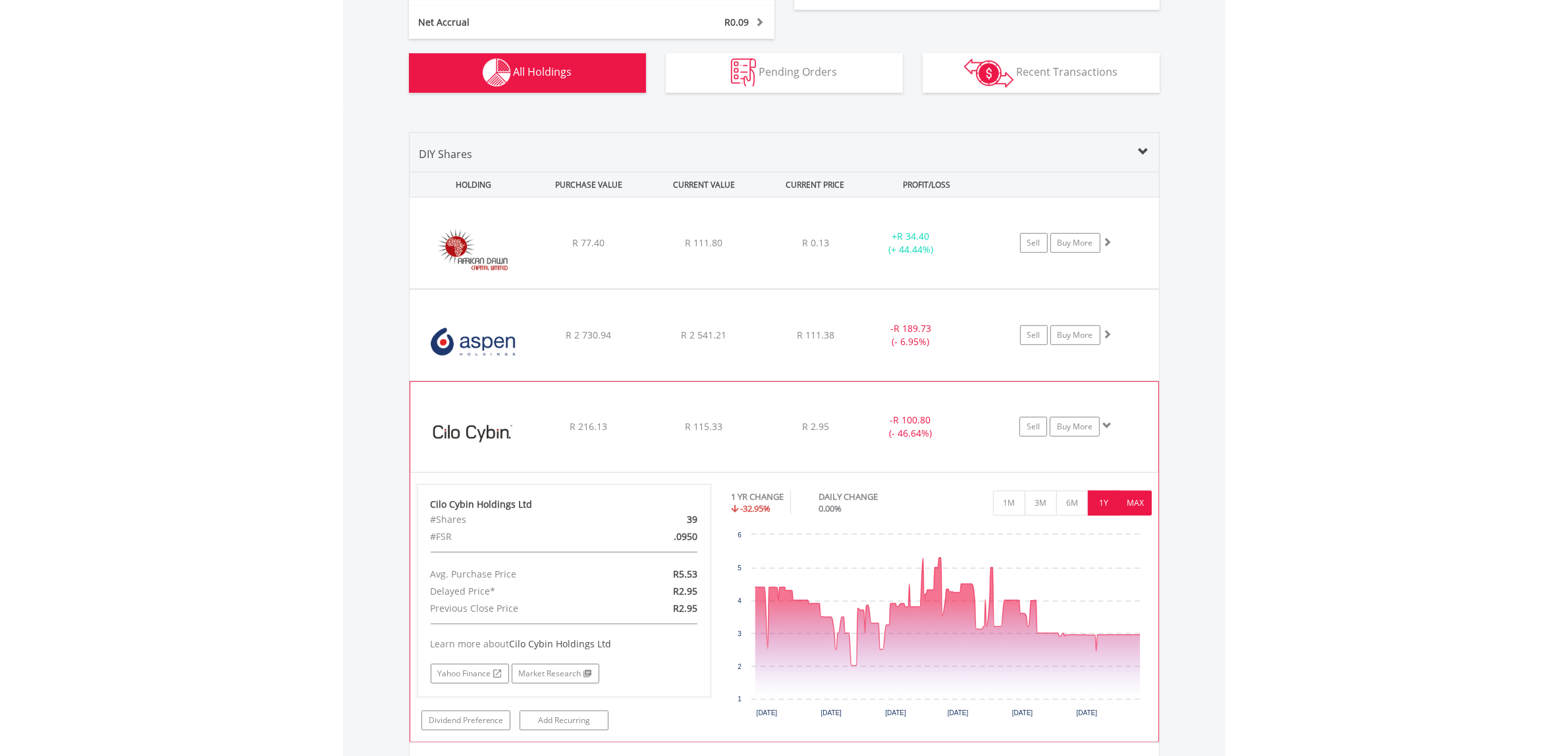
click at [1139, 505] on button "MAX" at bounding box center [1136, 503] width 32 height 25
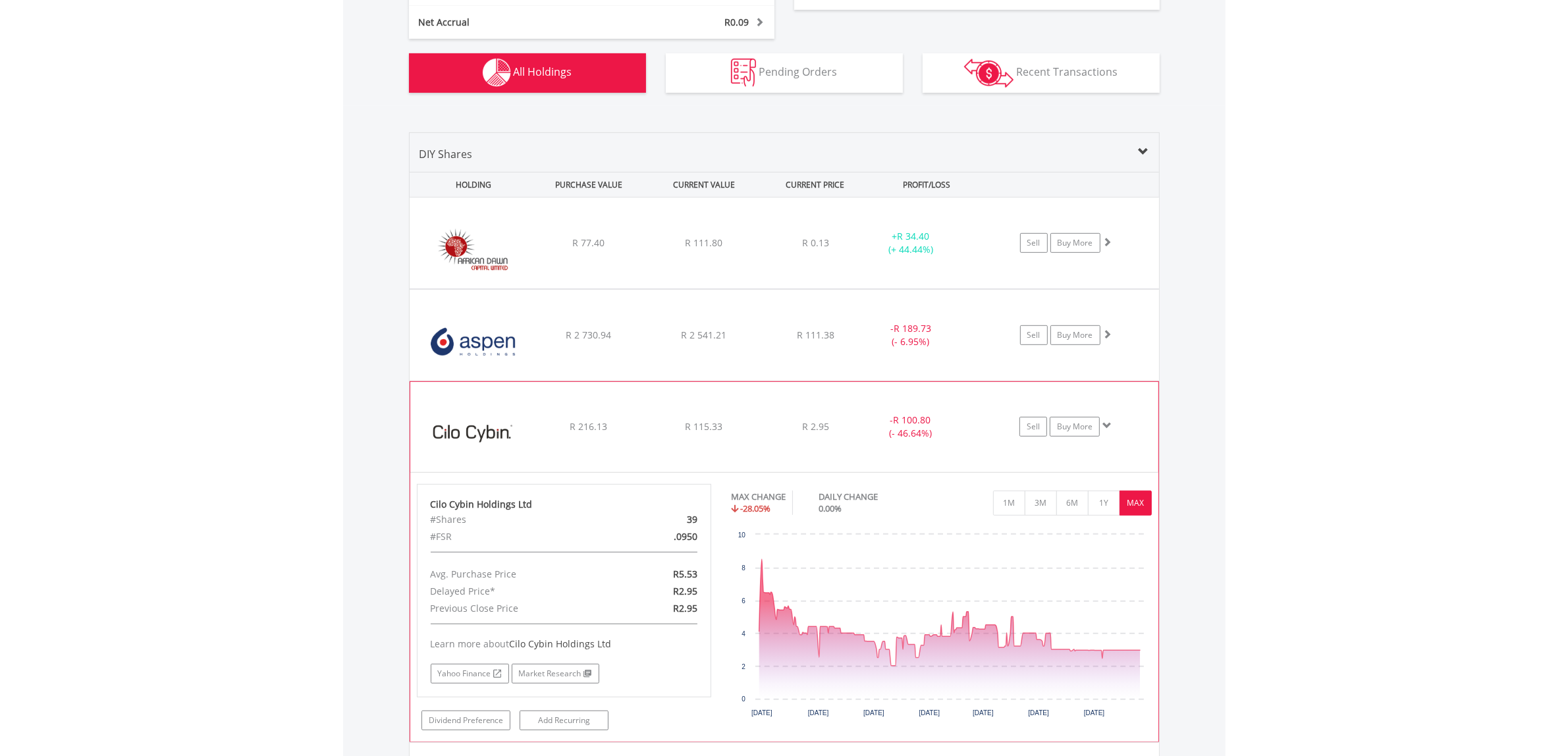
click at [956, 349] on div "- R 100.80 (- 46.64%)" at bounding box center [911, 335] width 100 height 26
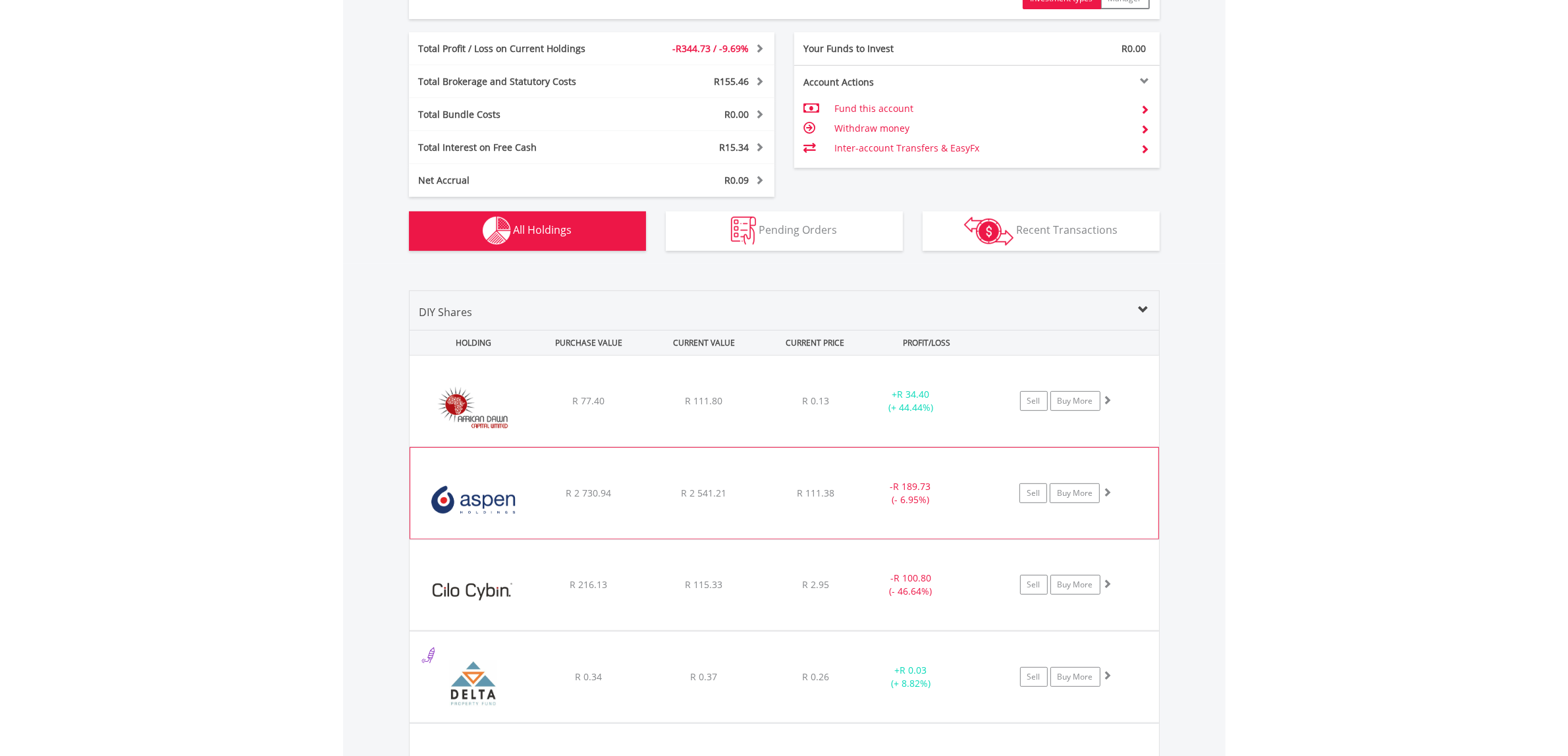
scroll to position [706, 0]
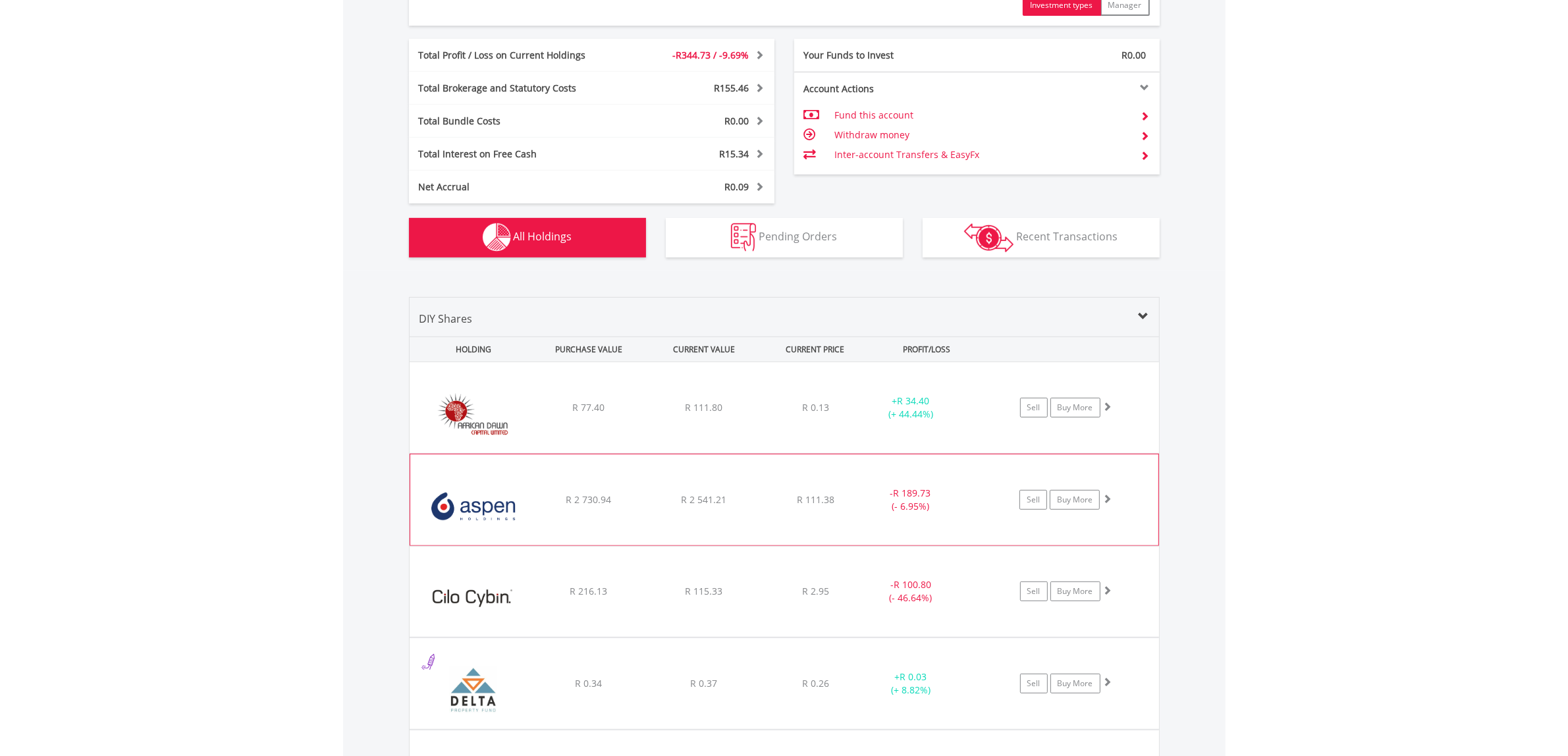
click at [863, 500] on div "- R 189.73 (- 6.95%)" at bounding box center [910, 499] width 99 height 26
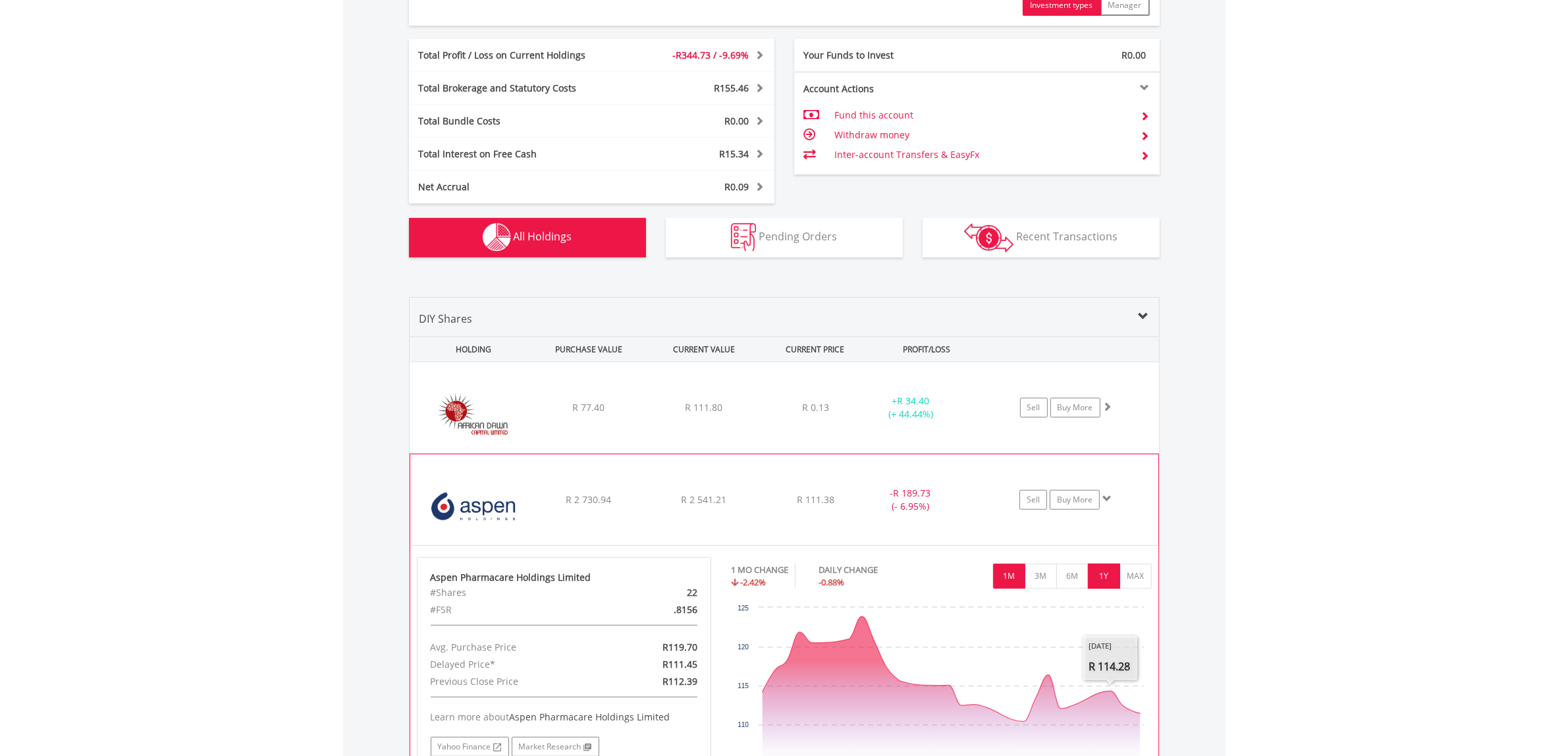
click at [1096, 571] on button "1Y" at bounding box center [1104, 576] width 32 height 25
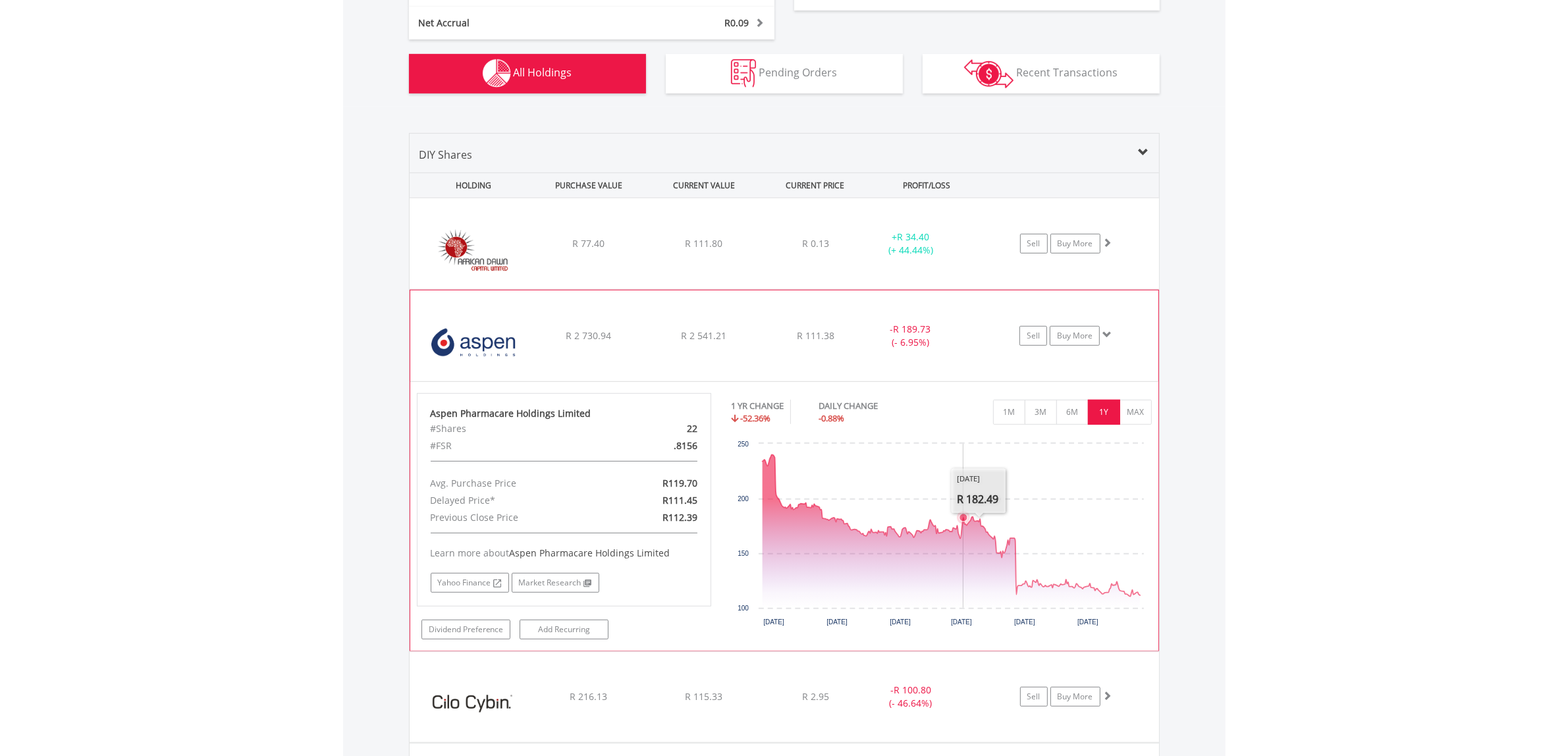
scroll to position [870, 0]
click at [1135, 417] on button "MAX" at bounding box center [1136, 411] width 32 height 25
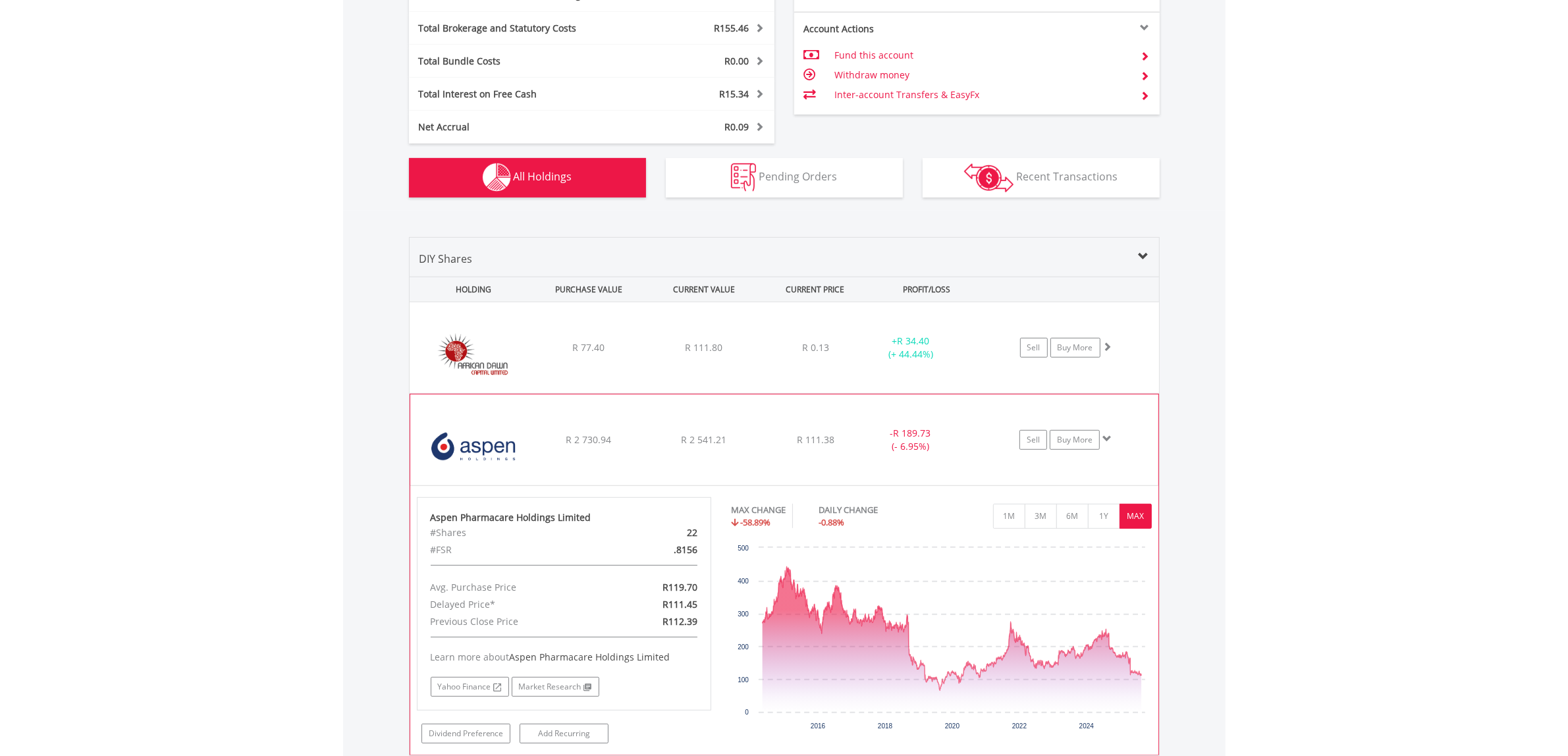
scroll to position [952, 0]
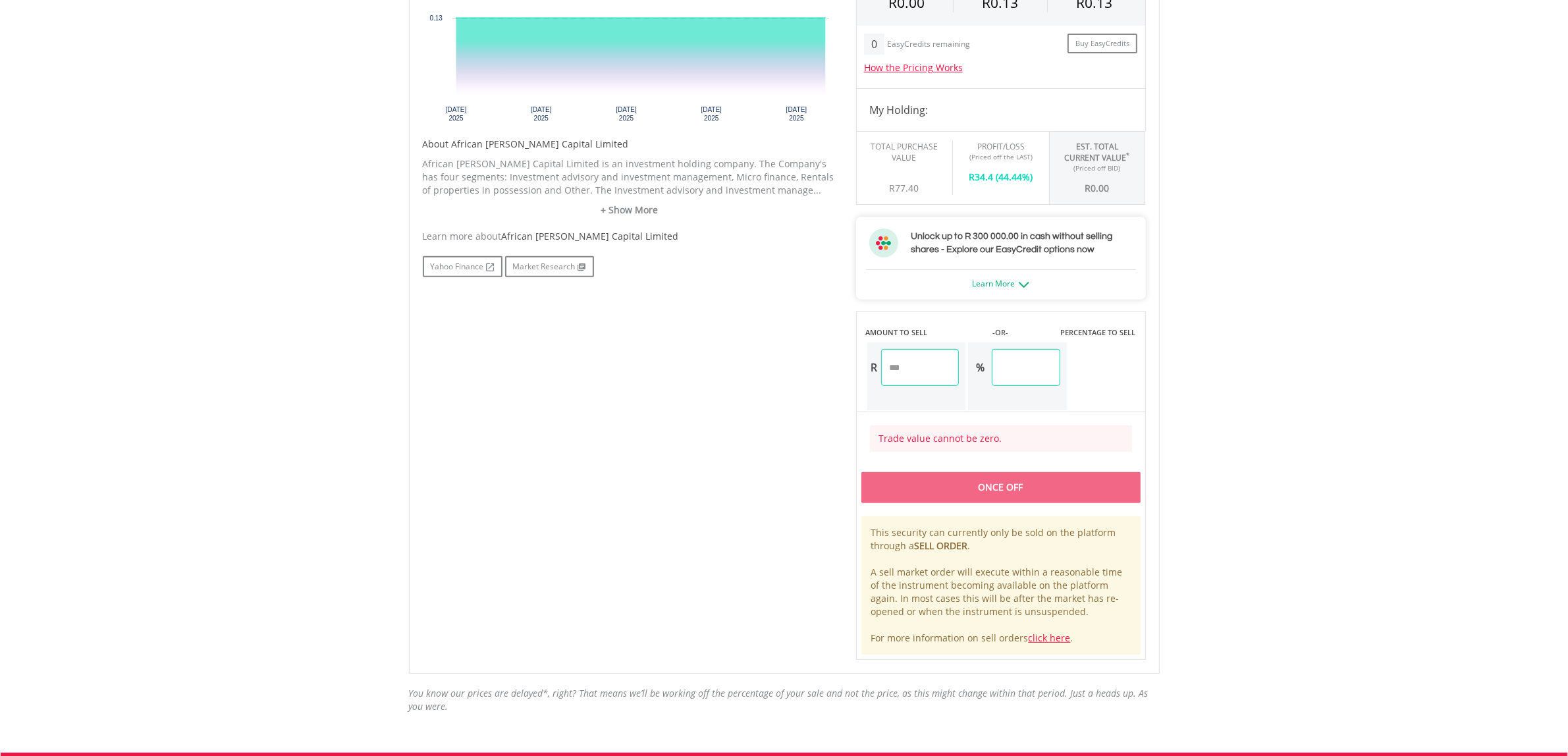
scroll to position [494, 0]
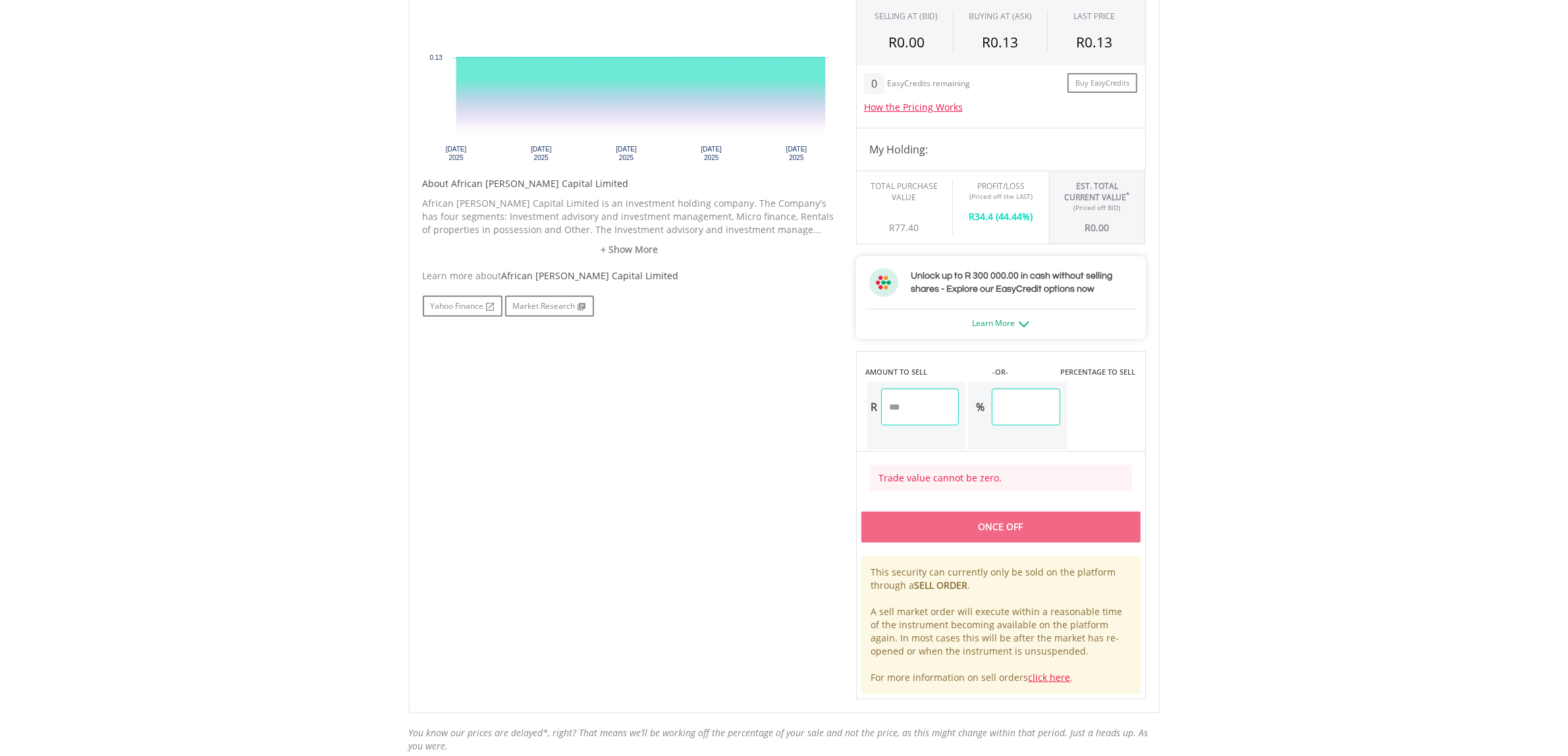
click at [1034, 409] on input "***" at bounding box center [1026, 407] width 68 height 37
click at [903, 407] on input "number" at bounding box center [920, 407] width 78 height 37
click at [914, 416] on input "number" at bounding box center [920, 407] width 78 height 37
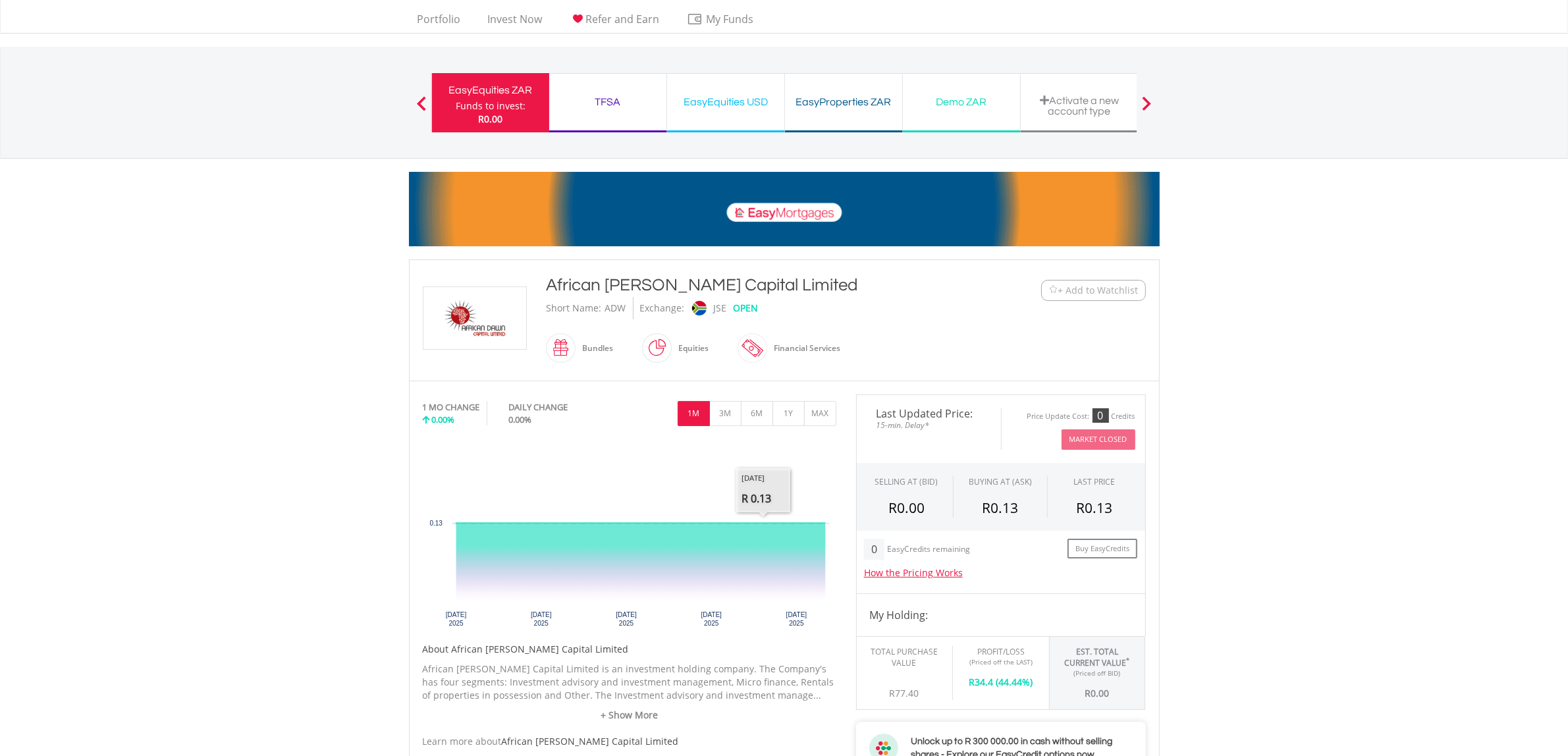
scroll to position [0, 0]
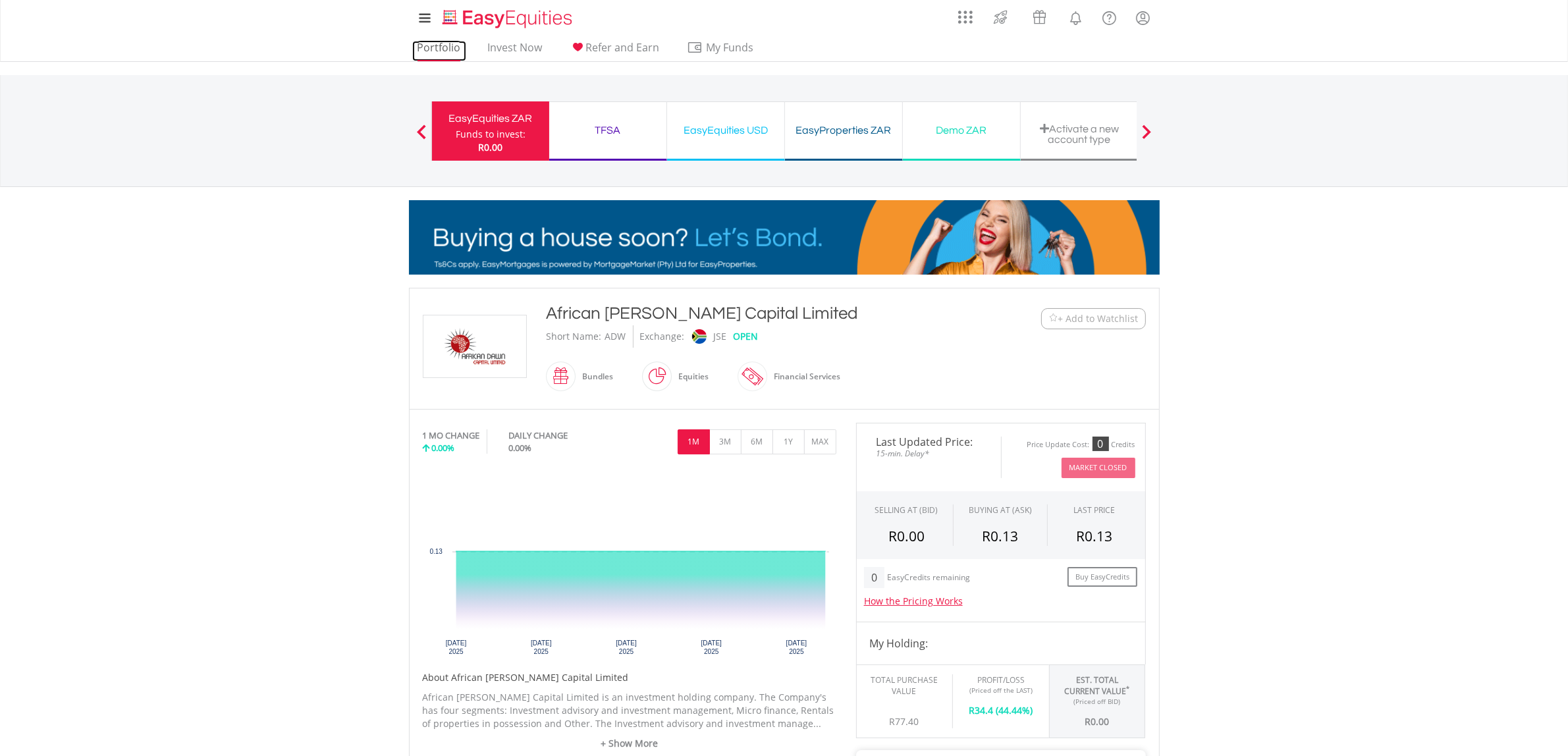
click at [439, 42] on link "Portfolio" at bounding box center [439, 51] width 54 height 20
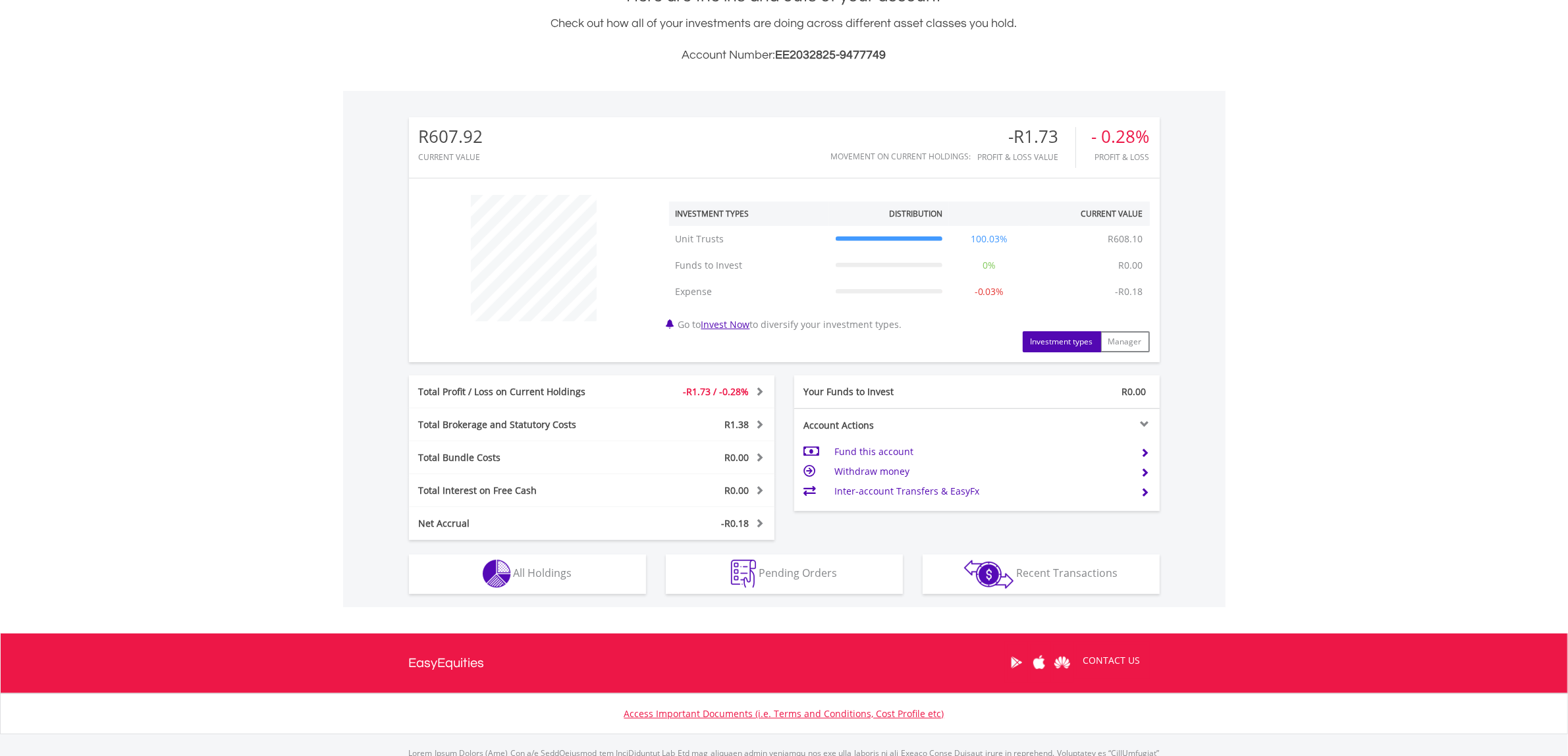
scroll to position [383, 0]
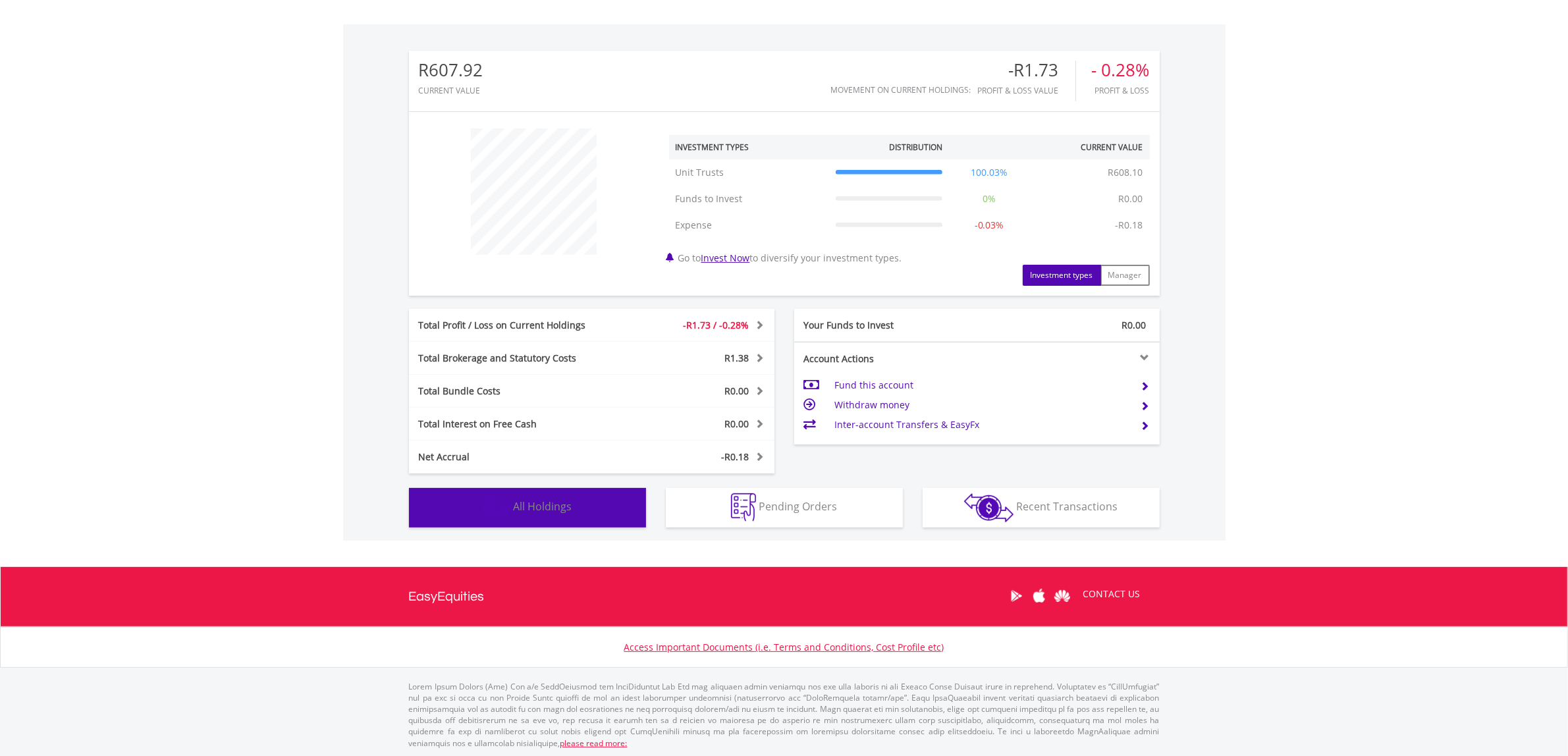
click at [609, 512] on button "Holdings All Holdings" at bounding box center [527, 508] width 237 height 40
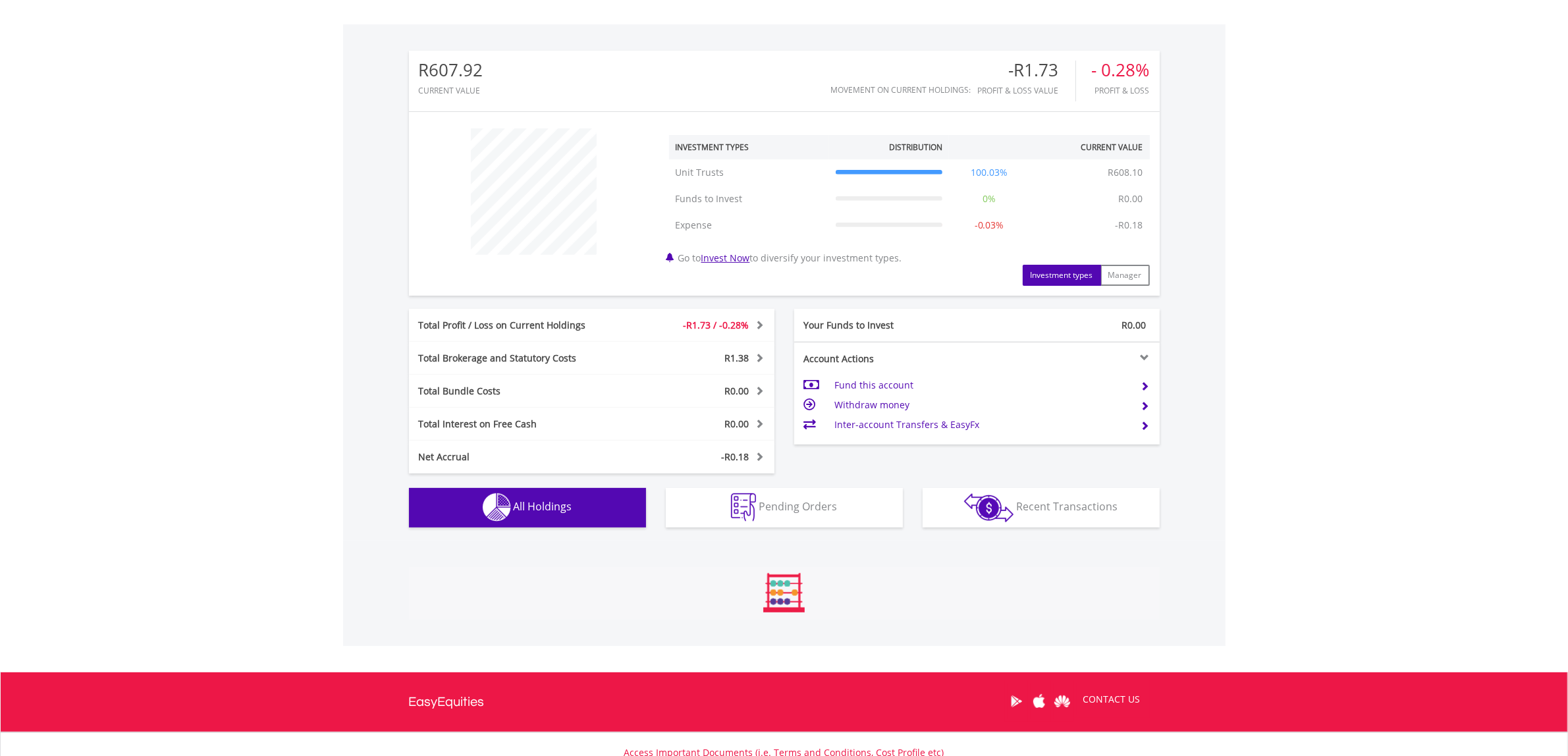
scroll to position [601, 0]
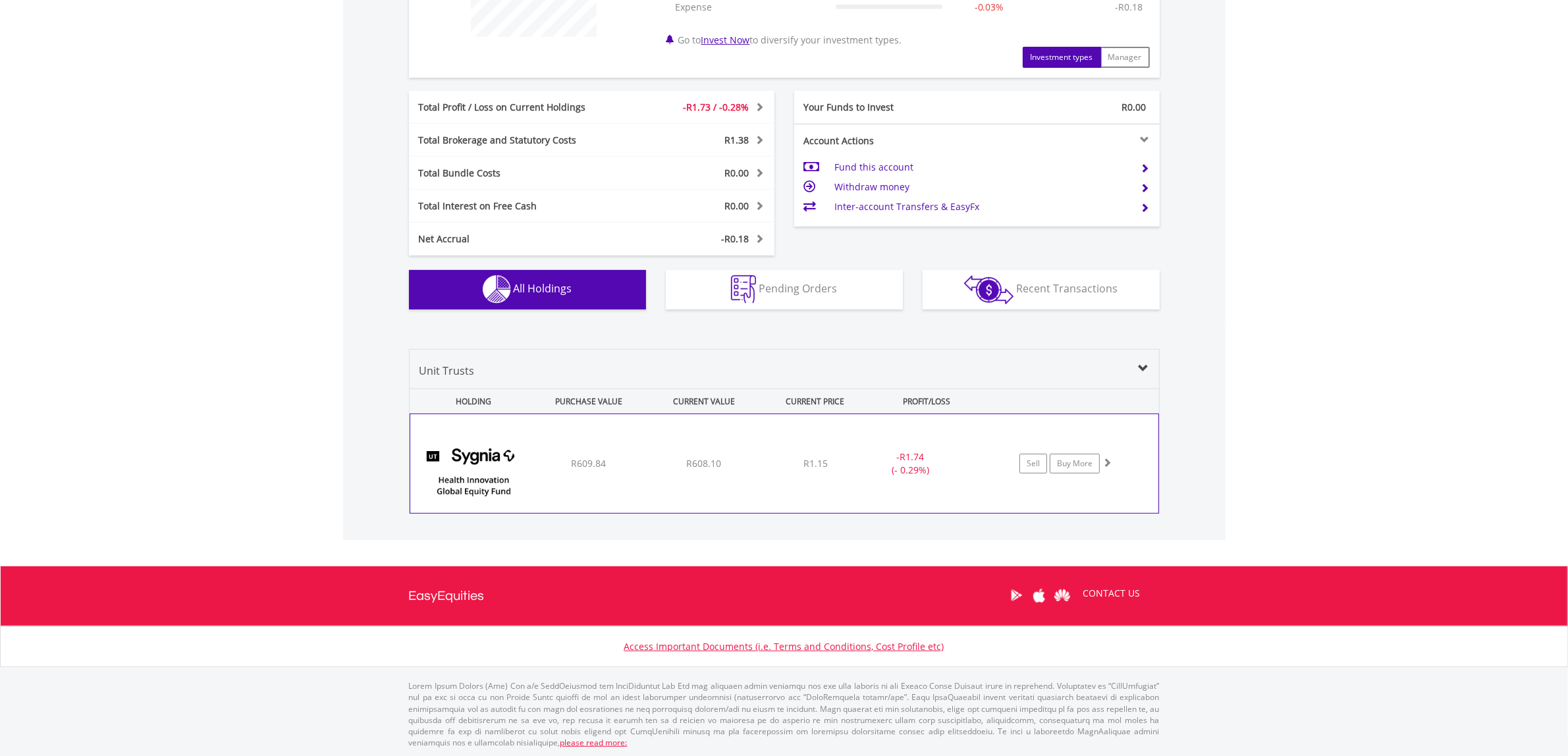
click at [880, 464] on div "- R1.74 (- 0.29%)" at bounding box center [910, 463] width 99 height 26
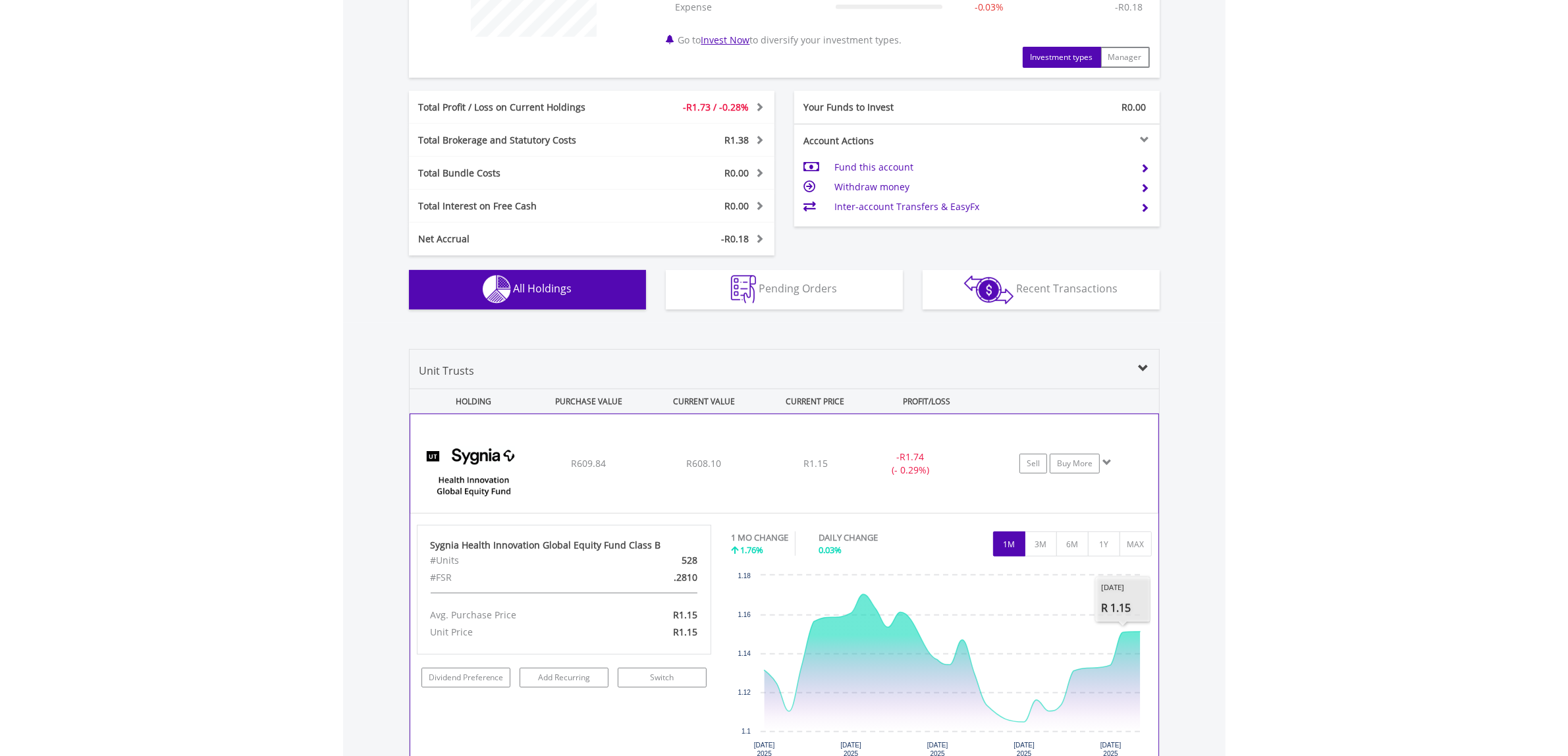
click at [956, 482] on div "﻿ Sygnia Health Innovation Global Equity Fund Class B R609.84 R608.10 R1.15 - R…" at bounding box center [784, 464] width 748 height 99
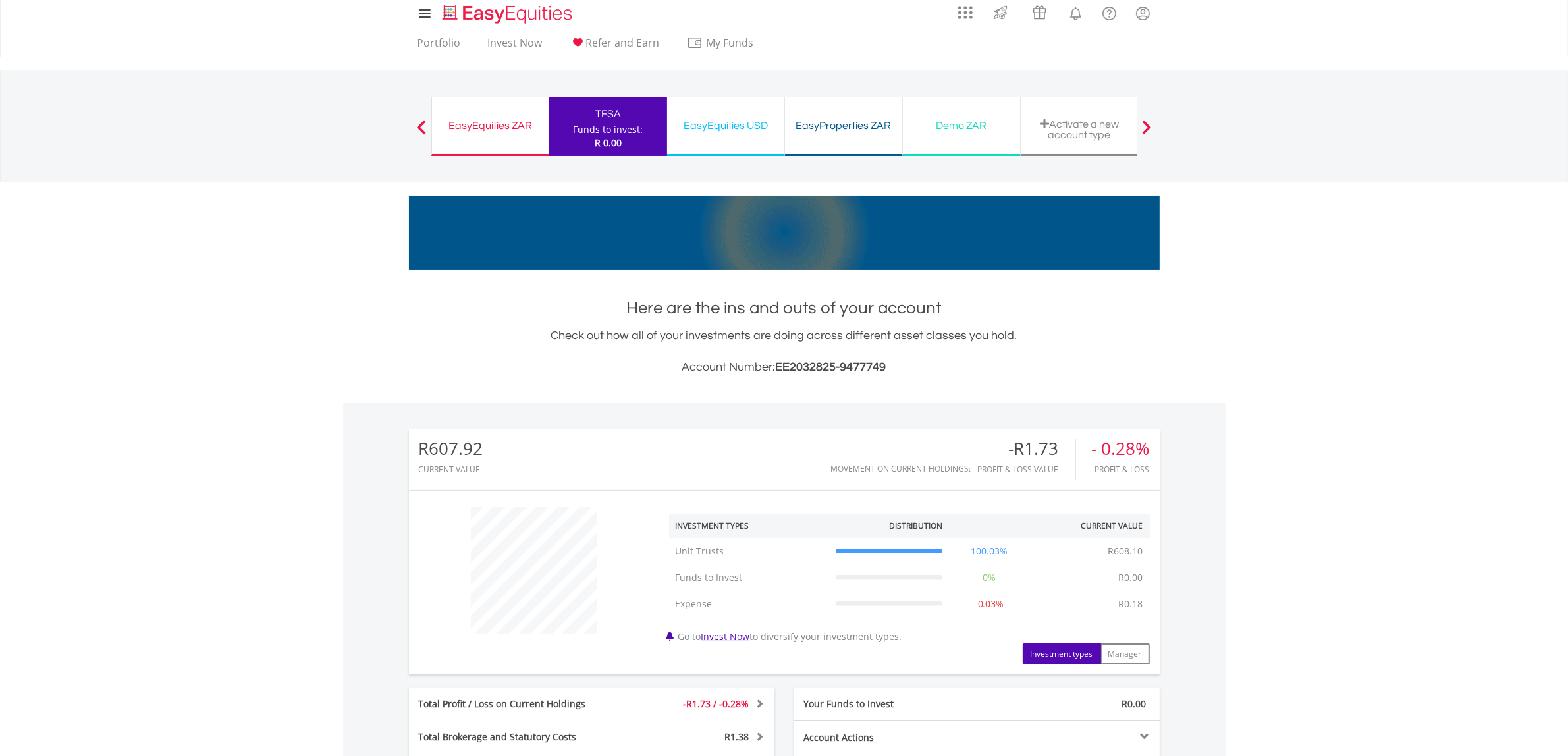
scroll to position [0, 0]
